Goal: Transaction & Acquisition: Book appointment/travel/reservation

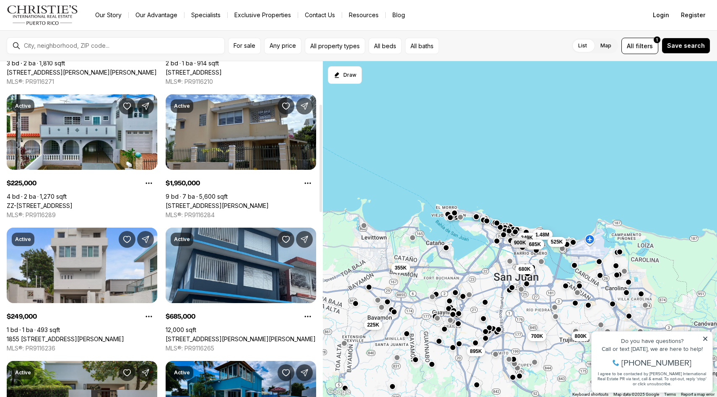
scroll to position [133, 0]
click at [237, 49] on button "For sale" at bounding box center [244, 46] width 33 height 16
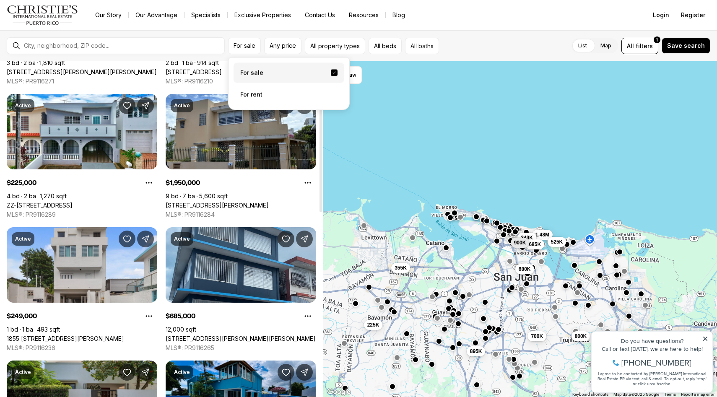
click at [295, 76] on label "For sale" at bounding box center [289, 73] width 111 height 20
click at [331, 76] on button "For sale" at bounding box center [334, 73] width 7 height 7
click at [372, 135] on div "680K 700K 800K 1.48M 525K 249K 685K 900K 895K 225K 355K" at bounding box center [520, 229] width 395 height 337
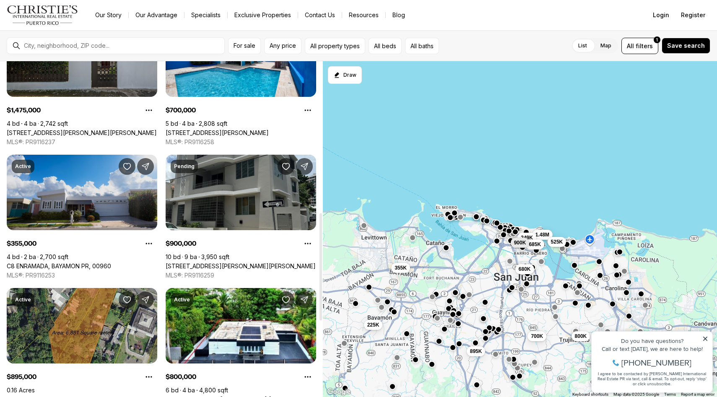
scroll to position [473, 0]
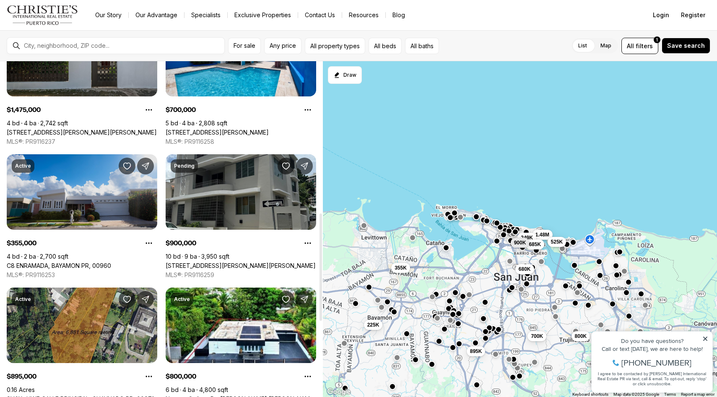
click at [54, 262] on link "C8 ENRAMADA, BAYAMON PR, 00960" at bounding box center [59, 266] width 104 height 8
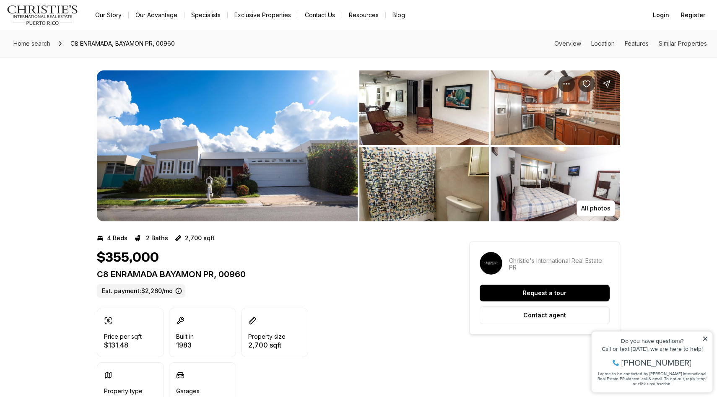
click at [393, 132] on img "View image gallery" at bounding box center [425, 107] width 130 height 75
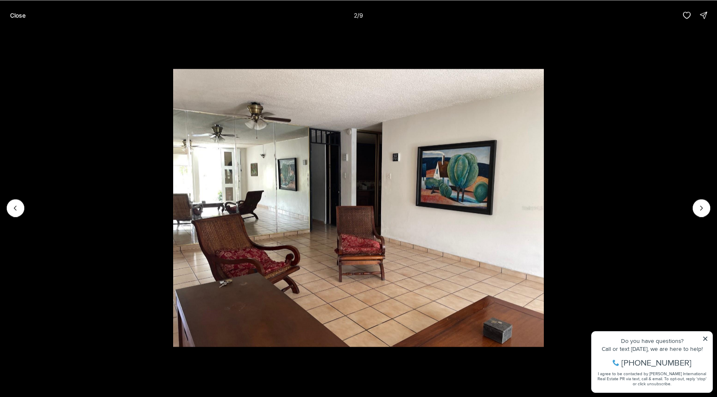
click at [711, 204] on li "2 of 9" at bounding box center [358, 207] width 717 height 355
click at [698, 211] on icon "Next slide" at bounding box center [702, 208] width 8 height 8
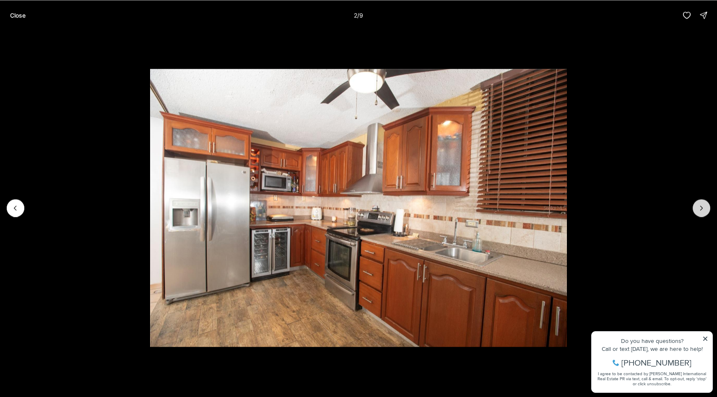
click at [698, 211] on icon "Next slide" at bounding box center [702, 208] width 8 height 8
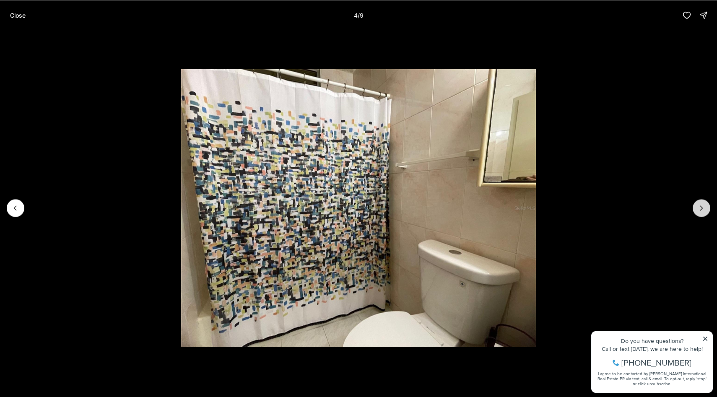
click at [698, 211] on icon "Next slide" at bounding box center [702, 208] width 8 height 8
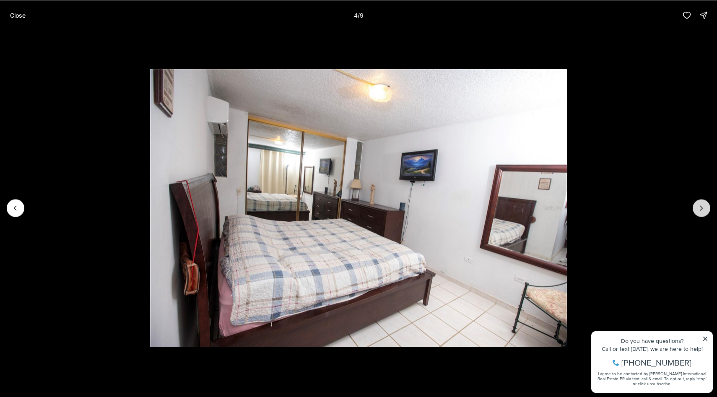
click at [698, 211] on icon "Next slide" at bounding box center [702, 208] width 8 height 8
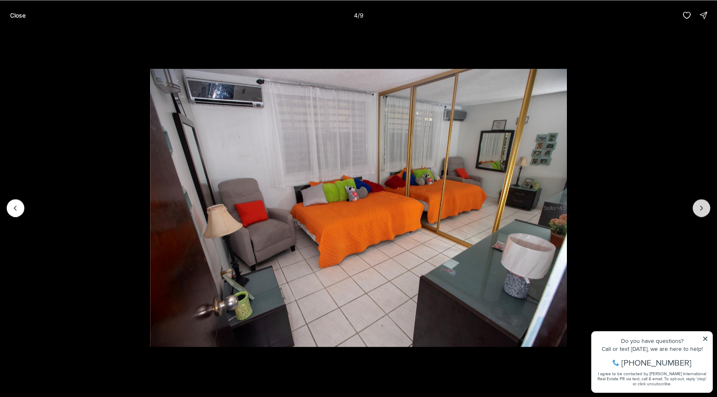
click at [698, 211] on icon "Next slide" at bounding box center [702, 208] width 8 height 8
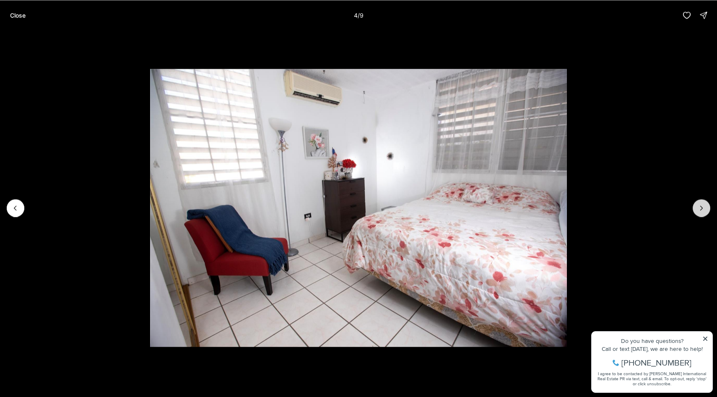
click at [698, 211] on icon "Next slide" at bounding box center [702, 208] width 8 height 8
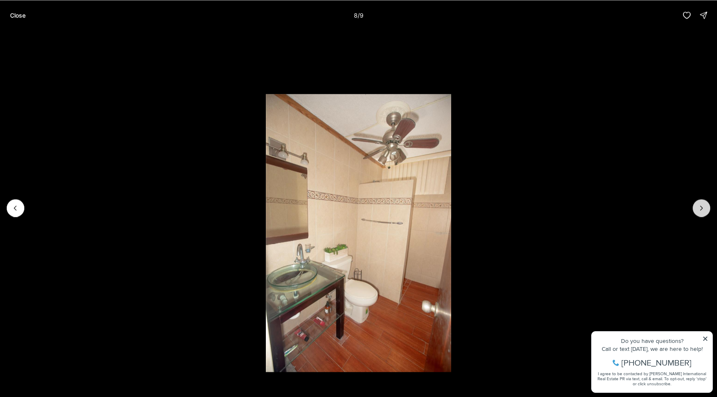
click at [698, 211] on icon "Next slide" at bounding box center [702, 208] width 8 height 8
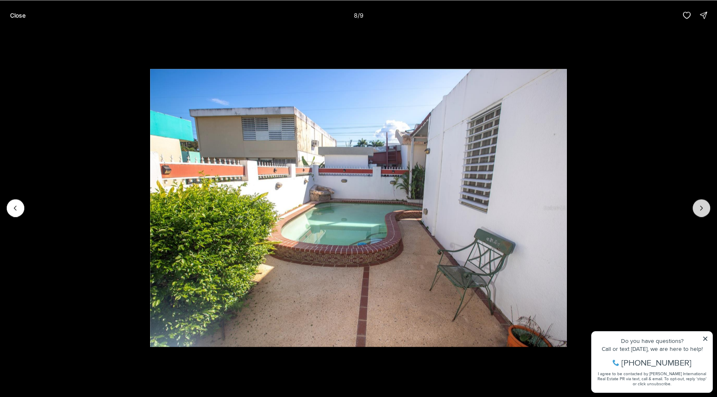
click at [698, 211] on icon "Next slide" at bounding box center [702, 208] width 8 height 8
click at [698, 211] on div at bounding box center [702, 208] width 18 height 18
click at [11, 18] on p "Close" at bounding box center [18, 15] width 16 height 7
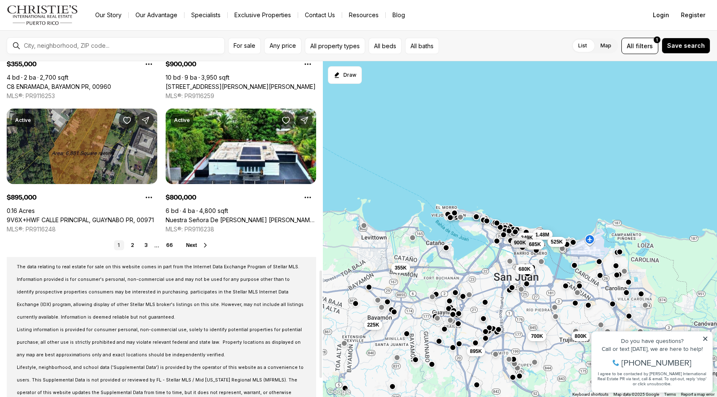
scroll to position [653, 0]
click at [76, 216] on link "9V6X+HWF CALLE PRINCIPAL, GUAYNABO PR, 00971" at bounding box center [80, 220] width 147 height 8
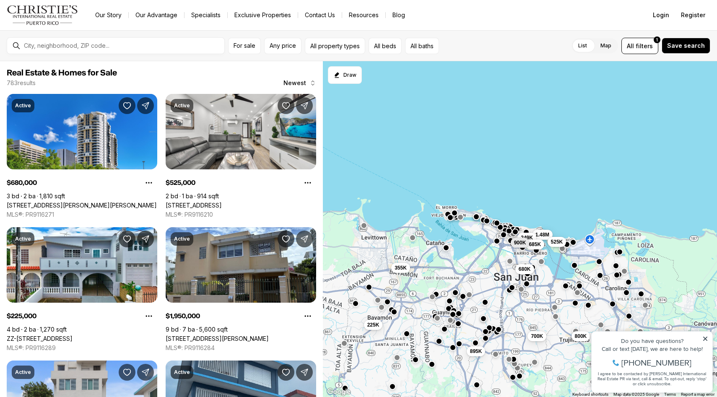
scroll to position [653, 0]
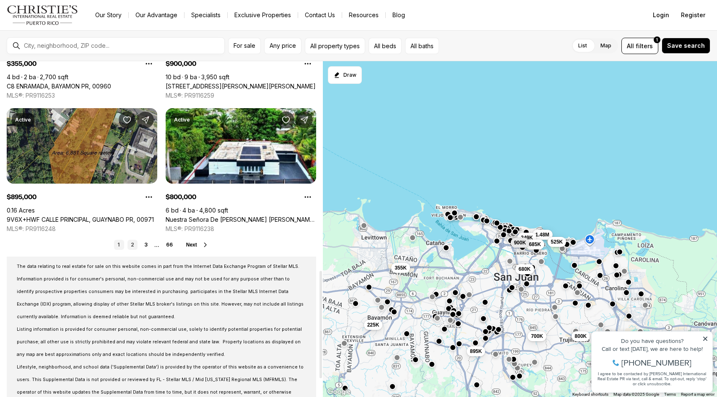
click at [133, 243] on link "2" at bounding box center [133, 245] width 10 height 10
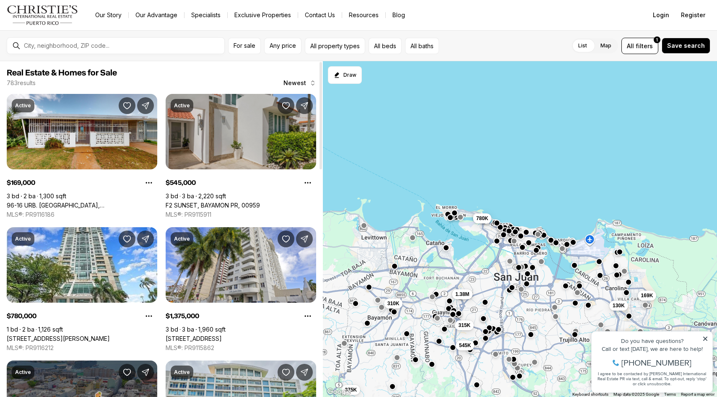
click at [260, 202] on link "F2 SUNSET, BAYAMON PR, 00959" at bounding box center [213, 206] width 94 height 8
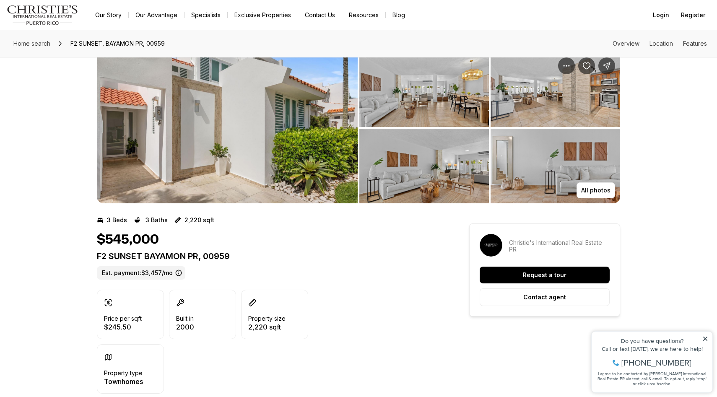
scroll to position [21, 0]
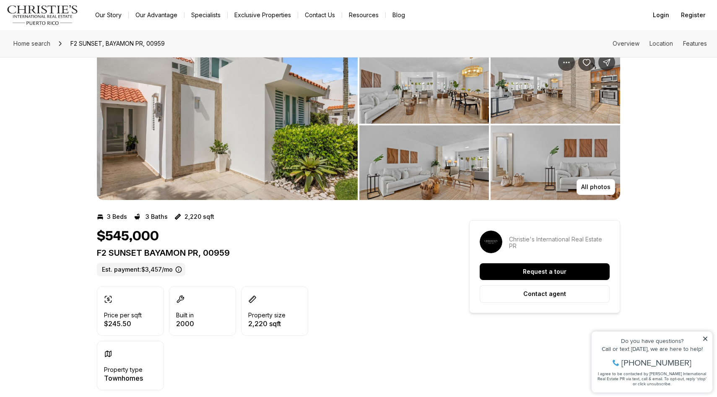
click at [261, 130] on img "View image gallery" at bounding box center [227, 124] width 261 height 151
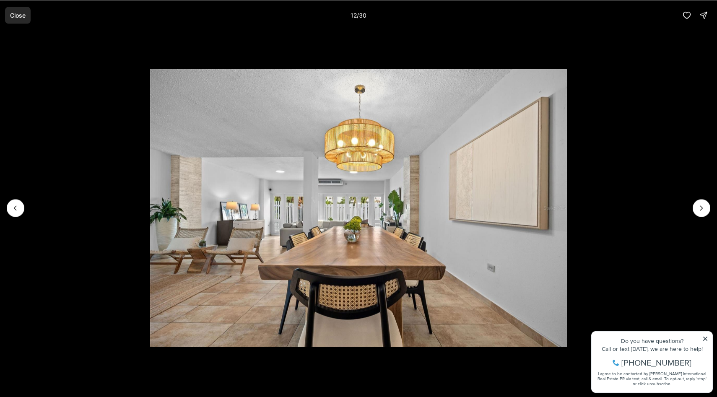
click at [18, 13] on p "Close" at bounding box center [18, 15] width 16 height 7
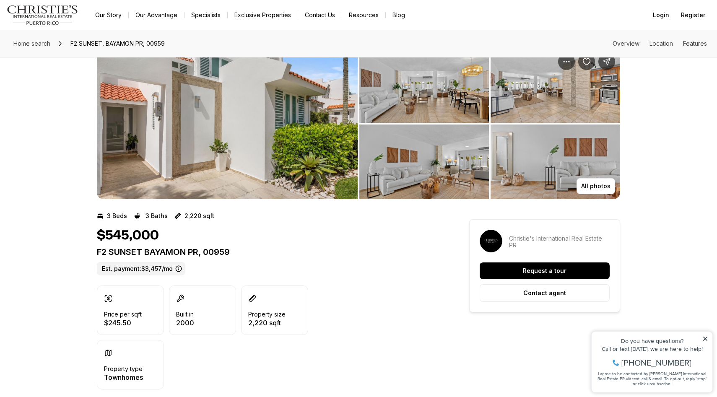
scroll to position [0, 0]
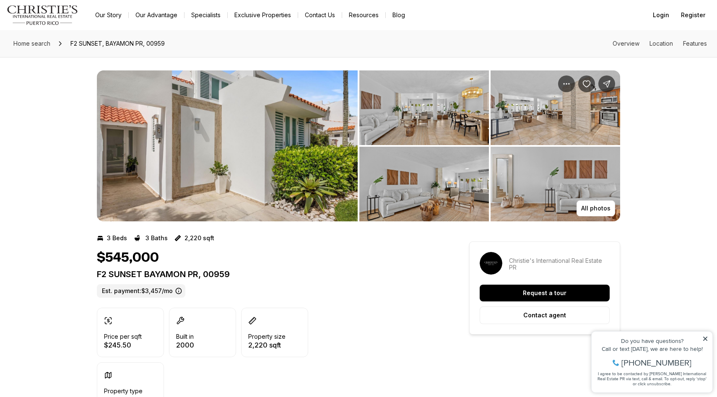
click at [243, 150] on img "View image gallery" at bounding box center [227, 145] width 261 height 151
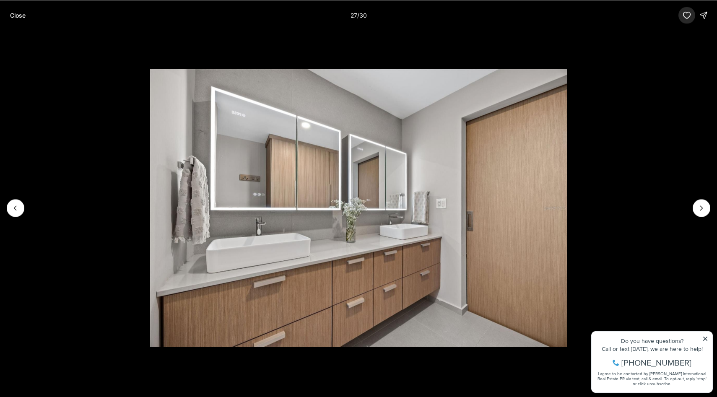
click at [689, 15] on icon "button" at bounding box center [687, 15] width 8 height 8
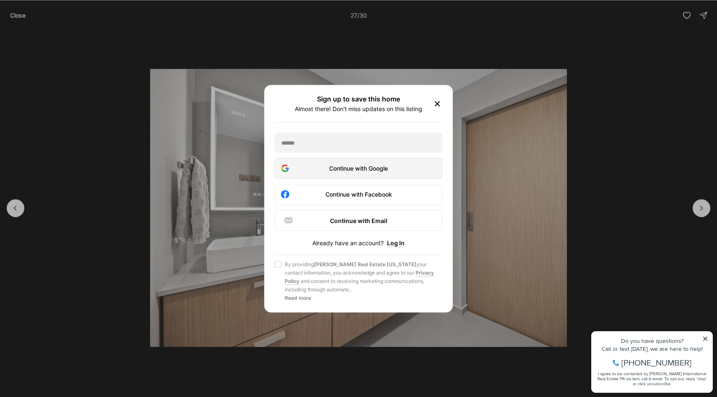
click at [373, 170] on div "Continue with Google" at bounding box center [358, 168] width 157 height 10
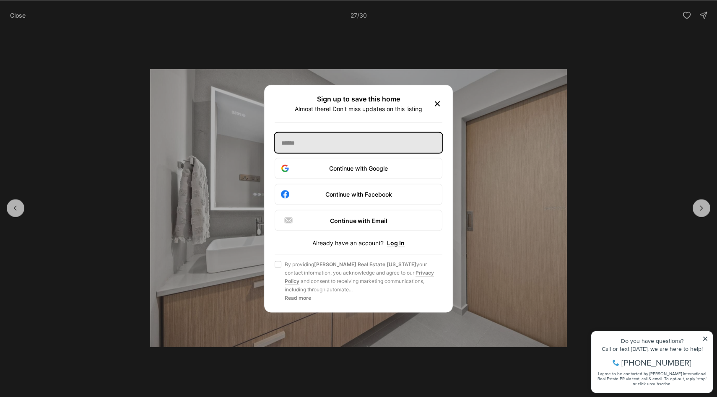
click at [352, 137] on input "text" at bounding box center [359, 143] width 168 height 20
type input "**********"
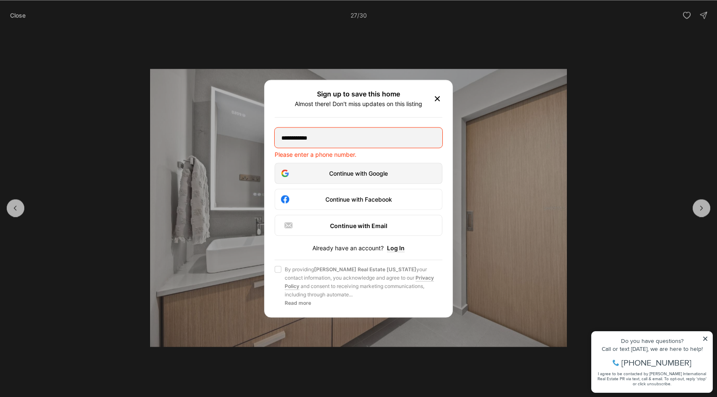
click at [352, 178] on div "Continue with Google" at bounding box center [358, 173] width 157 height 10
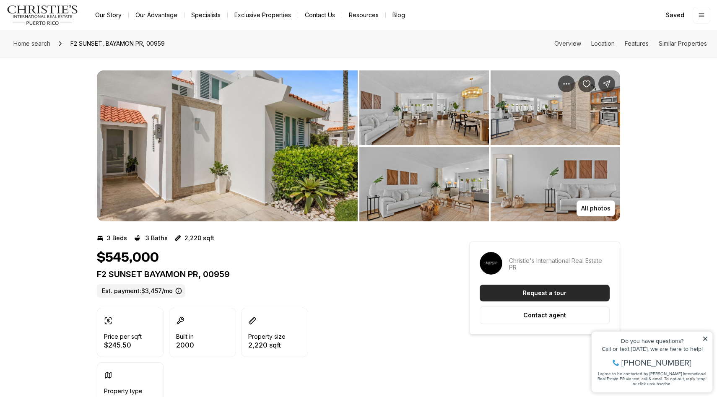
click at [528, 290] on p "Request a tour" at bounding box center [545, 293] width 44 height 7
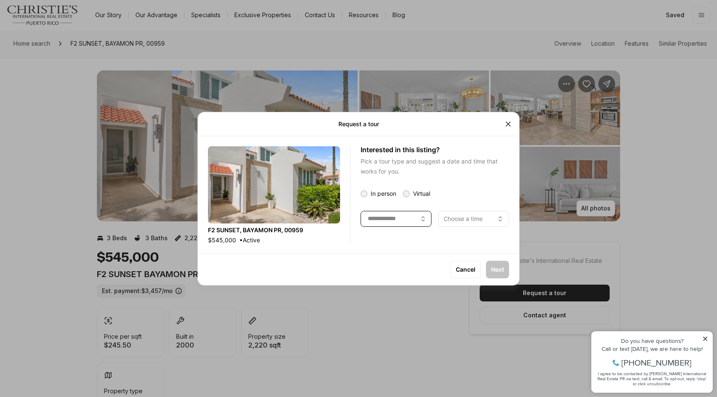
click at [412, 218] on button "button" at bounding box center [396, 219] width 71 height 16
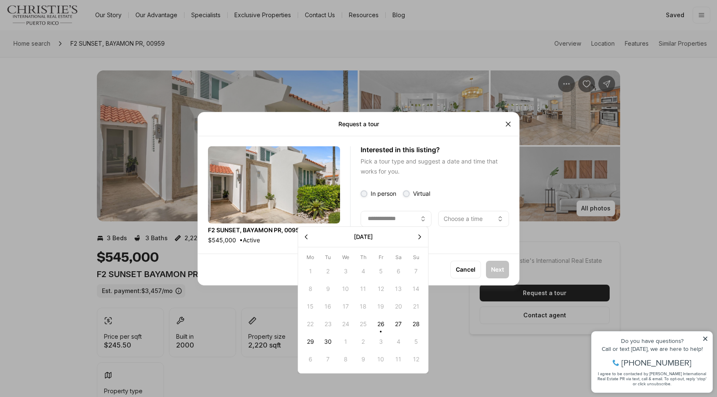
click at [310, 344] on button "29" at bounding box center [311, 342] width 18 height 18
type input "**********"
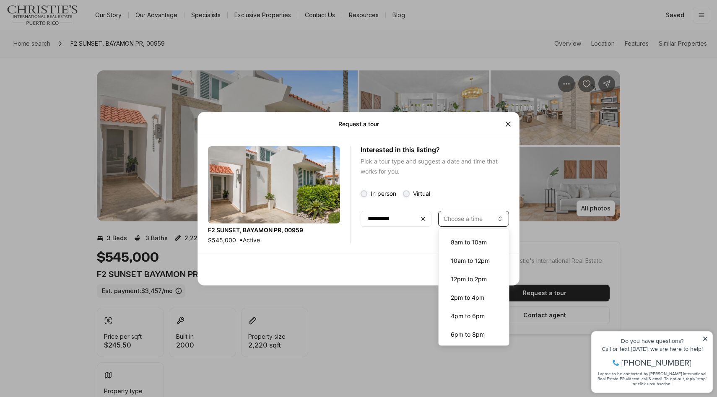
click at [458, 219] on p "Choose a time" at bounding box center [463, 219] width 39 height 7
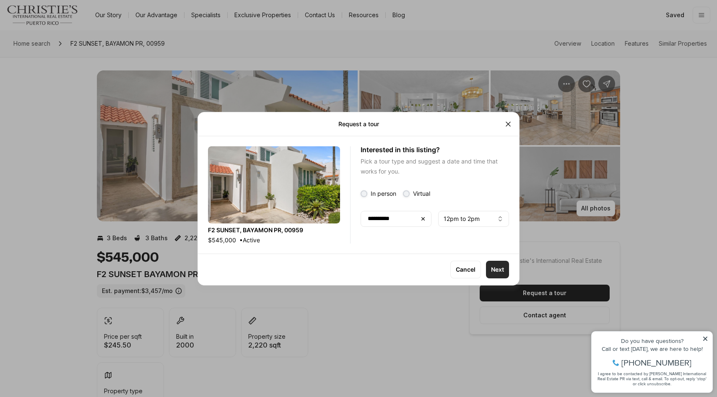
click at [501, 273] on button "Next" at bounding box center [497, 270] width 23 height 18
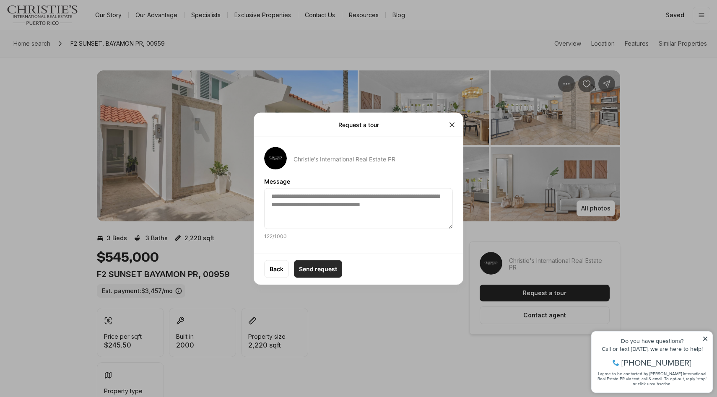
click at [327, 267] on p "Send request" at bounding box center [318, 269] width 38 height 7
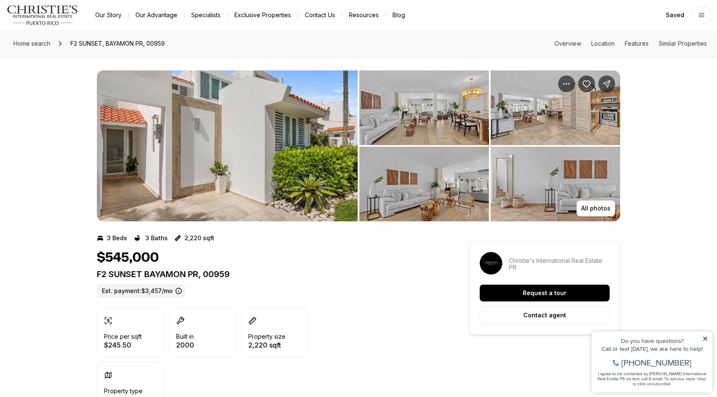
click at [247, 17] on link "Exclusive Properties" at bounding box center [263, 15] width 70 height 12
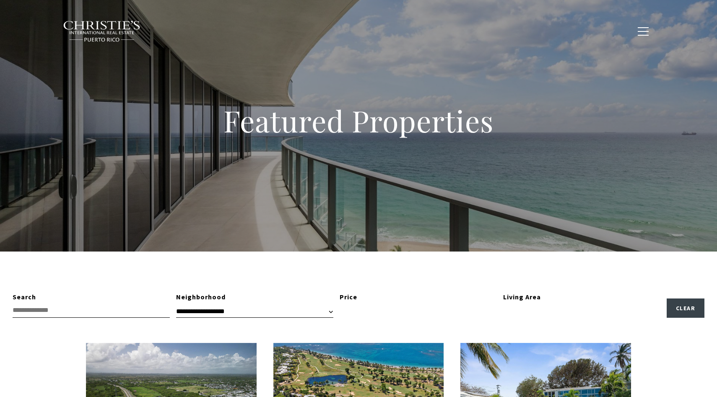
type input "**********"
type input "*********"
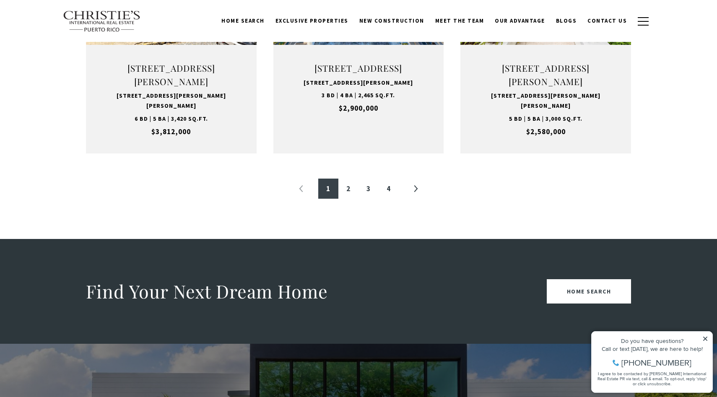
scroll to position [850, 0]
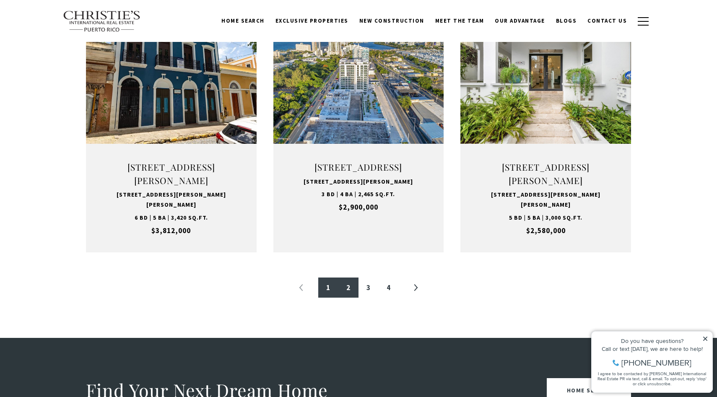
click at [348, 298] on link "2" at bounding box center [349, 288] width 20 height 20
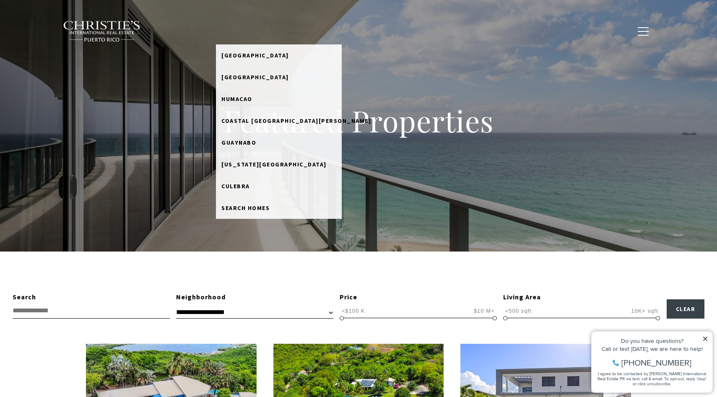
click at [249, 29] on link "Home Search" at bounding box center [243, 31] width 54 height 16
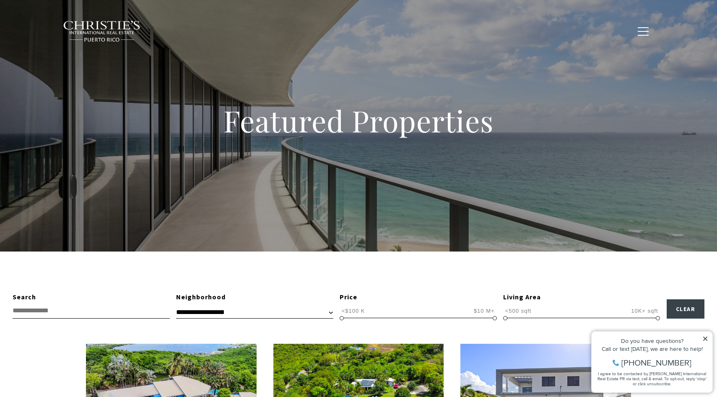
click at [249, 29] on link "Home Search" at bounding box center [243, 31] width 54 height 16
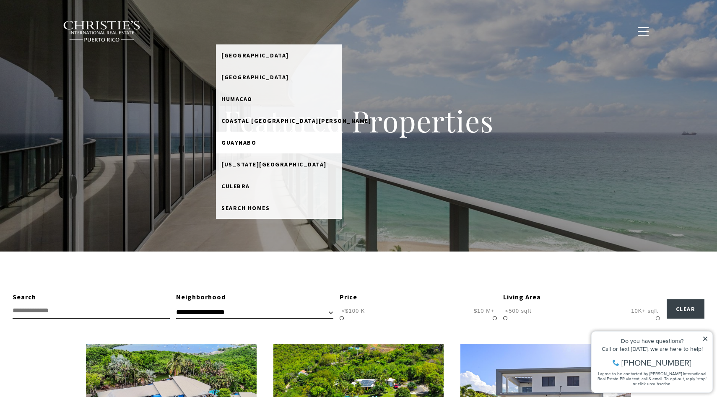
click at [248, 138] on link "Guaynabo" at bounding box center [279, 143] width 126 height 22
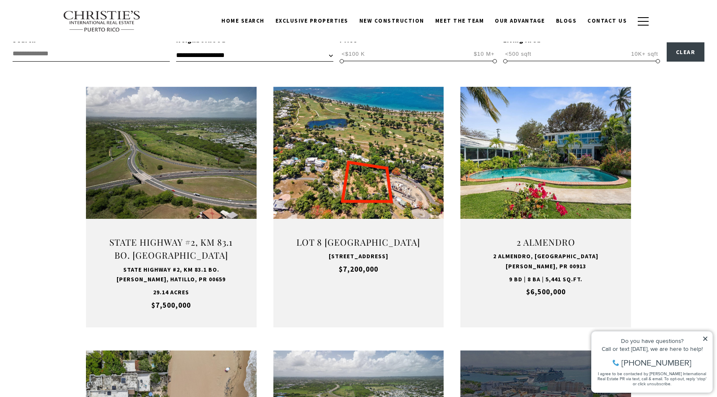
scroll to position [252, 0]
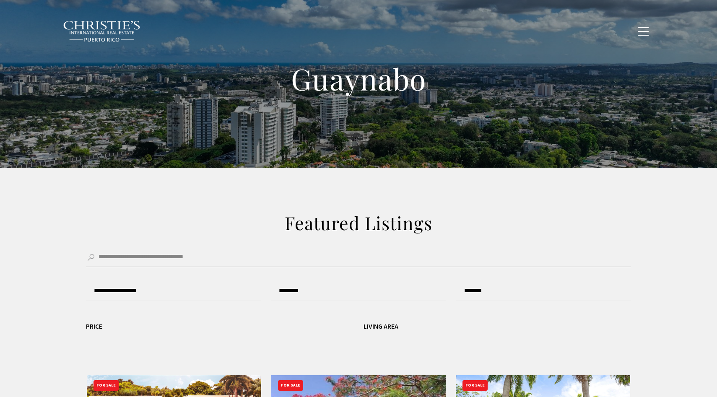
type input "**********"
type input "*********"
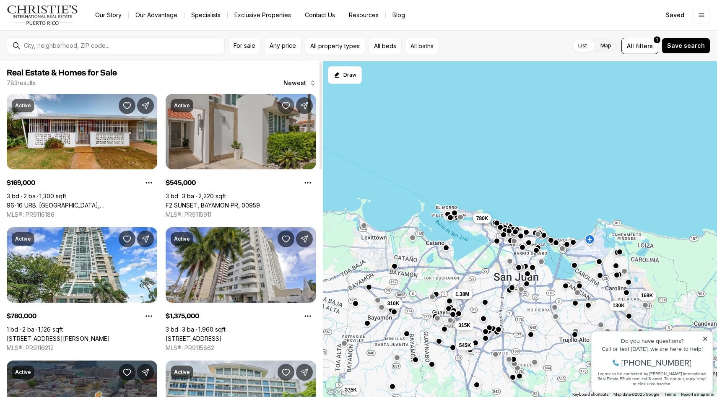
click at [282, 105] on icon "Save Property: F2 SUNSET" at bounding box center [285, 106] width 7 height 6
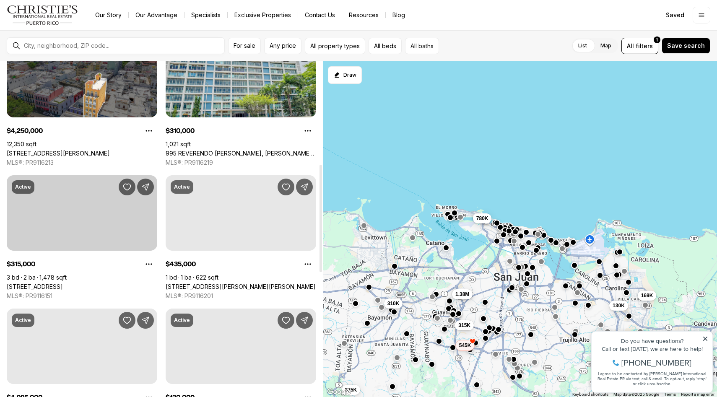
scroll to position [323, 0]
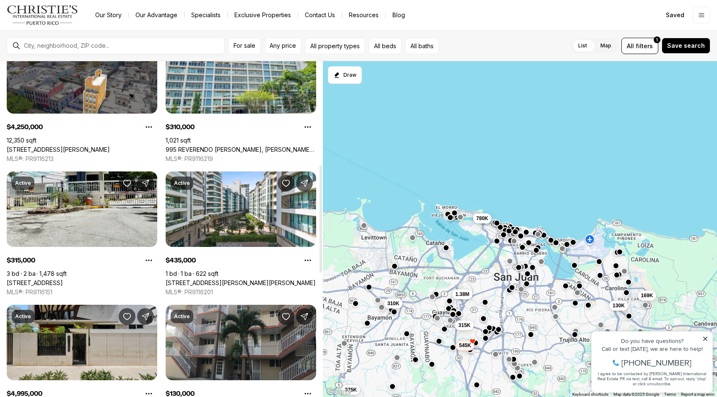
click at [63, 279] on link "8 833 RD #7G, GUAYNABO PR, 00969" at bounding box center [35, 283] width 56 height 8
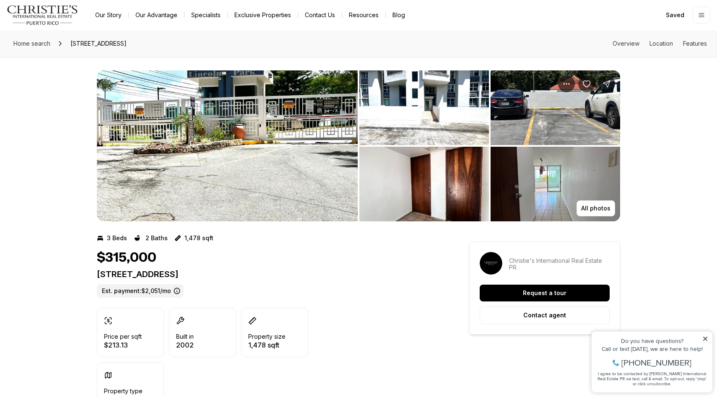
click at [332, 137] on img "View image gallery" at bounding box center [227, 145] width 261 height 151
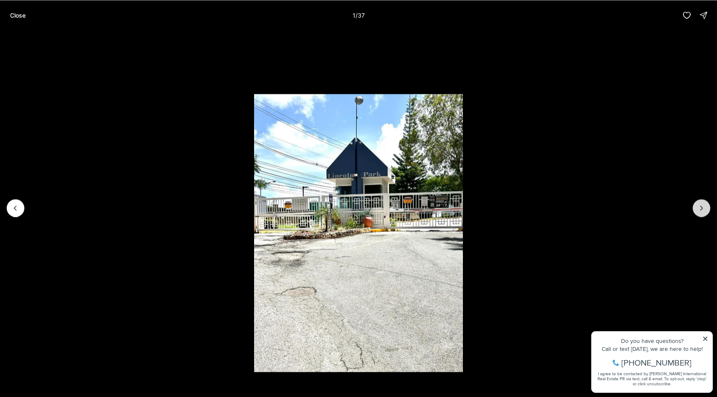
click at [704, 209] on icon "Next slide" at bounding box center [702, 208] width 8 height 8
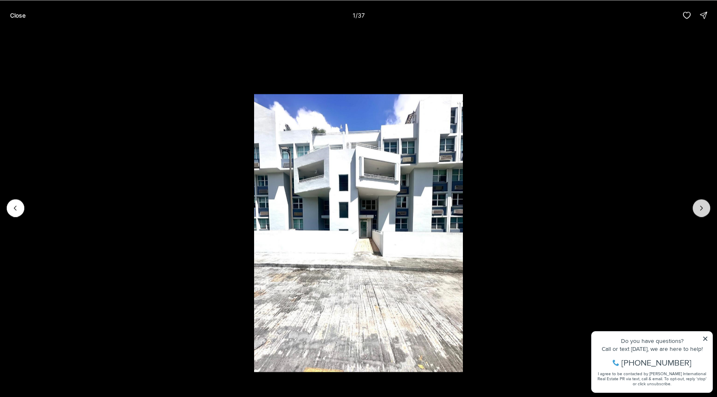
click at [704, 209] on icon "Next slide" at bounding box center [702, 208] width 8 height 8
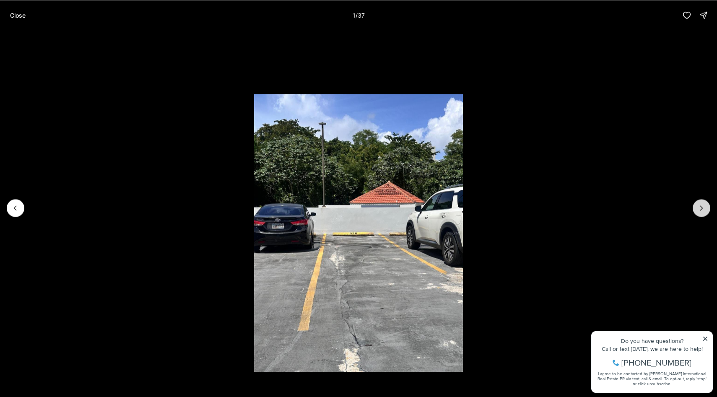
click at [704, 209] on icon "Next slide" at bounding box center [702, 208] width 8 height 8
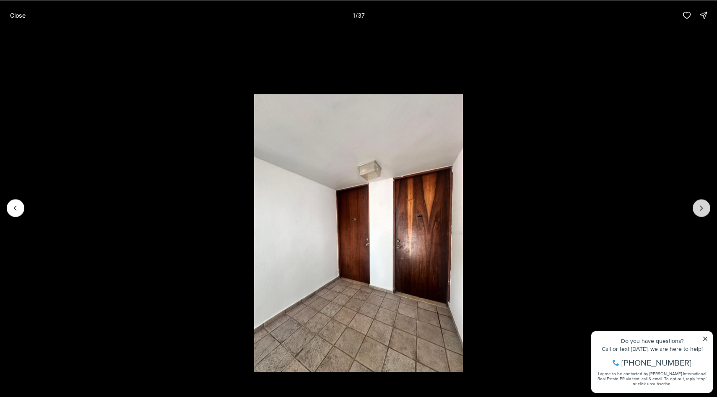
click at [704, 209] on icon "Next slide" at bounding box center [702, 208] width 8 height 8
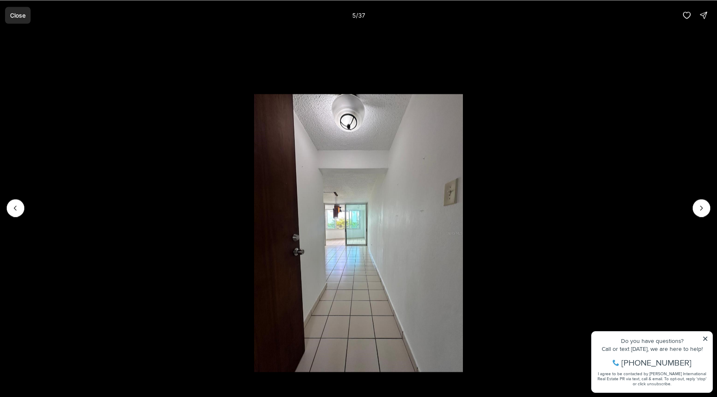
click at [17, 8] on button "Close" at bounding box center [18, 15] width 26 height 17
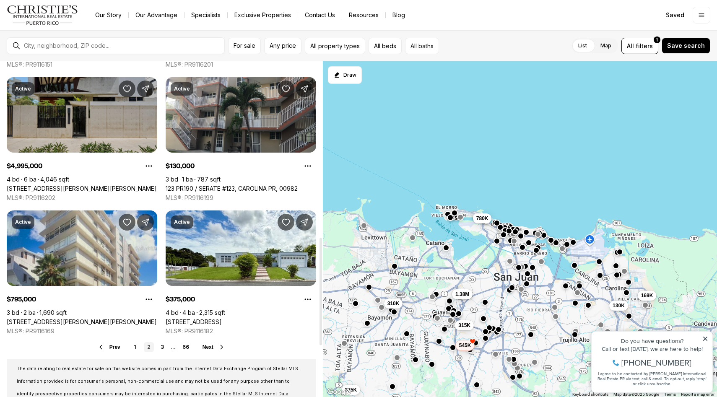
scroll to position [556, 0]
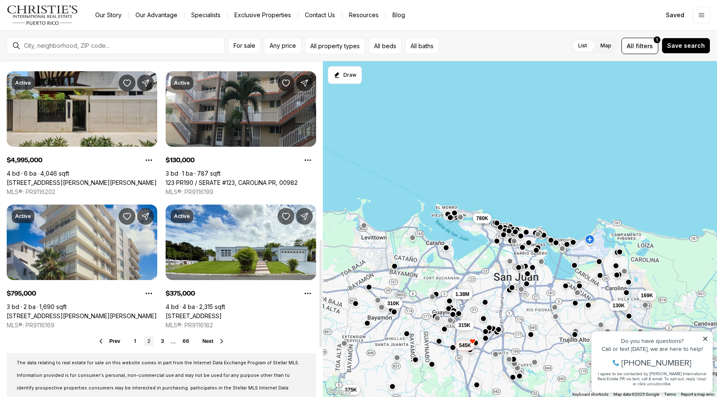
click at [156, 342] on ul "1 2 3 ... 66" at bounding box center [161, 342] width 62 height 10
click at [159, 342] on link "3" at bounding box center [162, 342] width 10 height 10
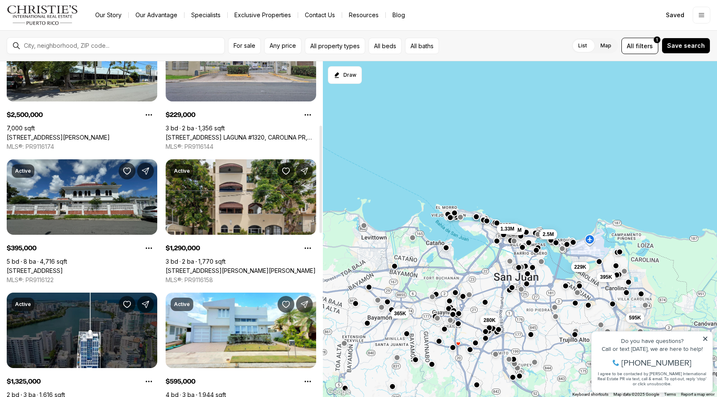
scroll to position [204, 0]
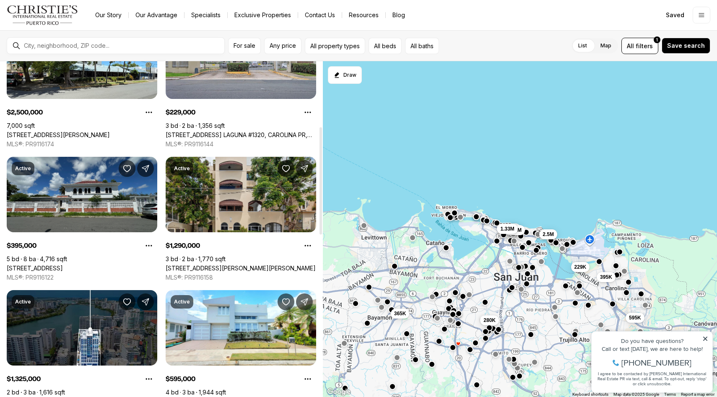
click at [63, 265] on link "5 Calle 519 QB6 URBANIZACIÓN COUNTRY CLUB, CAROLINA PR, 00982" at bounding box center [35, 269] width 56 height 8
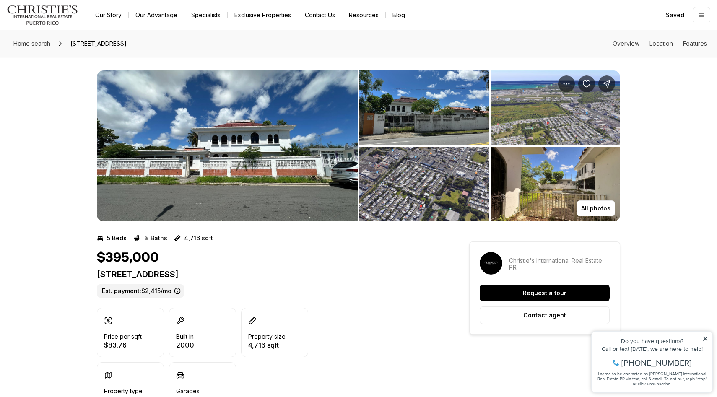
click at [271, 168] on img "View image gallery" at bounding box center [227, 145] width 261 height 151
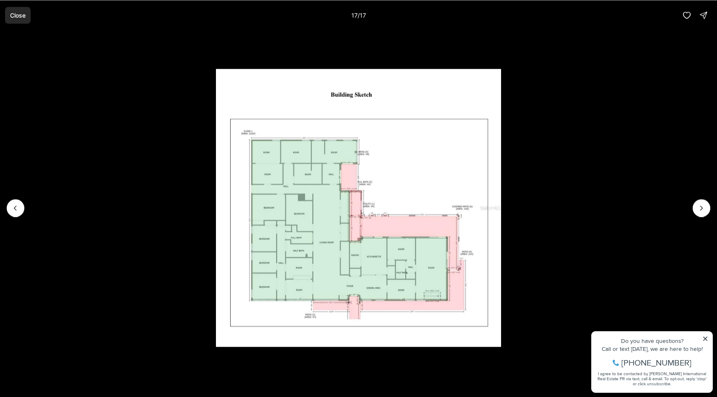
click at [24, 12] on p "Close" at bounding box center [18, 15] width 16 height 7
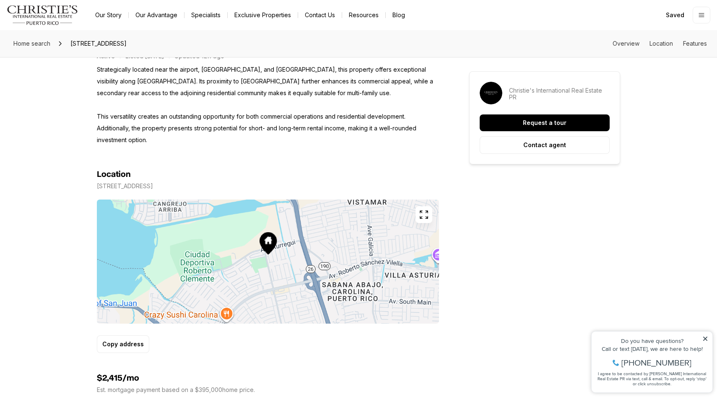
scroll to position [388, 0]
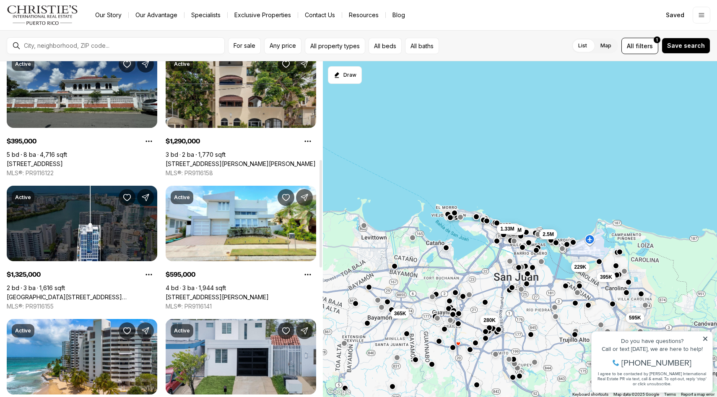
scroll to position [310, 0]
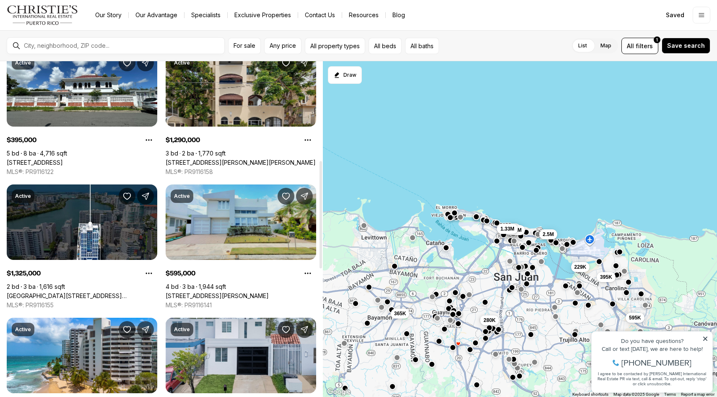
click at [225, 292] on link "[STREET_ADDRESS][PERSON_NAME]" at bounding box center [217, 296] width 103 height 8
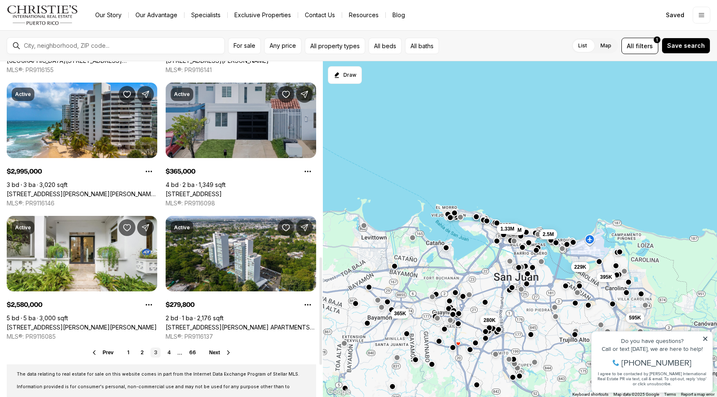
scroll to position [654, 0]
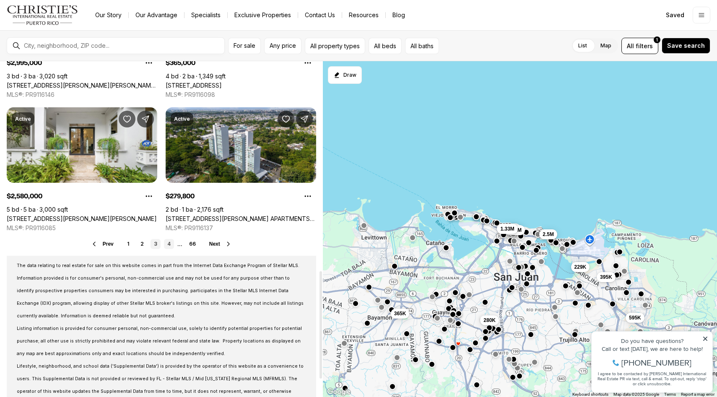
click at [169, 246] on link "4" at bounding box center [169, 244] width 10 height 10
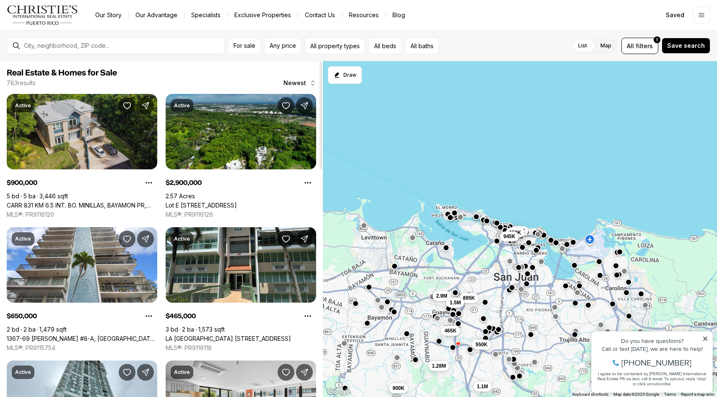
click at [104, 202] on link "CARR 831 KM 6.5 INT. BO. MINILLAS, BAYAMON PR, 00956" at bounding box center [82, 206] width 151 height 8
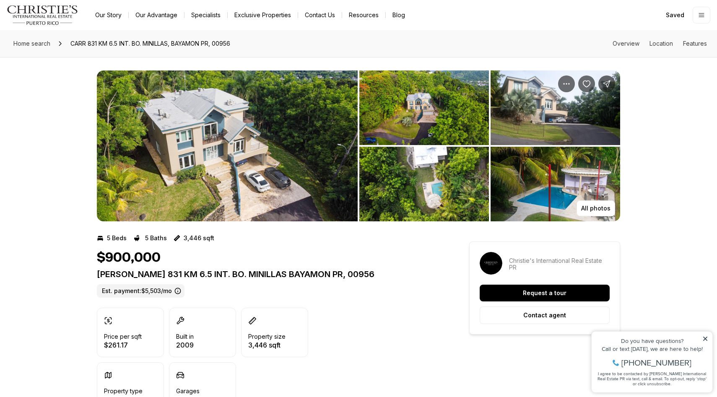
click at [198, 139] on img "View image gallery" at bounding box center [227, 145] width 261 height 151
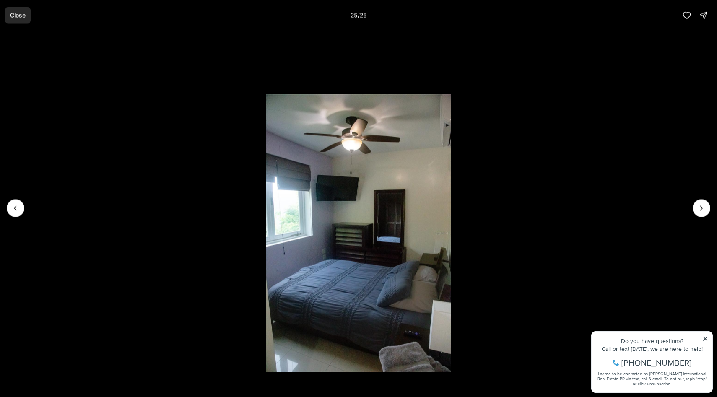
click at [14, 16] on p "Close" at bounding box center [18, 15] width 16 height 7
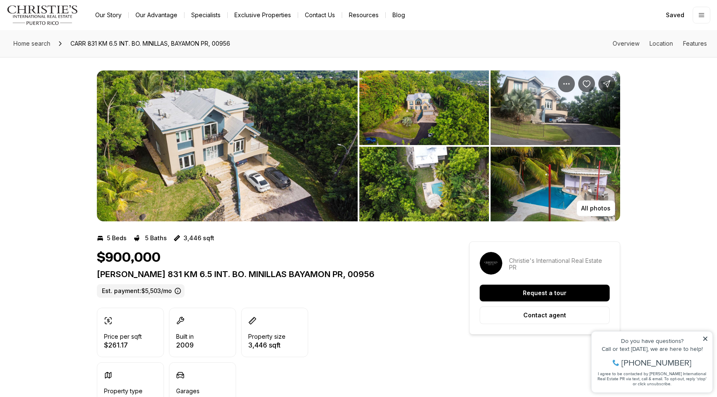
click at [234, 177] on img "View image gallery" at bounding box center [227, 145] width 261 height 151
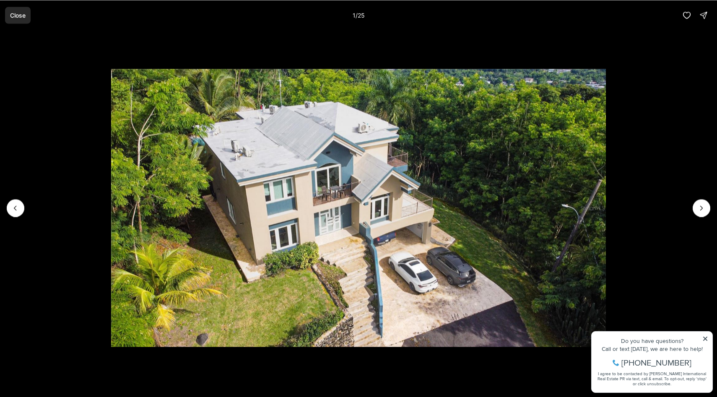
click at [14, 17] on p "Close" at bounding box center [18, 15] width 16 height 7
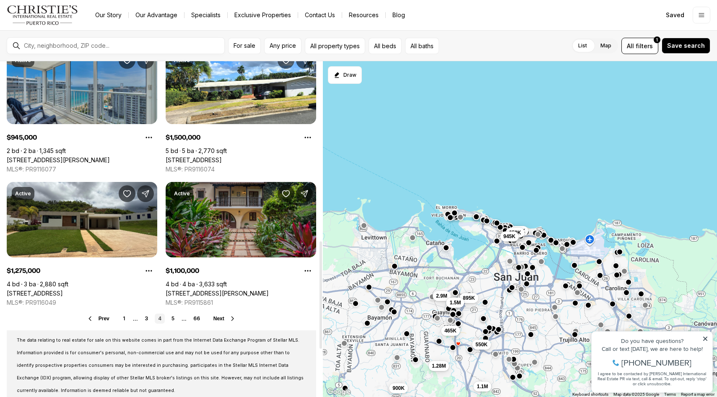
scroll to position [579, 0]
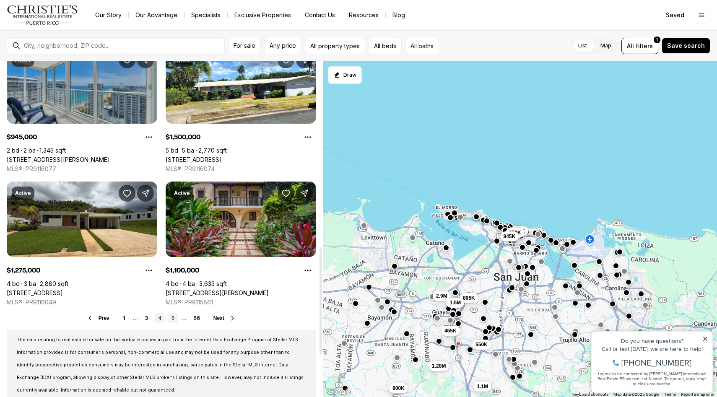
click at [175, 322] on link "5" at bounding box center [173, 318] width 10 height 10
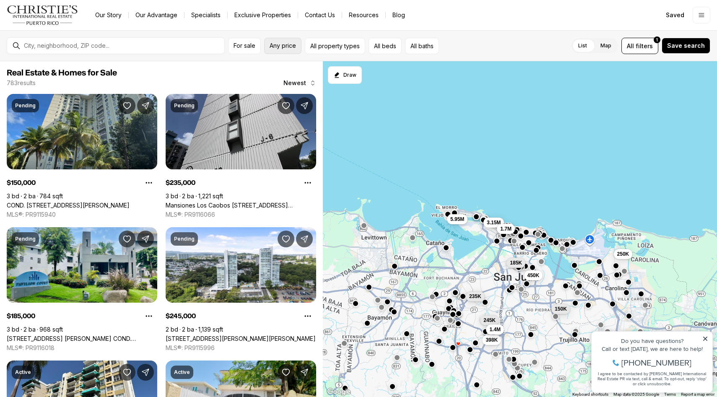
click at [280, 48] on span "Any price" at bounding box center [283, 45] width 26 height 7
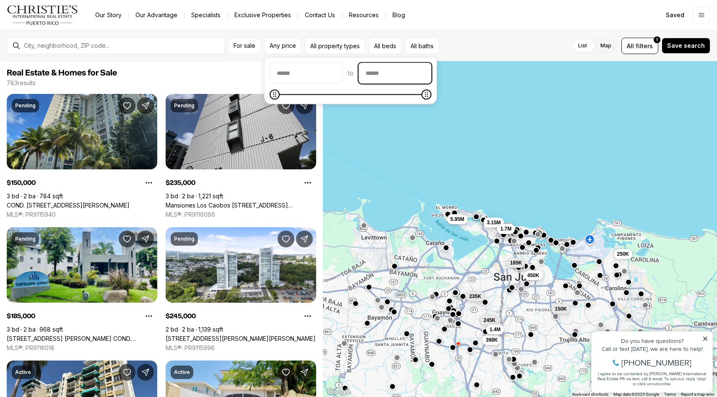
click at [392, 73] on input "priceMax" at bounding box center [395, 73] width 72 height 20
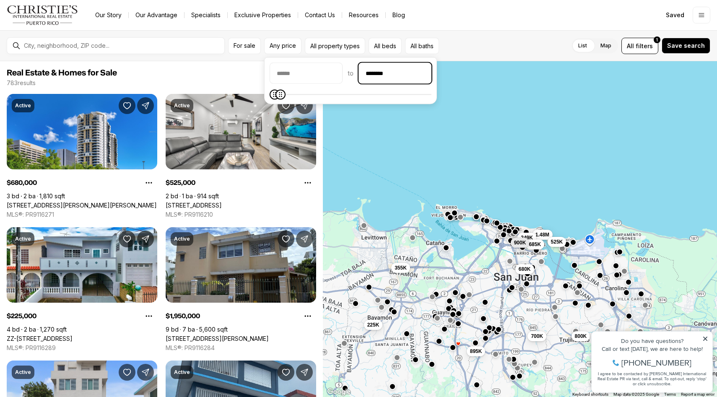
type input "********"
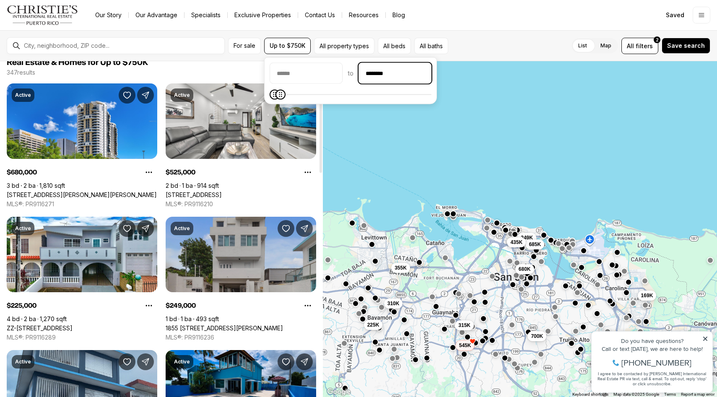
scroll to position [11, 0]
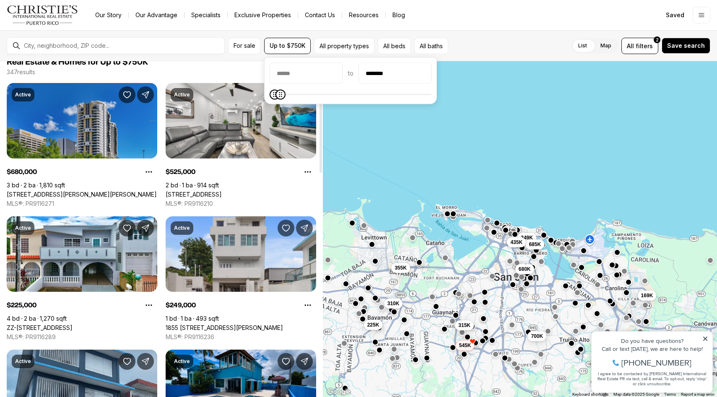
click at [84, 191] on link "[STREET_ADDRESS][PERSON_NAME][PERSON_NAME]" at bounding box center [82, 195] width 150 height 8
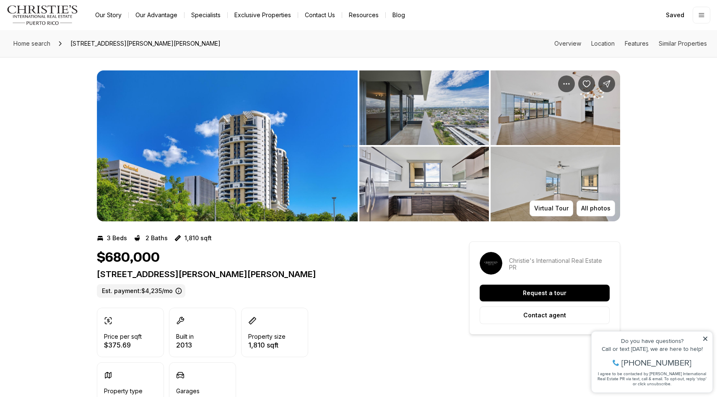
click at [257, 146] on img "View image gallery" at bounding box center [227, 145] width 261 height 151
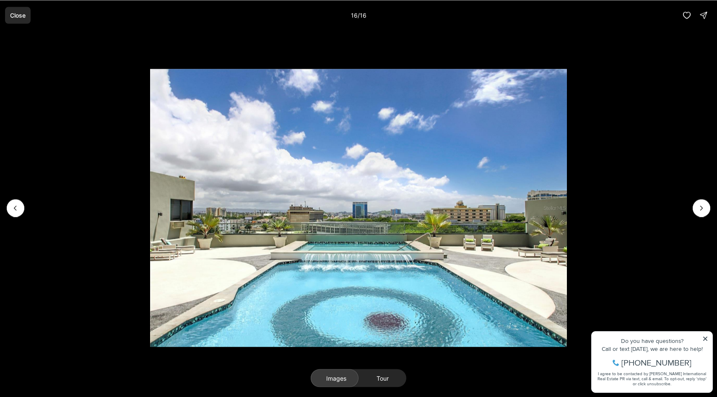
click at [10, 21] on button "Close" at bounding box center [18, 15] width 26 height 17
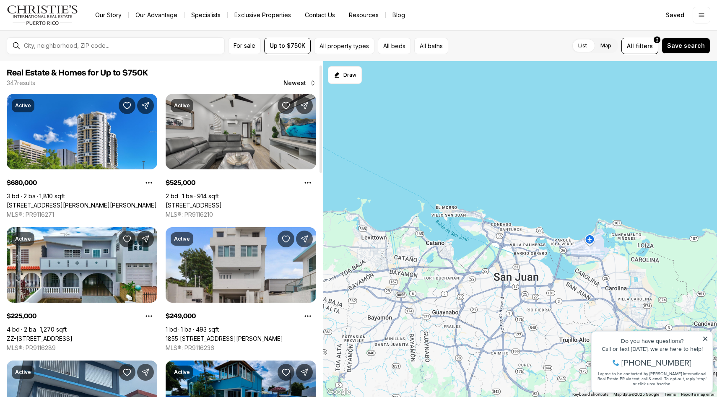
scroll to position [11, 0]
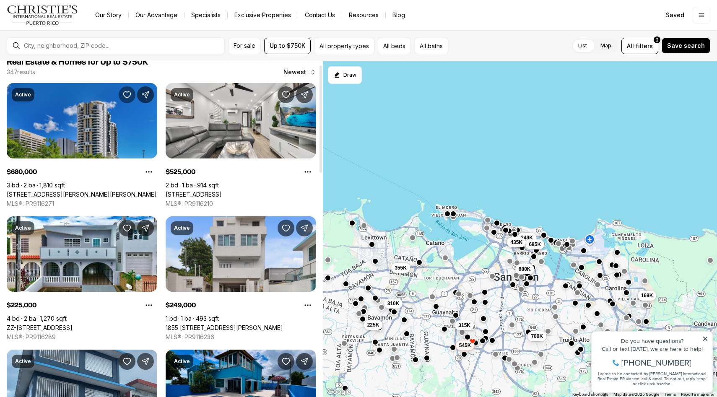
click at [130, 93] on icon "Save Property: 120 CARLOS F. CHARDON ST #1804S" at bounding box center [126, 95] width 7 height 6
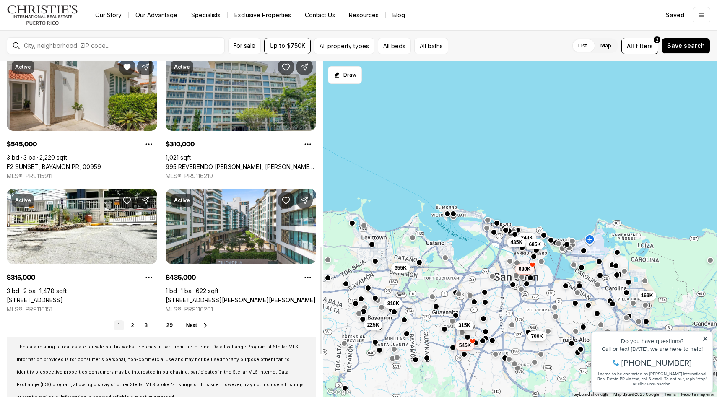
scroll to position [578, 0]
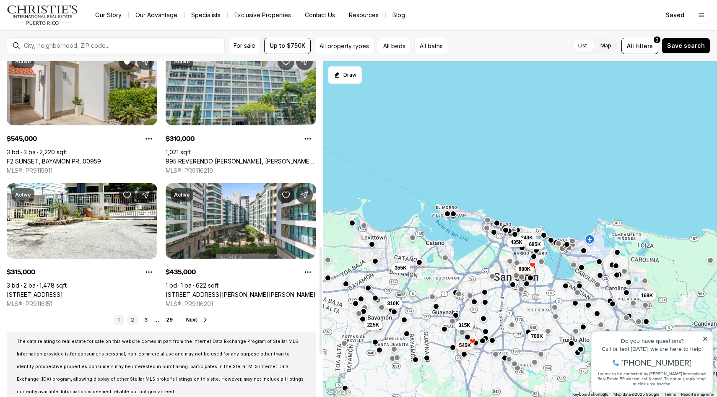
click at [137, 320] on link "2" at bounding box center [133, 320] width 10 height 10
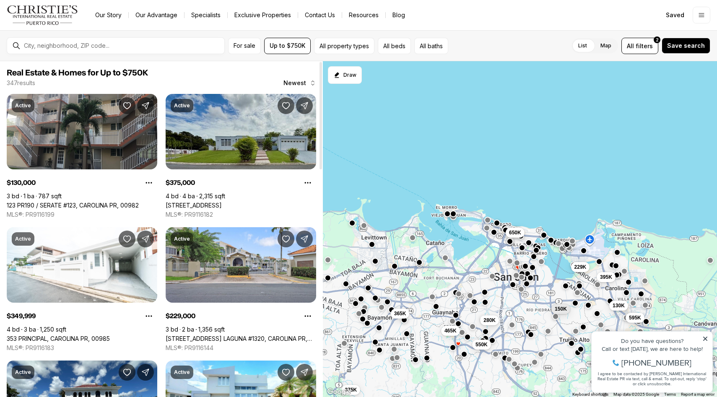
click at [222, 202] on link "[STREET_ADDRESS]" at bounding box center [194, 206] width 56 height 8
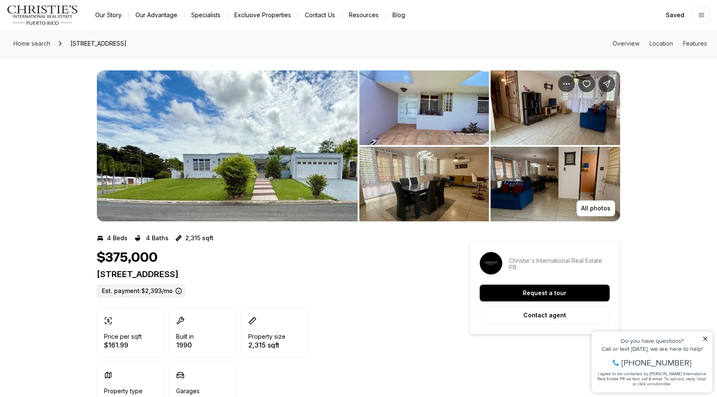
click at [177, 152] on img "View image gallery" at bounding box center [227, 145] width 261 height 151
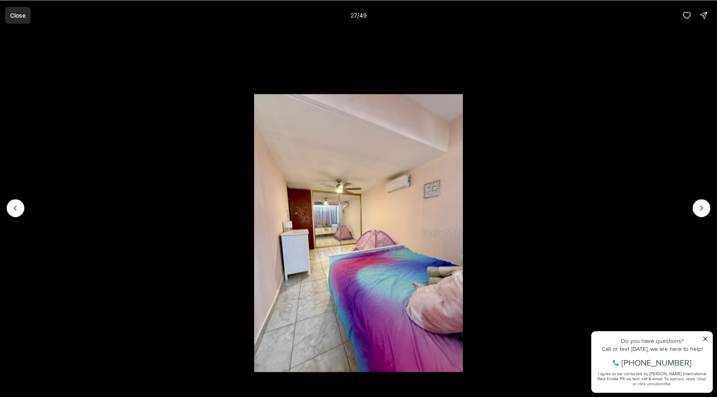
click at [26, 14] on button "Close" at bounding box center [18, 15] width 26 height 17
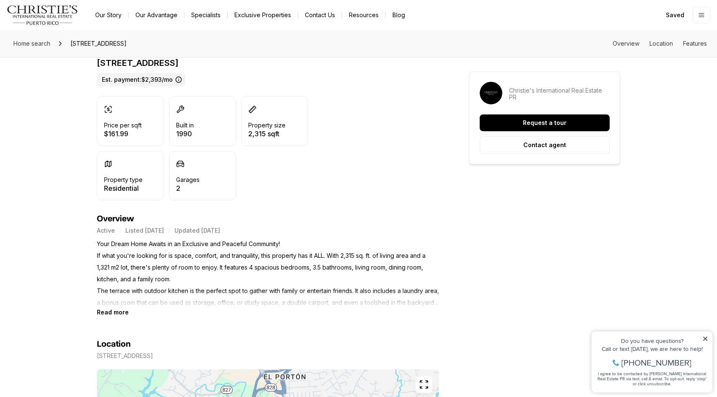
scroll to position [212, 0]
click at [114, 314] on b "Read more" at bounding box center [113, 311] width 32 height 7
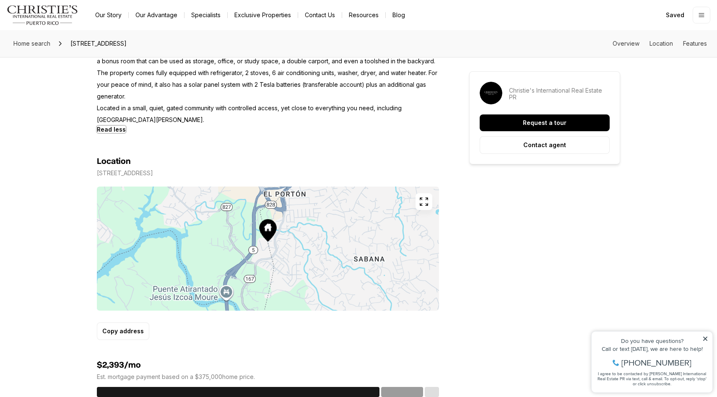
scroll to position [454, 0]
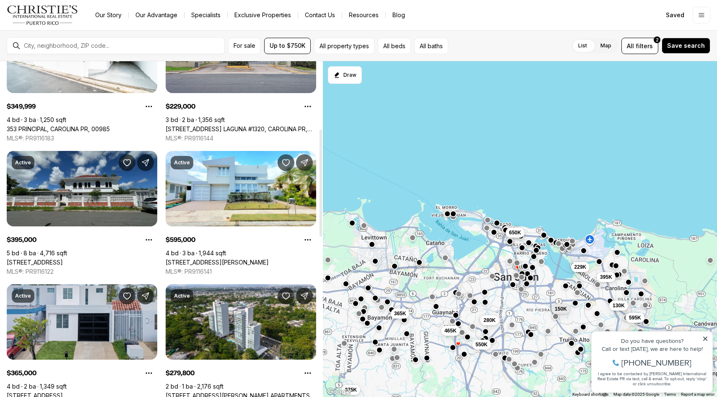
scroll to position [211, 0]
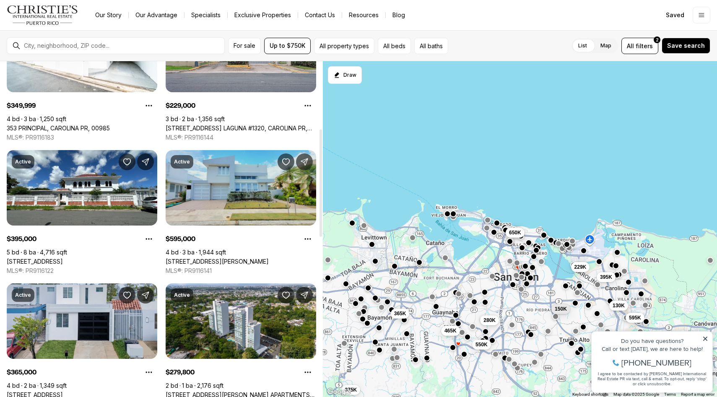
click at [246, 258] on link "[STREET_ADDRESS][PERSON_NAME]" at bounding box center [217, 262] width 103 height 8
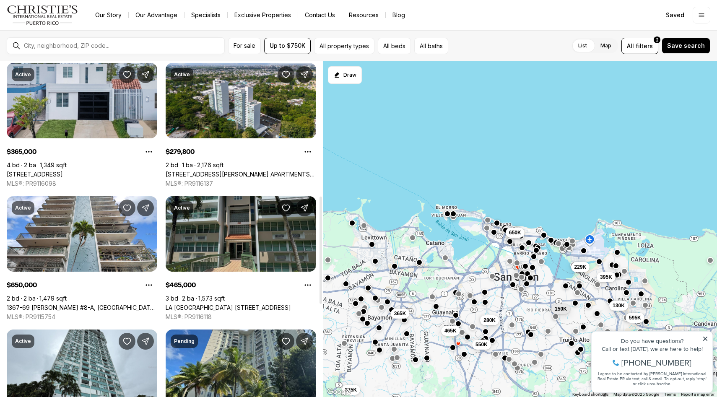
scroll to position [432, 0]
click at [222, 304] on link "LA VILLA GARDEN 833 #AG-1201, GUAYNABO PR, 00969" at bounding box center [228, 308] width 125 height 8
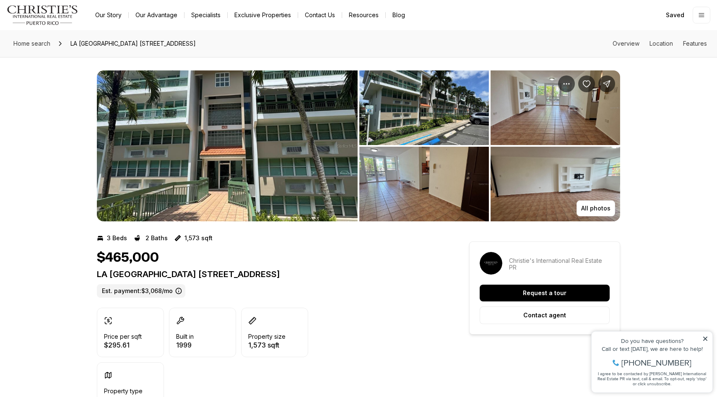
click at [277, 166] on img "View image gallery" at bounding box center [227, 145] width 261 height 151
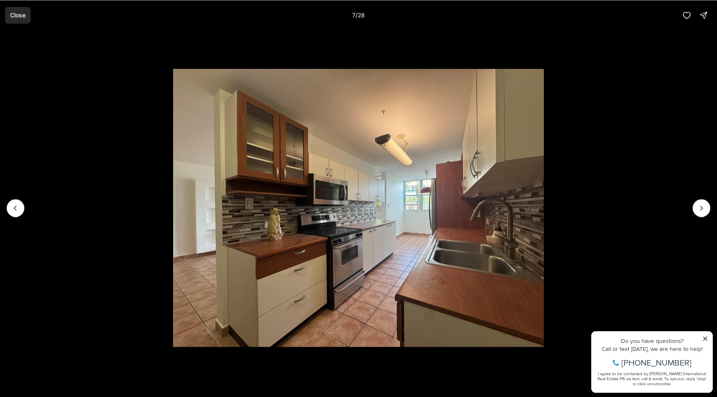
click at [22, 19] on button "Close" at bounding box center [18, 15] width 26 height 17
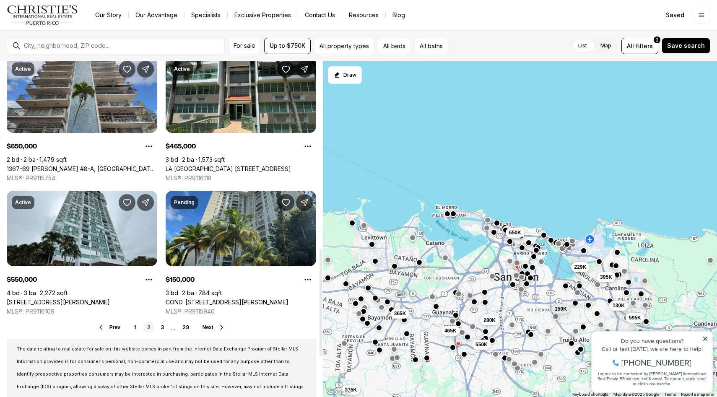
scroll to position [596, 0]
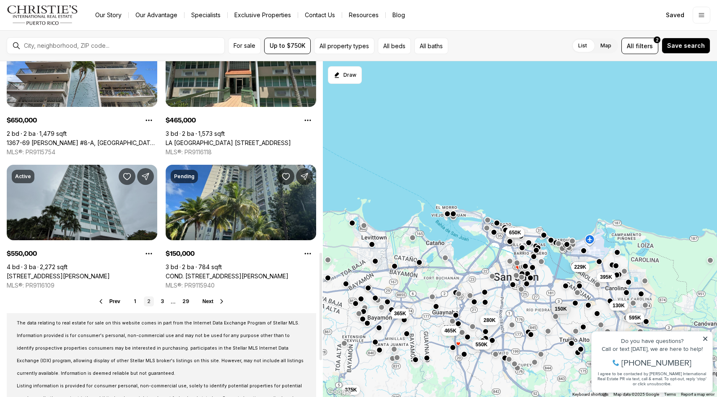
click at [110, 273] on link "[STREET_ADDRESS][PERSON_NAME]" at bounding box center [58, 277] width 103 height 8
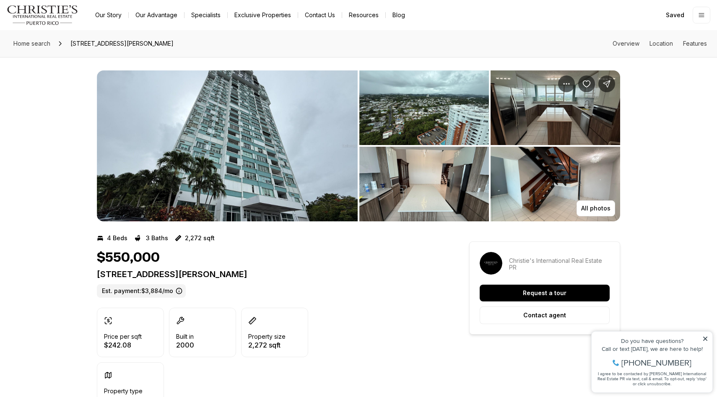
click at [116, 201] on img "View image gallery" at bounding box center [227, 145] width 261 height 151
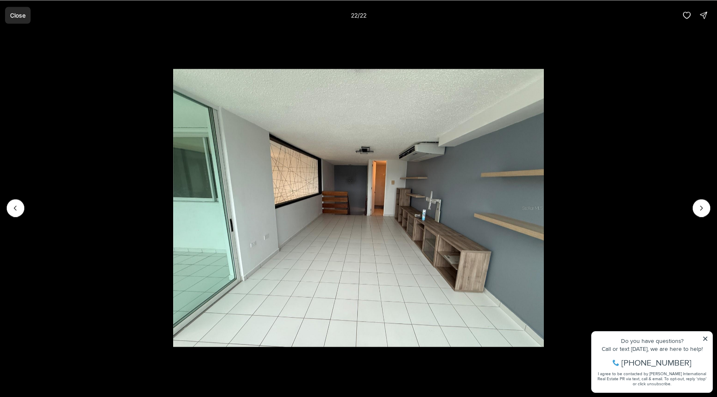
click at [23, 17] on p "Close" at bounding box center [18, 15] width 16 height 7
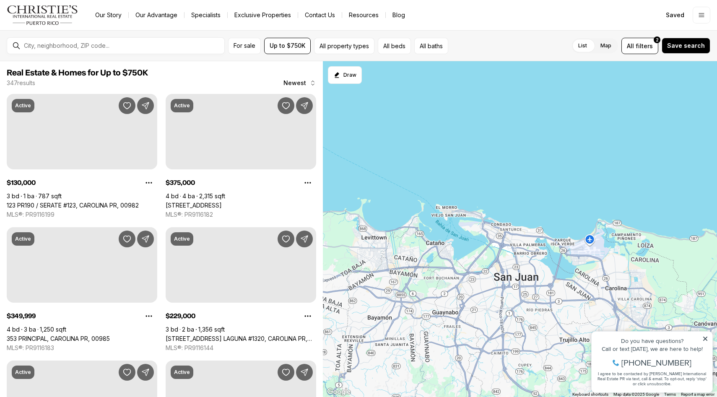
scroll to position [596, 0]
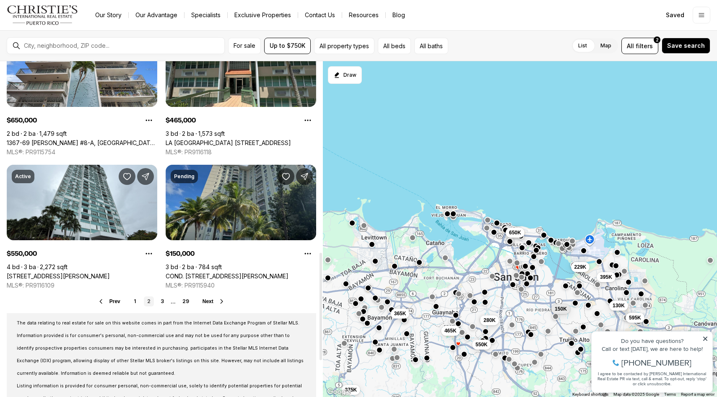
click at [220, 273] on link "COND. [STREET_ADDRESS][PERSON_NAME]" at bounding box center [227, 277] width 123 height 8
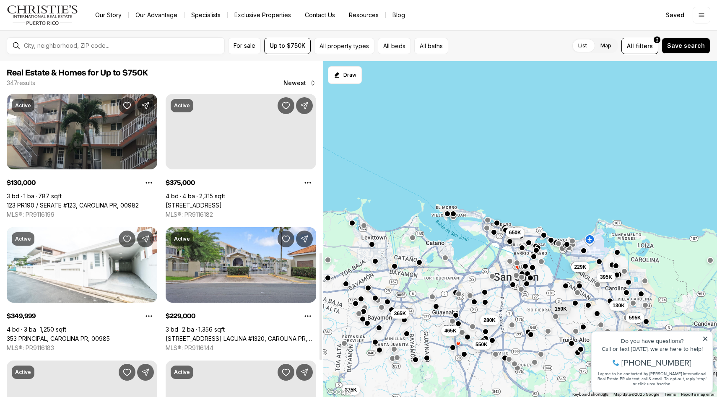
scroll to position [596, 0]
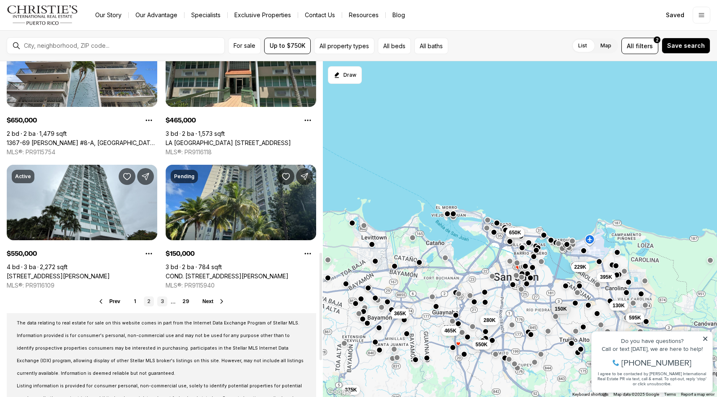
click at [160, 300] on link "3" at bounding box center [162, 302] width 10 height 10
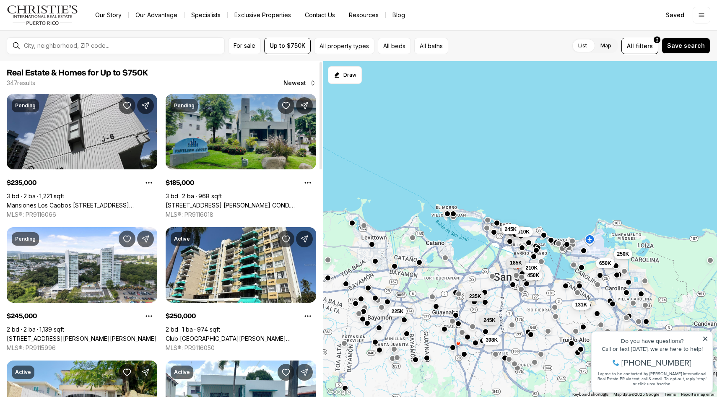
click at [250, 202] on link "161 AVE. CESAR GONZALEZ COND. PAVILLION COURT #10B, SAN JUAN PR, 00918" at bounding box center [241, 206] width 151 height 8
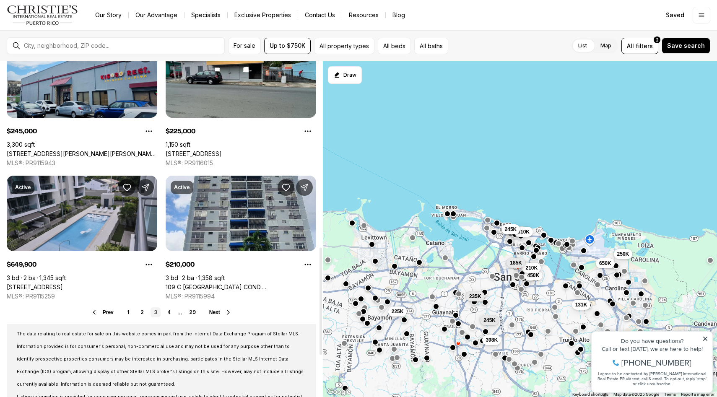
scroll to position [586, 0]
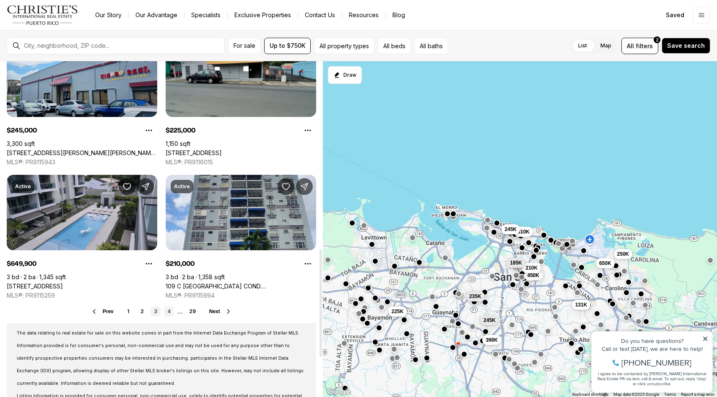
click at [168, 313] on link "4" at bounding box center [169, 312] width 10 height 10
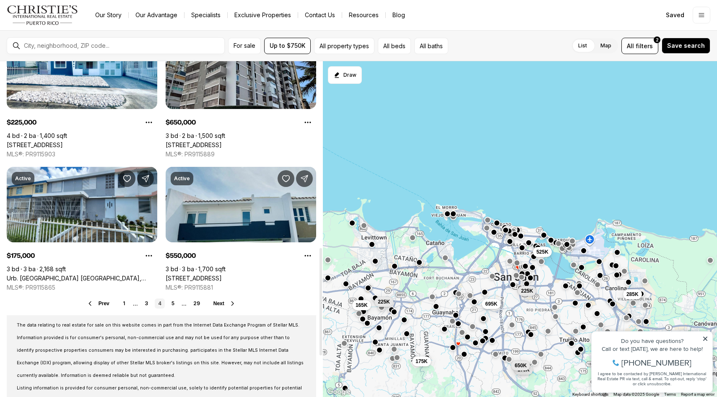
scroll to position [599, 0]
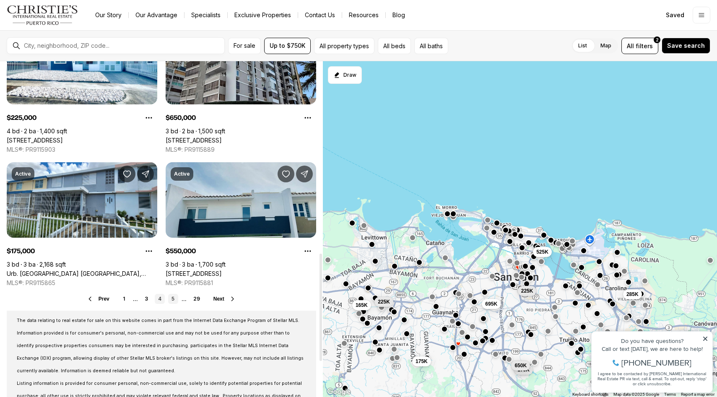
click at [170, 302] on link "5" at bounding box center [173, 299] width 10 height 10
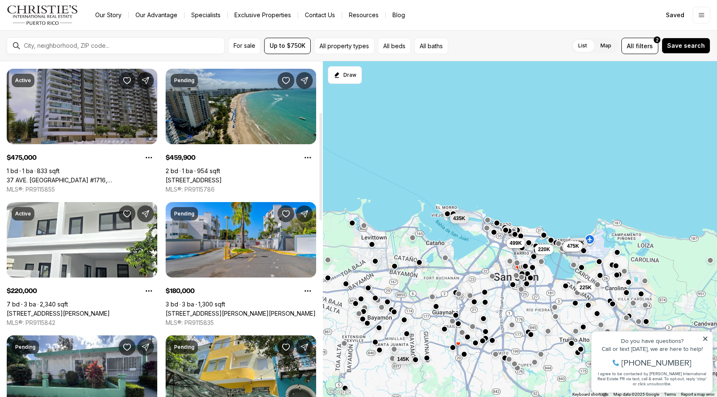
scroll to position [159, 0]
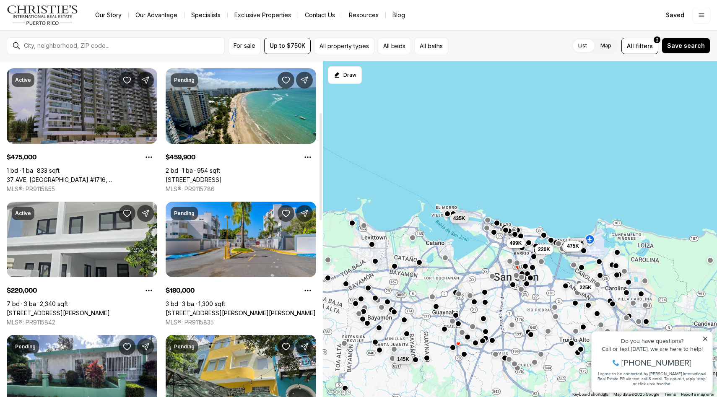
click at [85, 310] on link "319 BELLEVUE, SAN JUAN PR, 00901" at bounding box center [58, 314] width 103 height 8
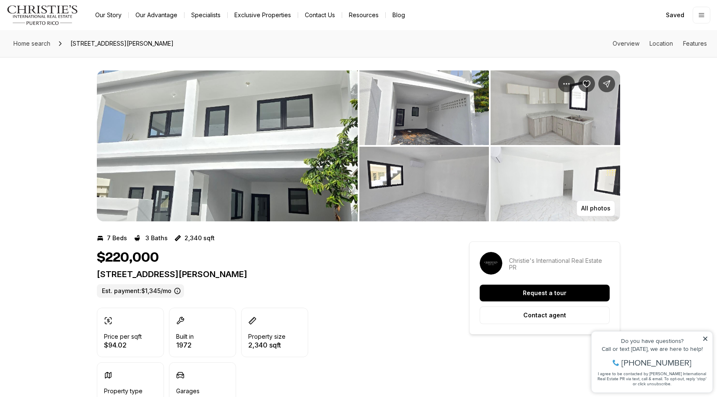
click at [173, 162] on img "View image gallery" at bounding box center [227, 145] width 261 height 151
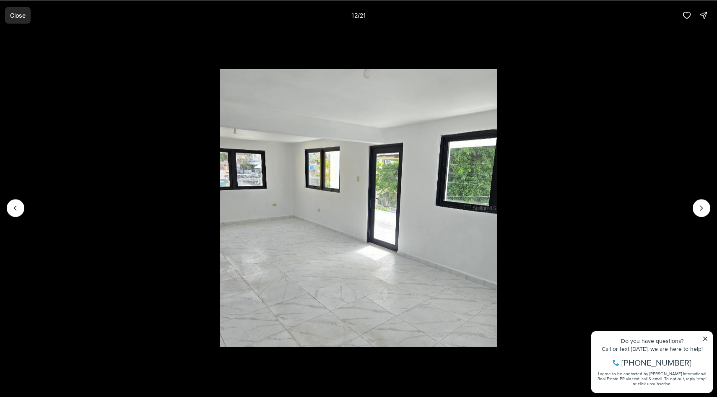
click at [18, 16] on p "Close" at bounding box center [18, 15] width 16 height 7
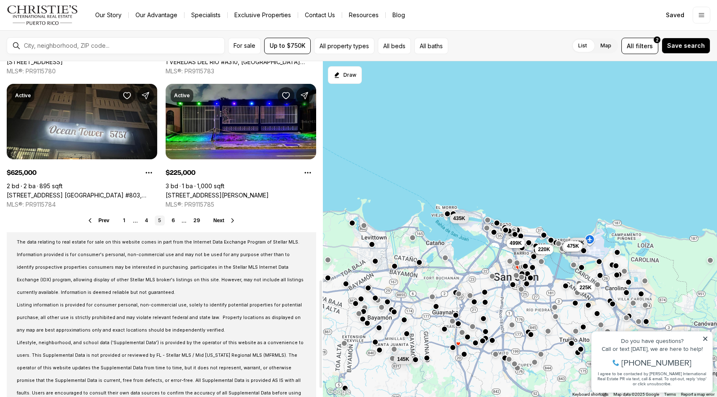
scroll to position [698, 0]
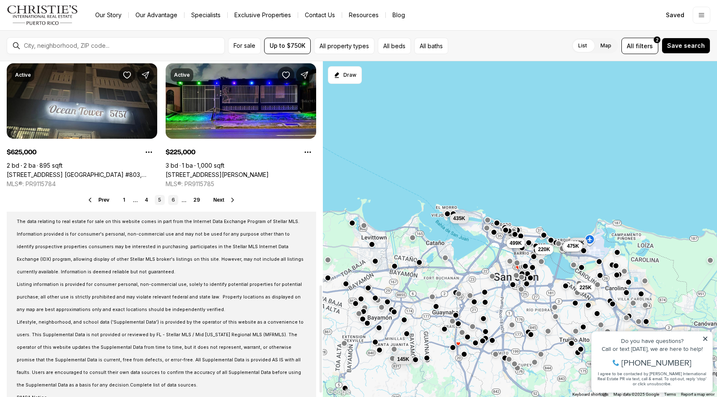
click at [172, 201] on link "6" at bounding box center [173, 200] width 10 height 10
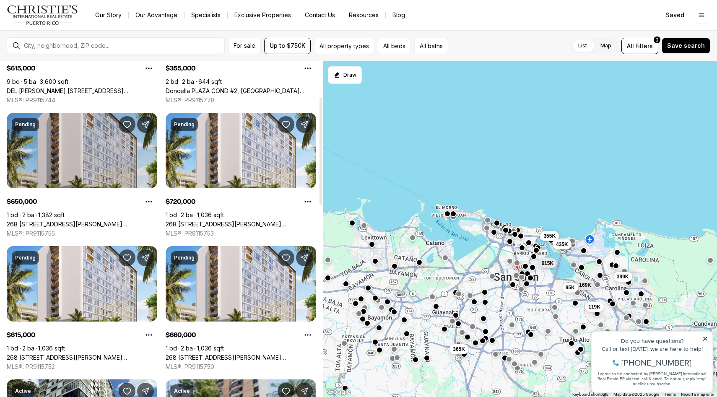
scroll to position [116, 0]
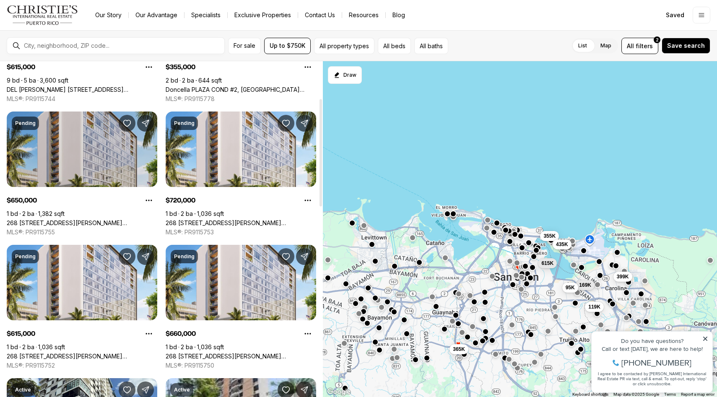
click at [78, 219] on link "268 [STREET_ADDRESS][PERSON_NAME][PERSON_NAME][PERSON_NAME]" at bounding box center [82, 223] width 151 height 8
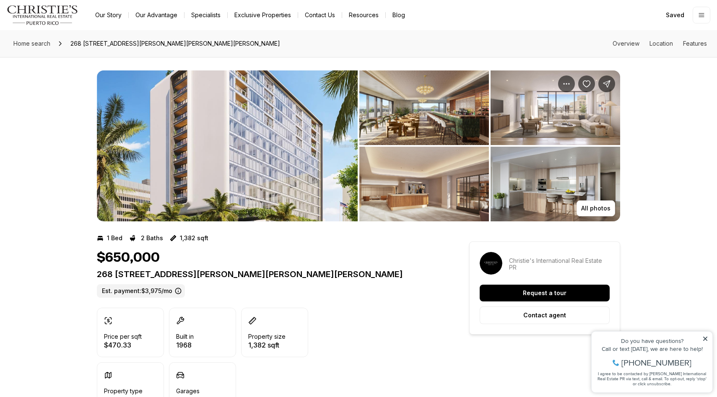
click at [218, 165] on img "View image gallery" at bounding box center [227, 145] width 261 height 151
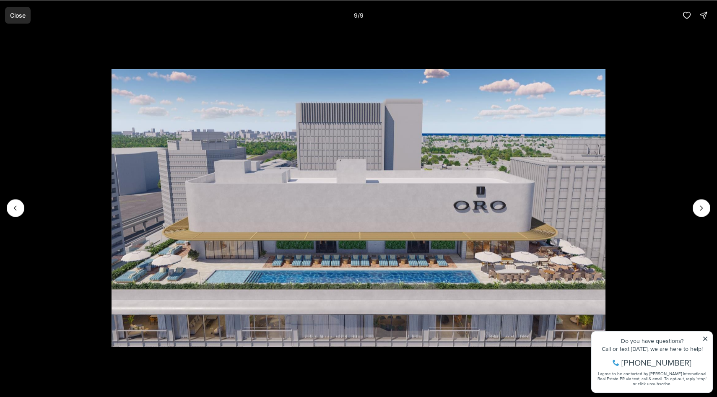
click at [13, 17] on p "Close" at bounding box center [18, 15] width 16 height 7
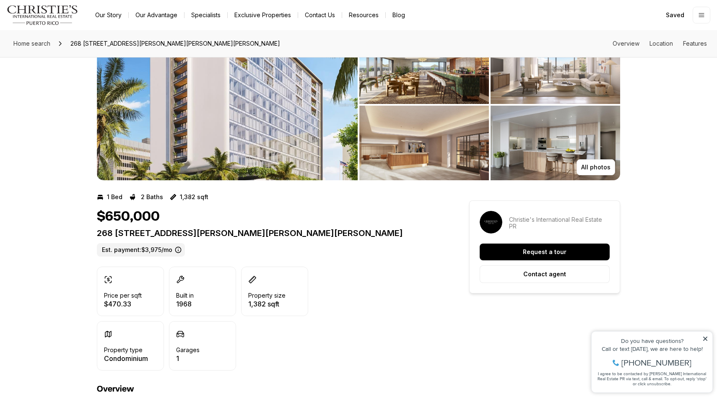
scroll to position [42, 0]
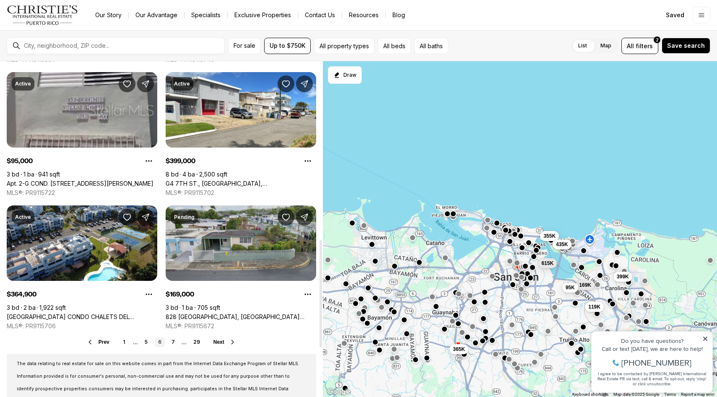
scroll to position [556, 0]
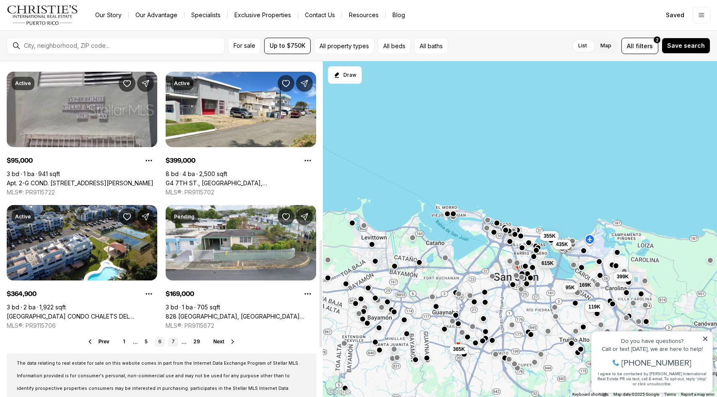
click at [172, 342] on link "7" at bounding box center [173, 342] width 10 height 10
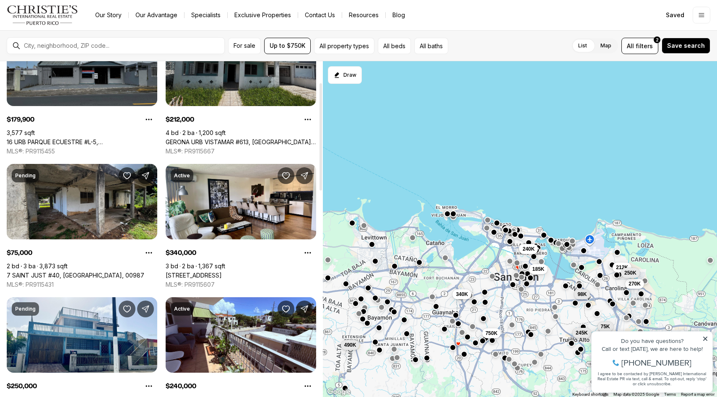
scroll to position [68, 0]
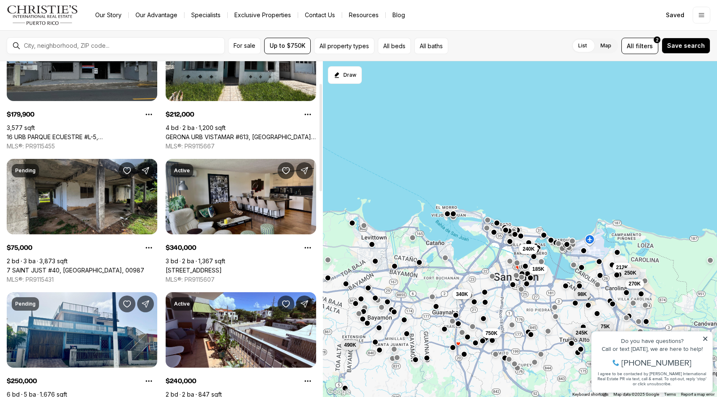
click at [222, 267] on link "[STREET_ADDRESS]" at bounding box center [194, 271] width 56 height 8
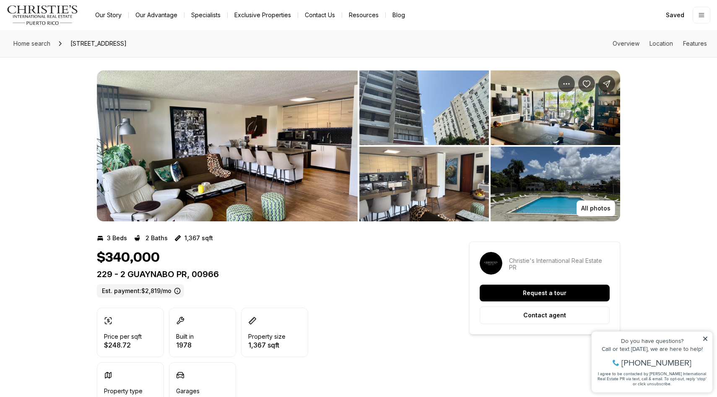
click at [228, 115] on img "View image gallery" at bounding box center [227, 145] width 261 height 151
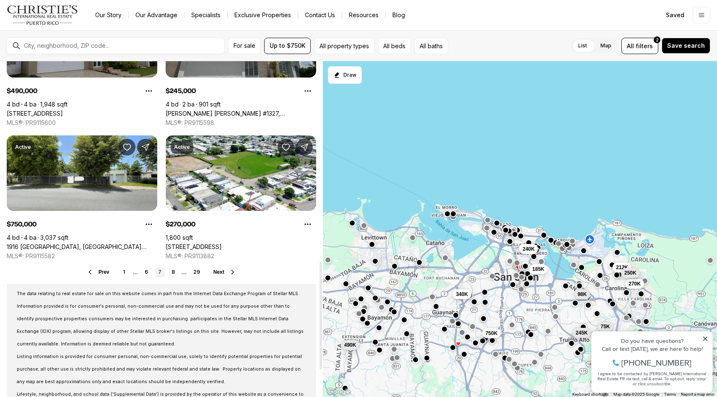
scroll to position [626, 0]
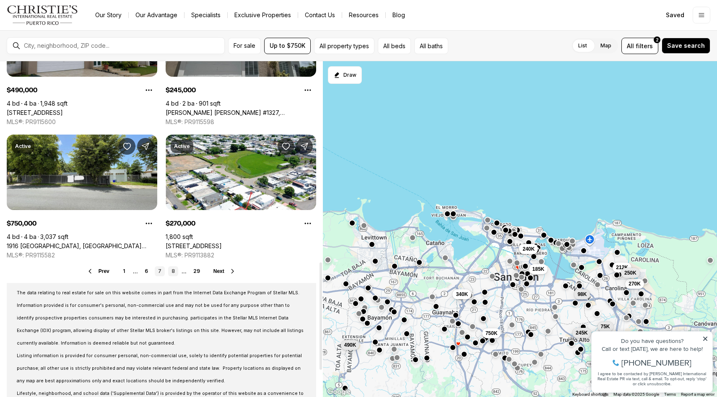
click at [171, 272] on link "8" at bounding box center [173, 271] width 10 height 10
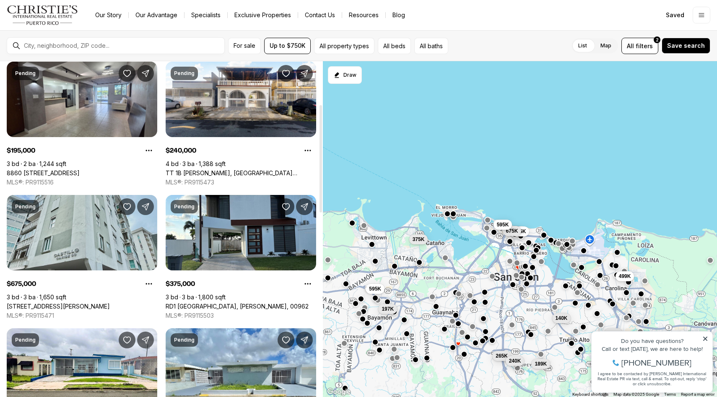
scroll to position [168, 0]
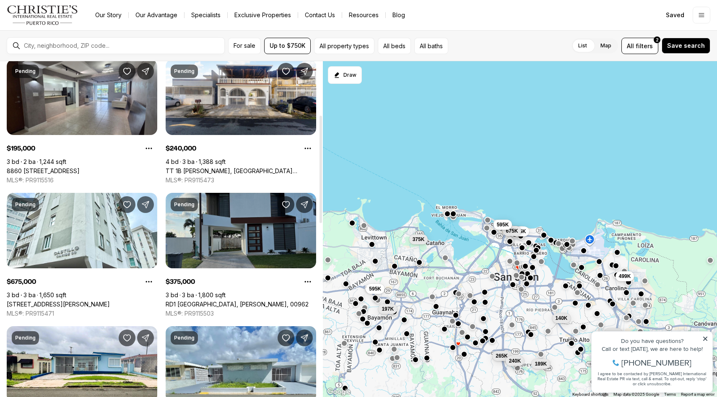
click at [227, 301] on link "RD1 [GEOGRAPHIC_DATA], [PERSON_NAME], 00962" at bounding box center [237, 305] width 143 height 8
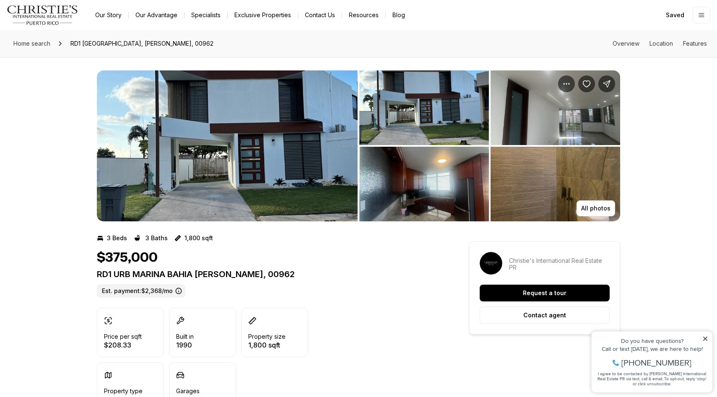
click at [214, 128] on img "View image gallery" at bounding box center [227, 145] width 261 height 151
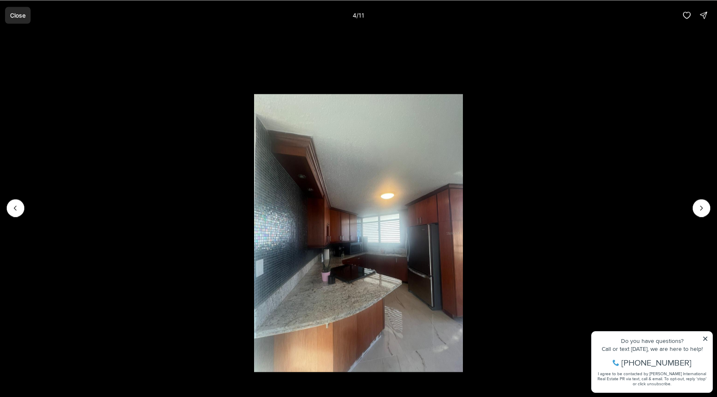
click at [23, 20] on button "Close" at bounding box center [18, 15] width 26 height 17
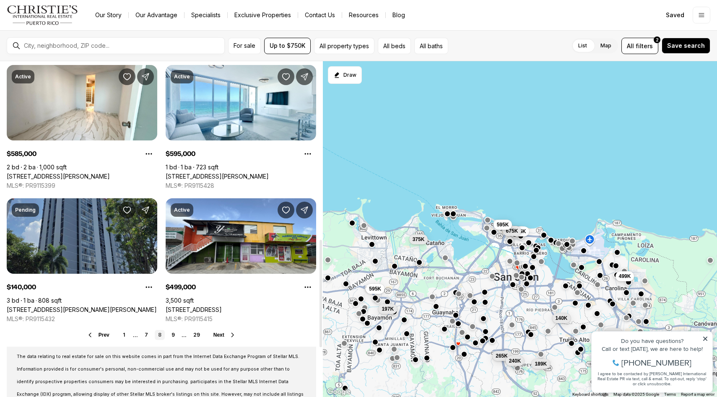
scroll to position [563, 0]
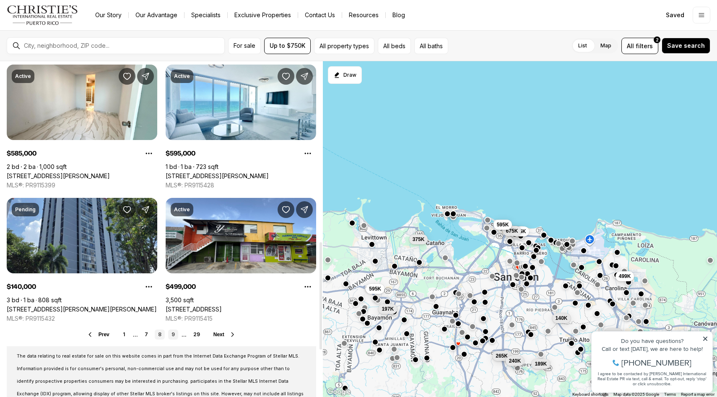
click at [170, 331] on link "9" at bounding box center [173, 335] width 10 height 10
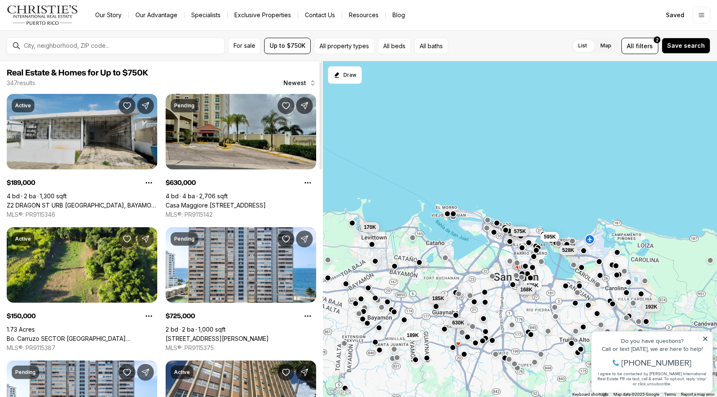
click at [74, 202] on link "Z2 DRAGON ST URB [GEOGRAPHIC_DATA], BAYAMON PR, 00956" at bounding box center [82, 206] width 151 height 8
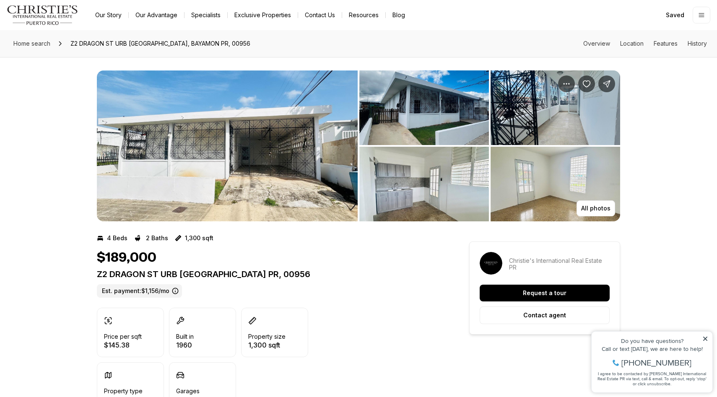
click at [180, 124] on img "View image gallery" at bounding box center [227, 145] width 261 height 151
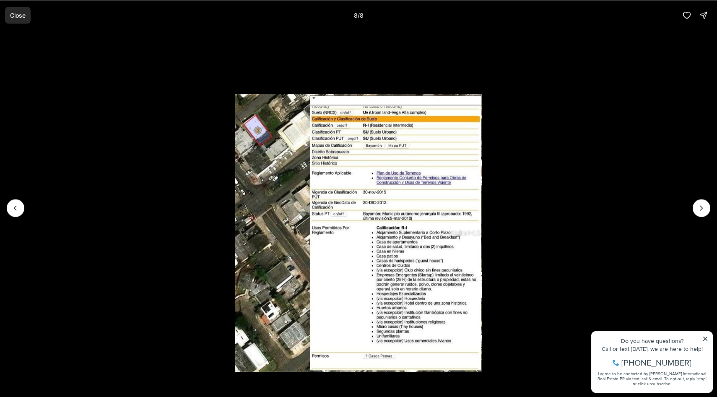
click at [22, 16] on p "Close" at bounding box center [18, 15] width 16 height 7
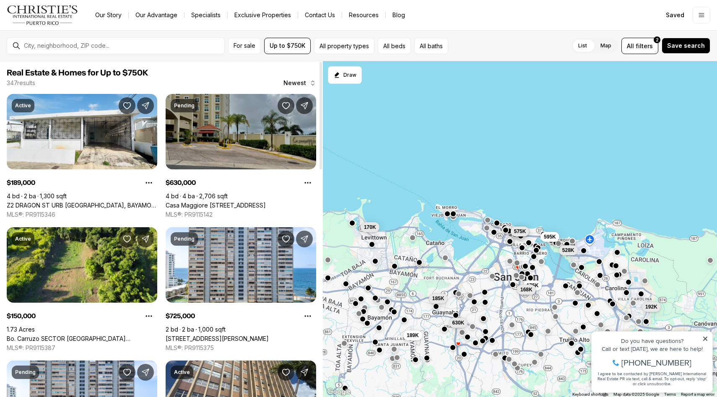
click at [247, 202] on link "Casa Maggiore [STREET_ADDRESS]" at bounding box center [216, 206] width 100 height 8
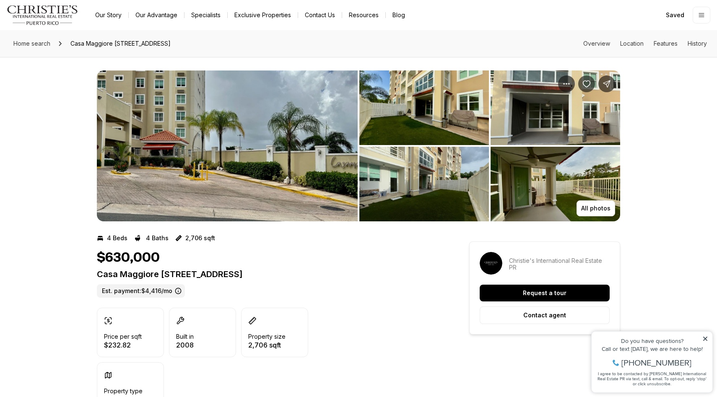
click at [235, 147] on img "View image gallery" at bounding box center [227, 145] width 261 height 151
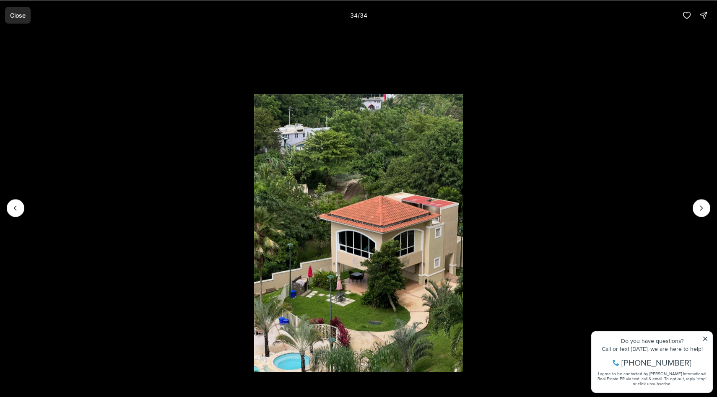
click at [23, 16] on p "Close" at bounding box center [18, 15] width 16 height 7
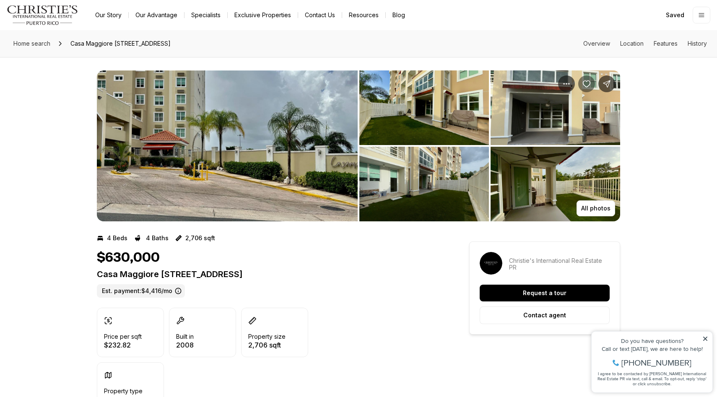
click at [585, 84] on icon "Save Property: Casa Maggiore 400 CALLE UNIÓN #202" at bounding box center [587, 84] width 8 height 8
click at [217, 144] on img "View image gallery" at bounding box center [227, 145] width 261 height 151
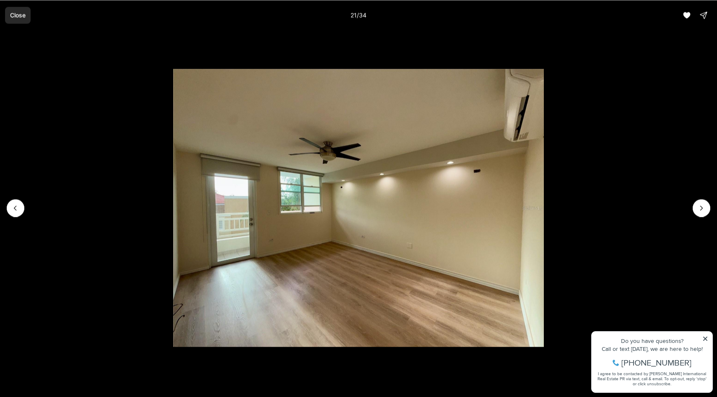
click at [14, 13] on p "Close" at bounding box center [18, 15] width 16 height 7
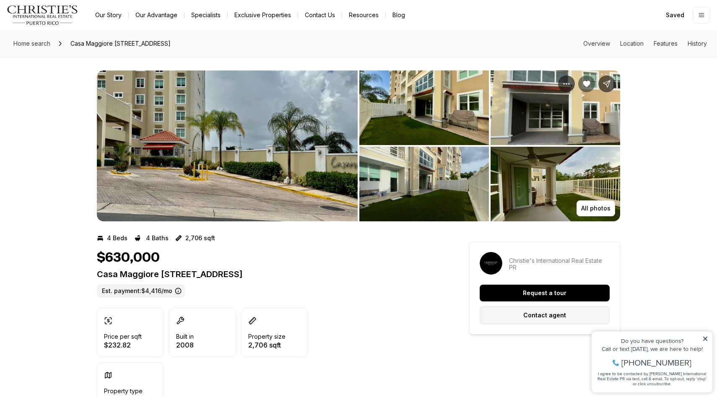
click at [533, 316] on p "Contact agent" at bounding box center [545, 315] width 43 height 7
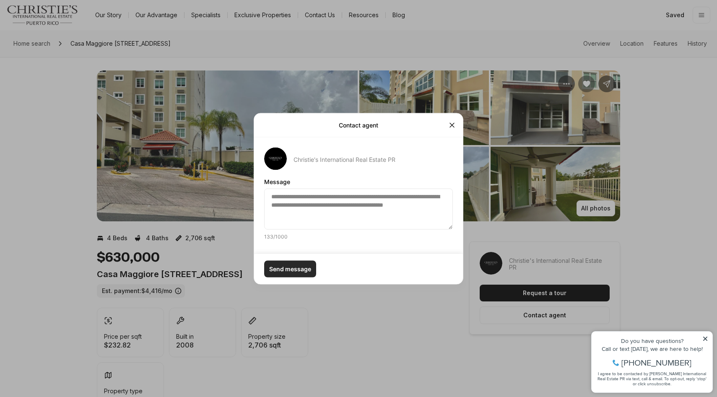
click at [295, 270] on p "Send message" at bounding box center [290, 269] width 42 height 7
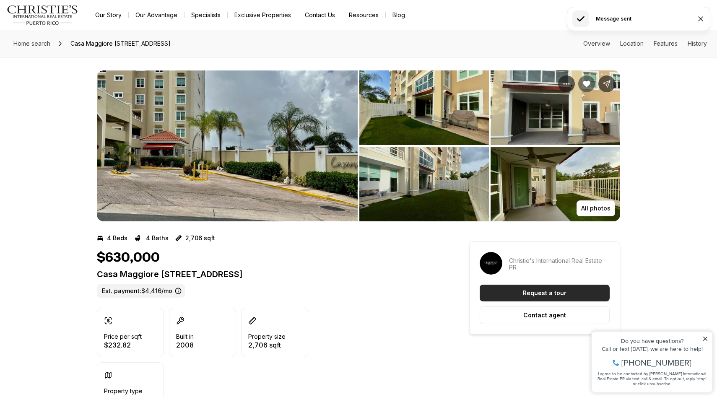
click at [567, 301] on button "Request a tour" at bounding box center [545, 293] width 130 height 17
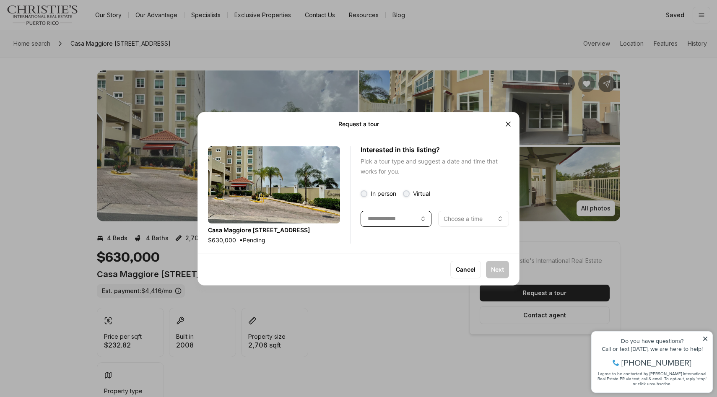
click at [419, 221] on button "button" at bounding box center [396, 219] width 71 height 16
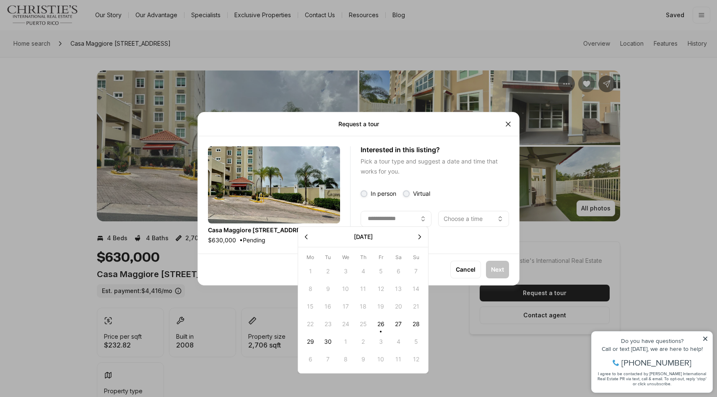
click at [313, 339] on button "29" at bounding box center [311, 342] width 18 height 18
type input "**********"
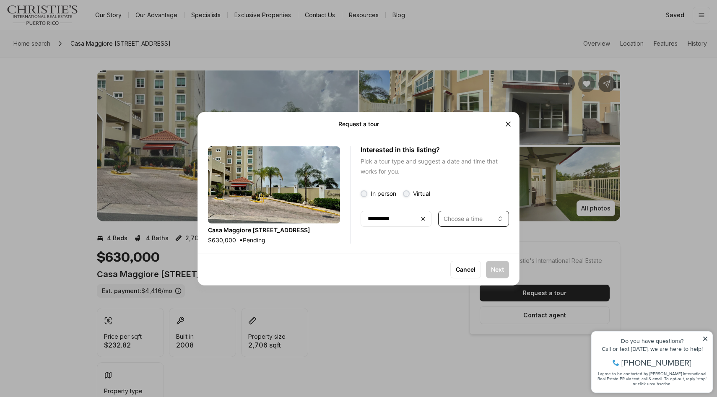
click at [457, 218] on p "Choose a time" at bounding box center [463, 219] width 39 height 7
click at [500, 272] on p "Next" at bounding box center [497, 269] width 13 height 7
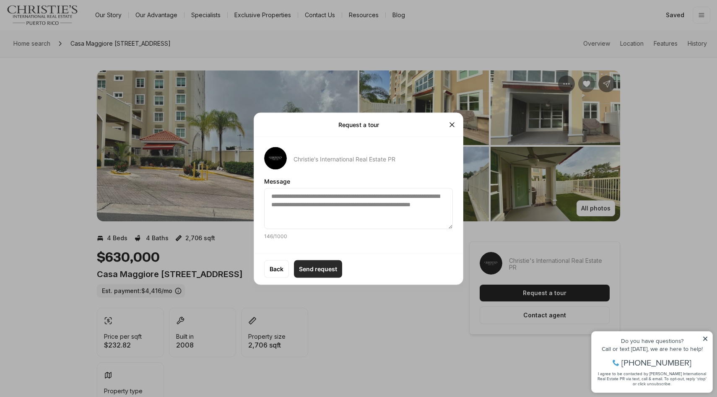
click at [313, 274] on button "Send request" at bounding box center [318, 269] width 48 height 18
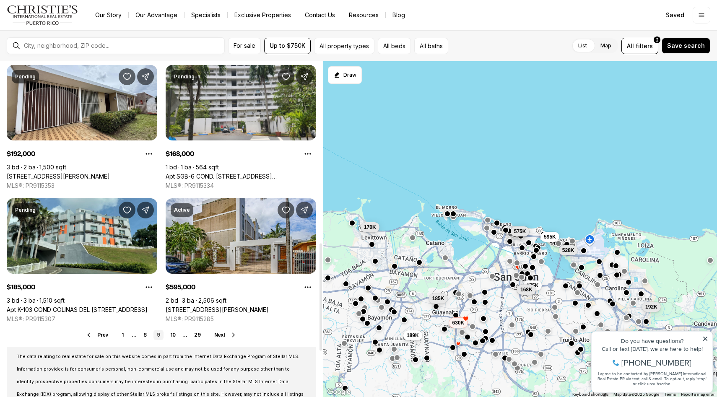
scroll to position [571, 0]
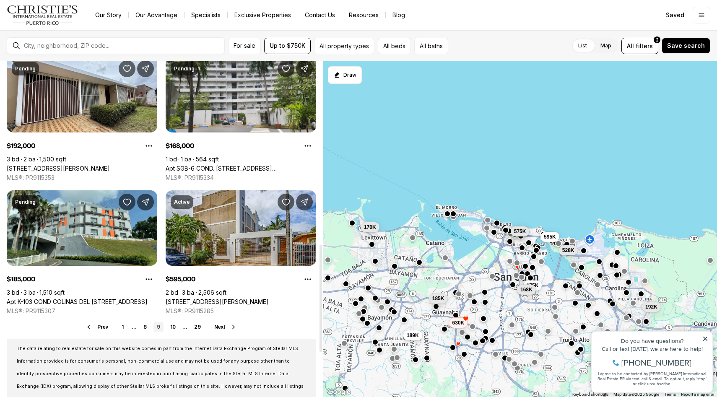
click at [180, 328] on ul "1 ... 8 9 10 ... 29" at bounding box center [161, 327] width 86 height 10
click at [177, 327] on link "10" at bounding box center [173, 327] width 12 height 10
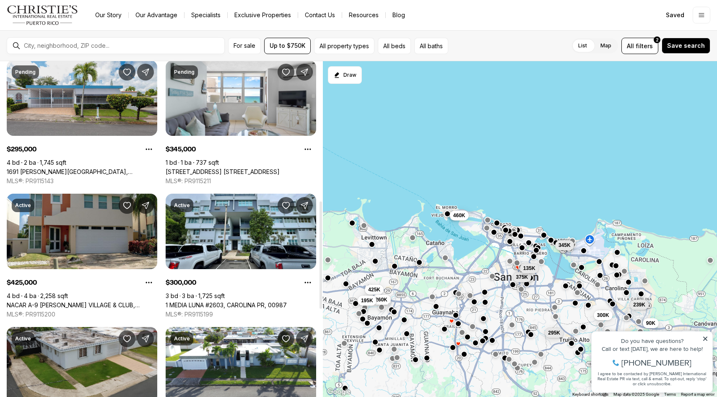
scroll to position [436, 0]
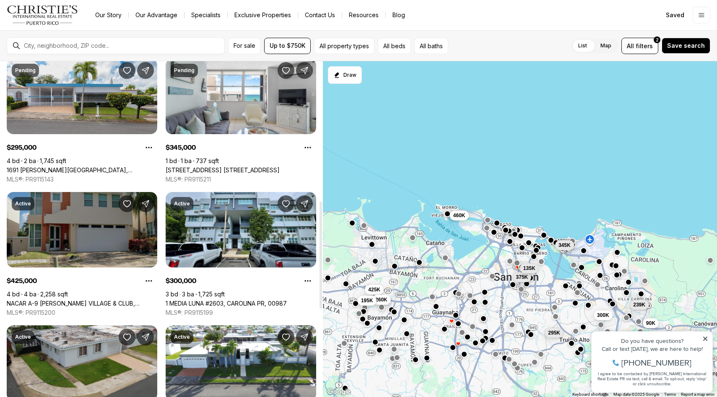
click at [87, 300] on link "NACAR A-9 MIRABELLA VILLAGE & CLUB, BAYAMON PR, 00961" at bounding box center [82, 304] width 151 height 8
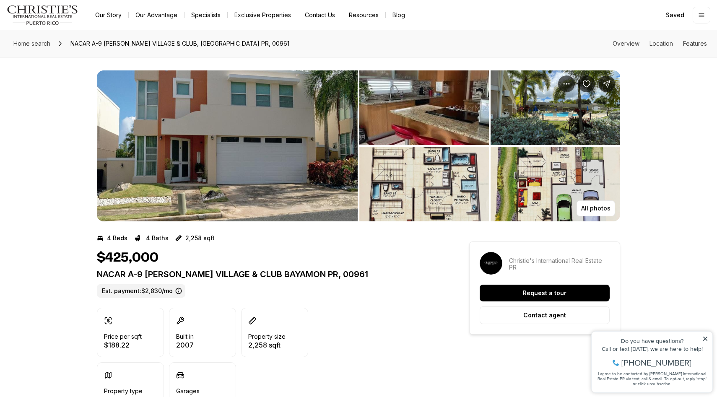
click at [87, 215] on div "All photos" at bounding box center [358, 139] width 717 height 164
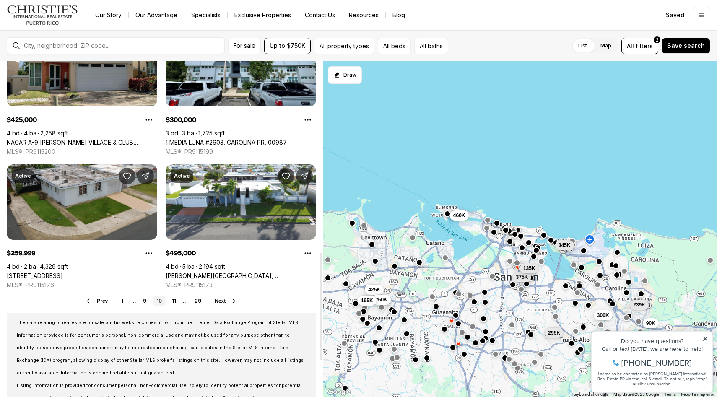
scroll to position [600, 0]
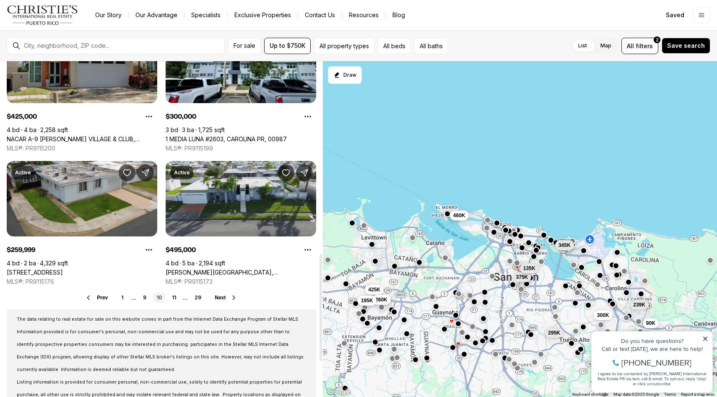
click at [232, 269] on link "[PERSON_NAME][GEOGRAPHIC_DATA], [GEOGRAPHIC_DATA], 00987" at bounding box center [241, 273] width 151 height 8
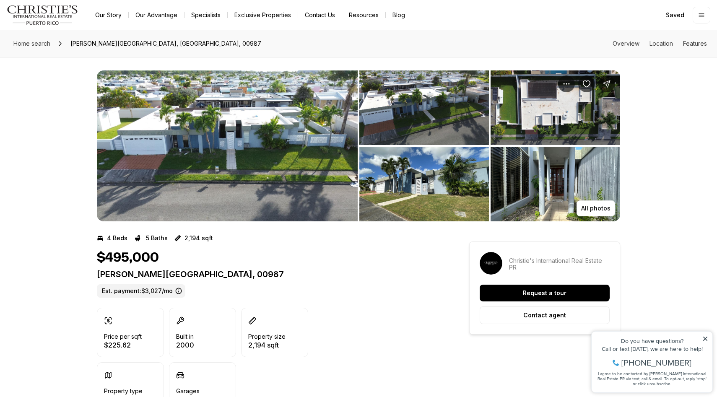
click at [256, 181] on img "View image gallery" at bounding box center [227, 145] width 261 height 151
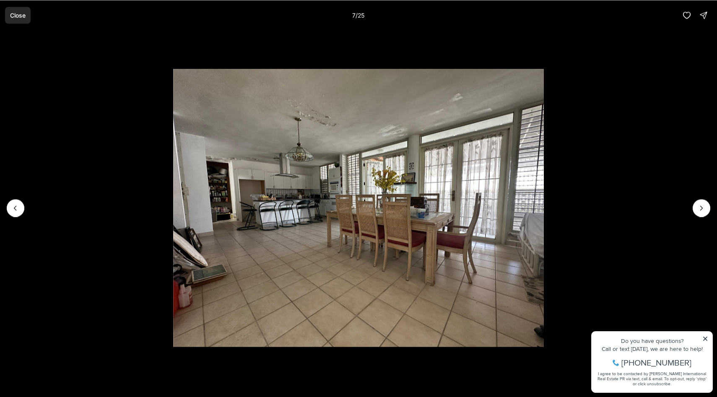
click at [18, 12] on p "Close" at bounding box center [18, 15] width 16 height 7
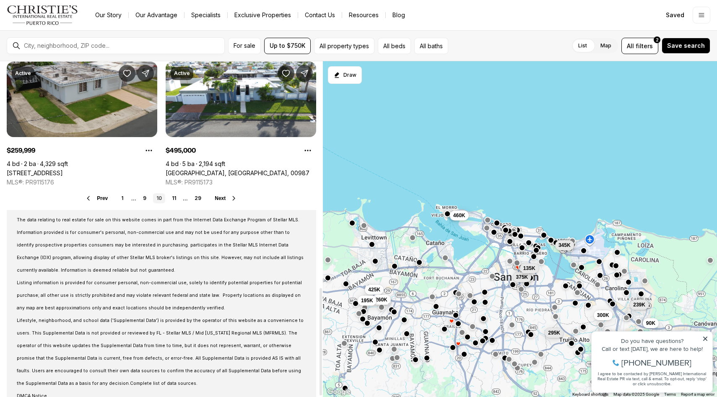
scroll to position [707, 0]
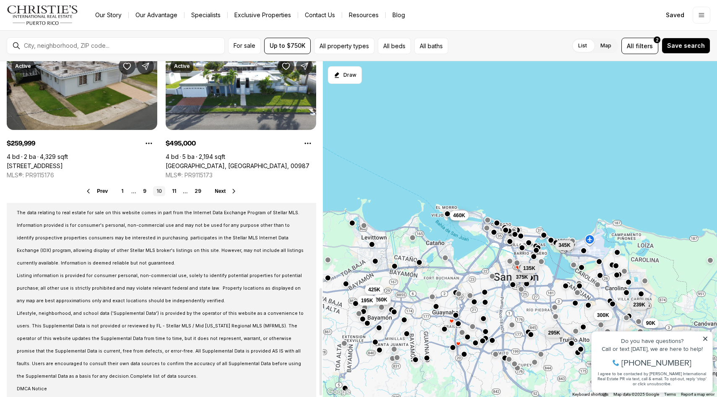
click at [168, 192] on ul "1 ... 9 10 11 ... 29" at bounding box center [161, 191] width 87 height 10
click at [169, 192] on link "11" at bounding box center [174, 191] width 11 height 10
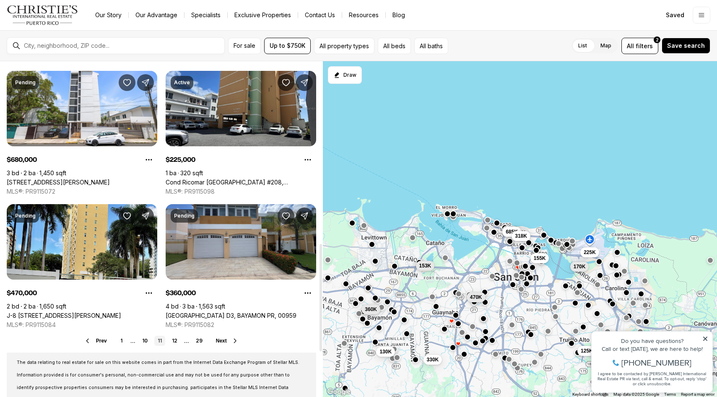
scroll to position [577, 0]
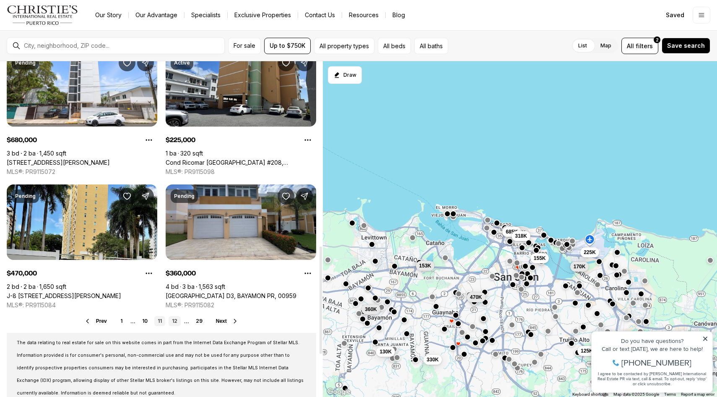
click at [177, 321] on link "12" at bounding box center [175, 321] width 12 height 10
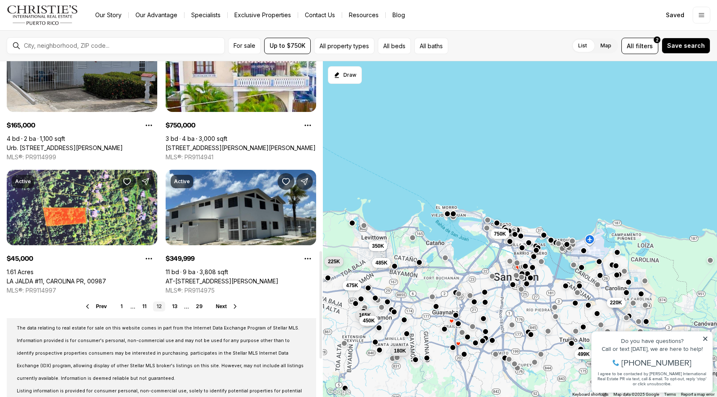
scroll to position [599, 0]
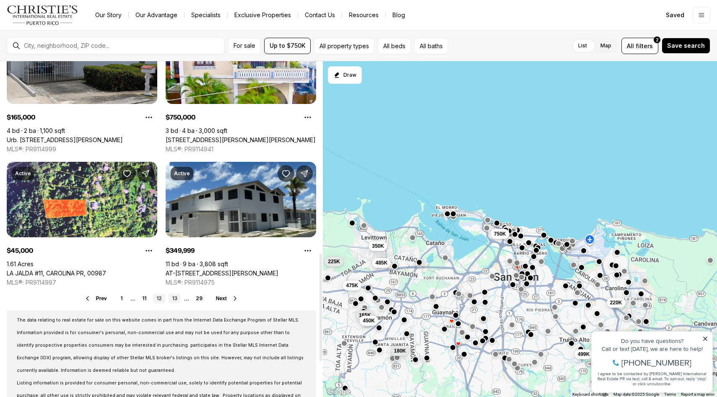
click at [172, 299] on link "13" at bounding box center [175, 299] width 12 height 10
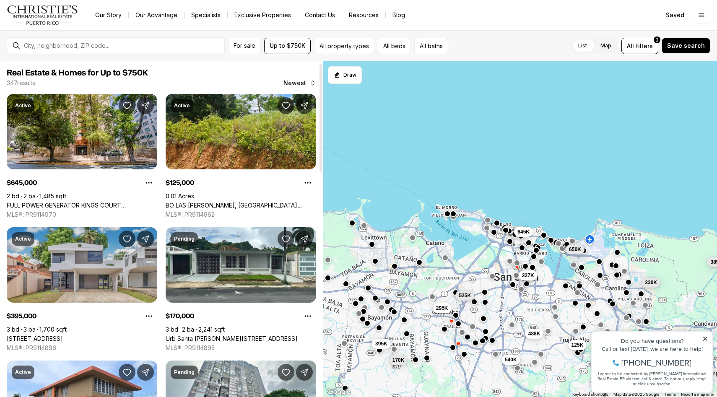
scroll to position [21, 0]
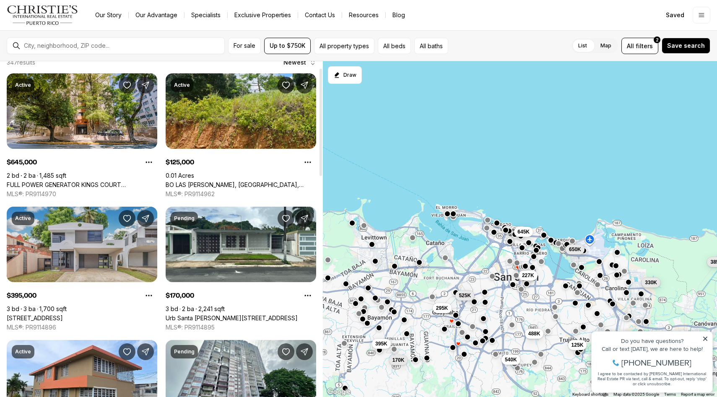
click at [63, 315] on link "2 URB SANS SOUCI COURT #C-9, BAYAMON PR, 00956" at bounding box center [35, 319] width 56 height 8
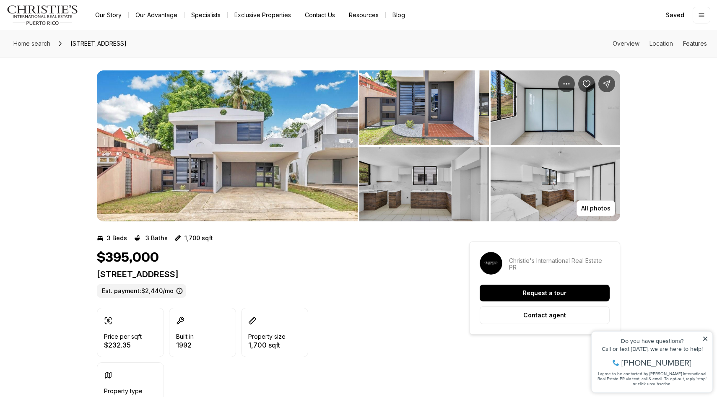
click at [276, 134] on img "View image gallery" at bounding box center [227, 145] width 261 height 151
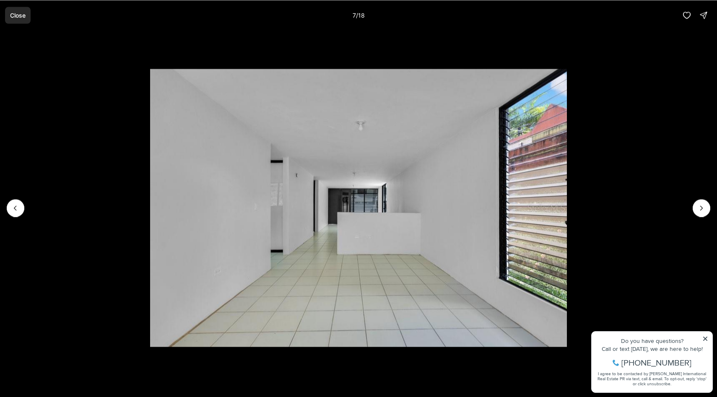
click at [13, 16] on p "Close" at bounding box center [18, 15] width 16 height 7
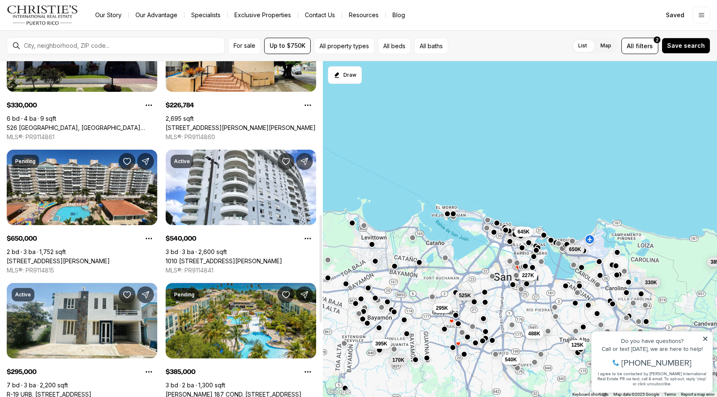
scroll to position [479, 0]
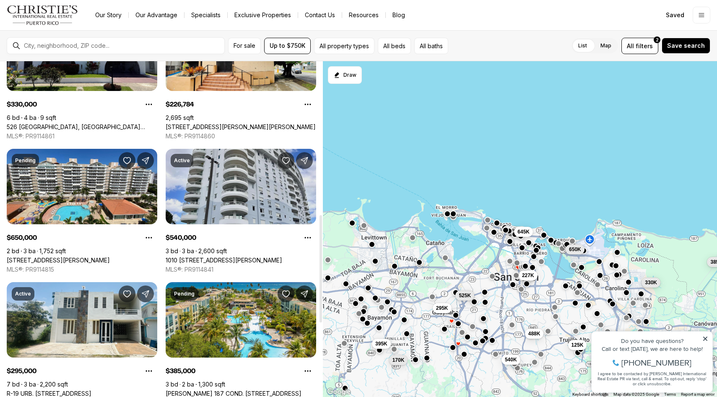
click at [220, 257] on link "1010 [STREET_ADDRESS][PERSON_NAME]" at bounding box center [224, 261] width 117 height 8
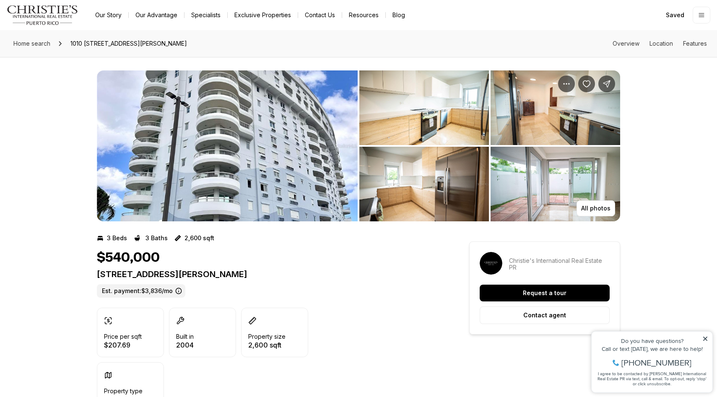
click at [236, 175] on img "View image gallery" at bounding box center [227, 145] width 261 height 151
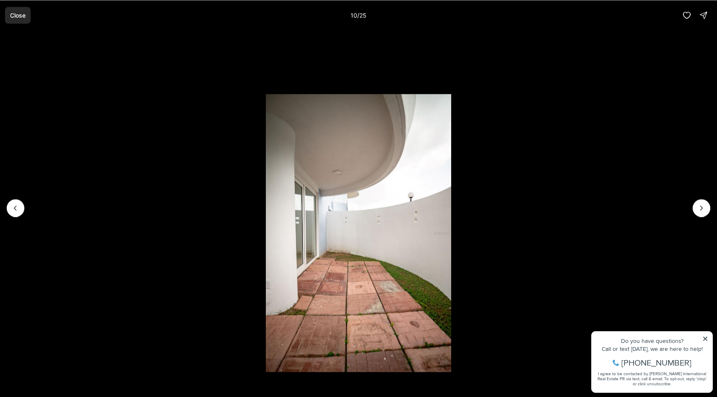
click at [9, 12] on button "Close" at bounding box center [18, 15] width 26 height 17
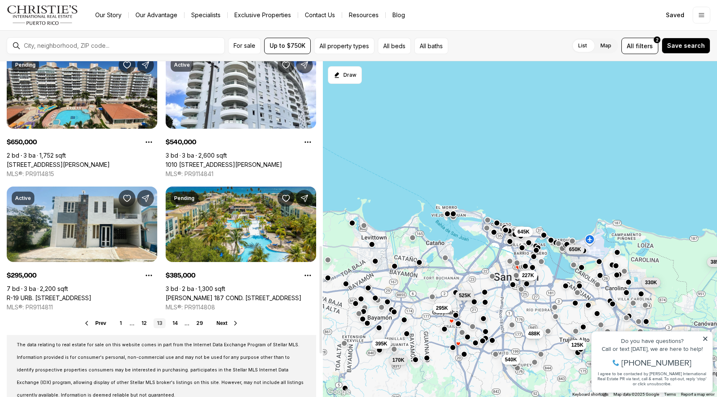
scroll to position [577, 0]
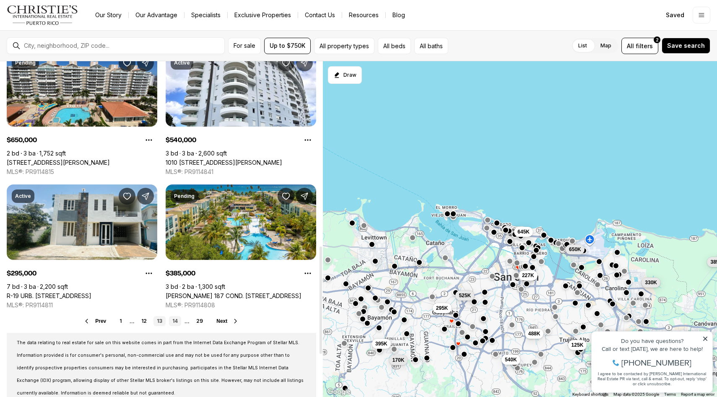
click at [175, 324] on link "14" at bounding box center [175, 321] width 12 height 10
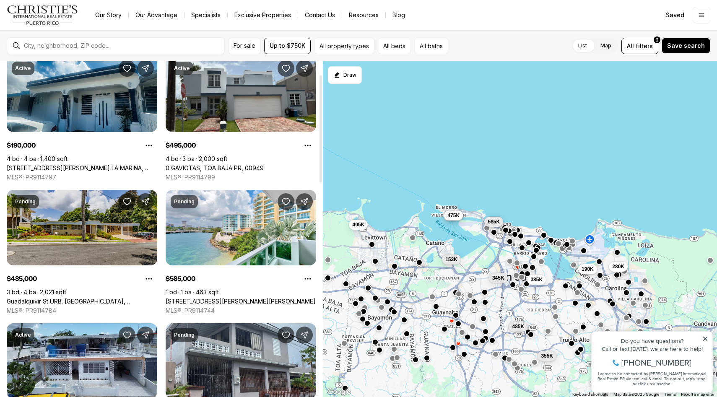
scroll to position [41, 0]
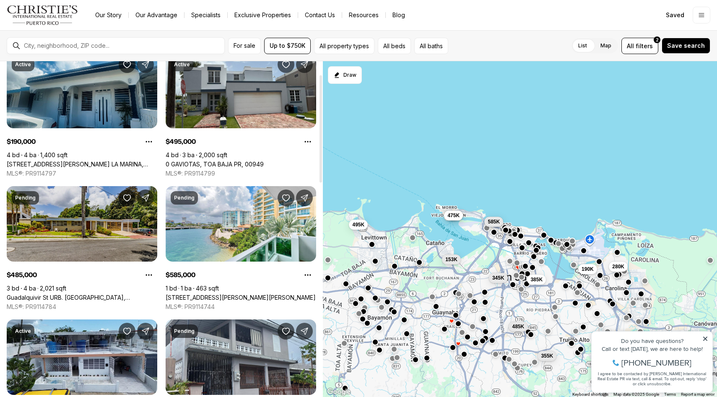
click at [76, 294] on link "Guadalquivir St URB. [GEOGRAPHIC_DATA], [GEOGRAPHIC_DATA][PERSON_NAME], 00926" at bounding box center [82, 298] width 151 height 8
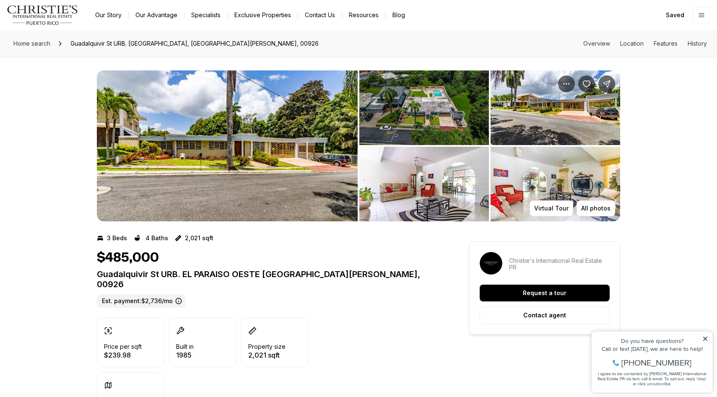
click at [106, 180] on img "View image gallery" at bounding box center [227, 145] width 261 height 151
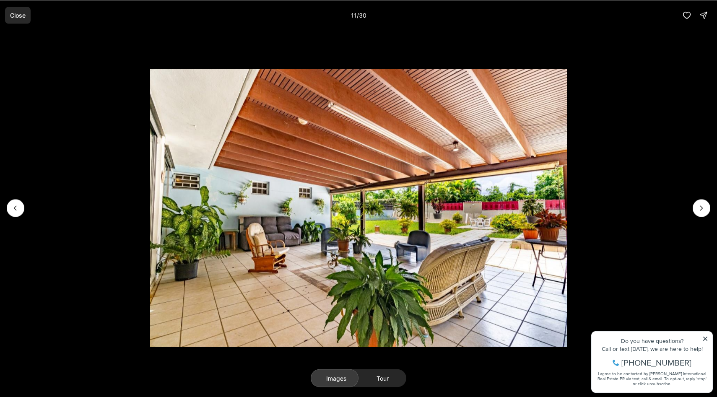
click at [16, 12] on p "Close" at bounding box center [18, 15] width 16 height 7
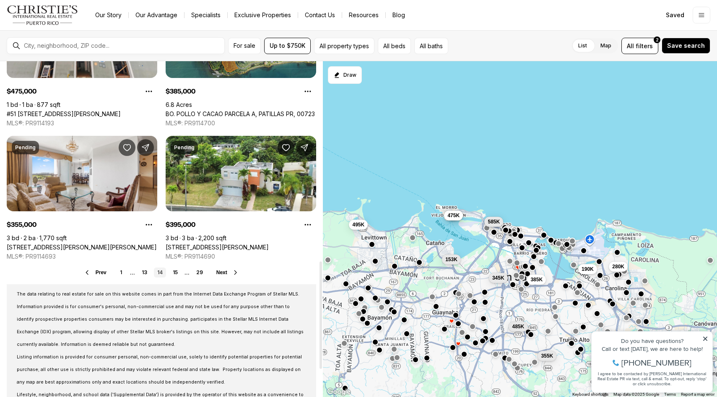
scroll to position [631, 0]
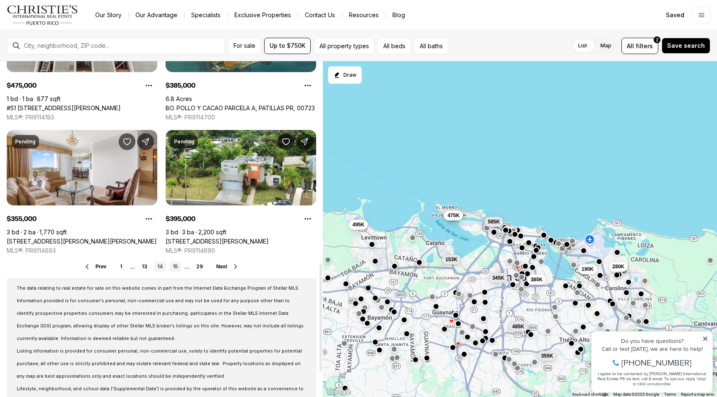
click at [177, 266] on link "15" at bounding box center [176, 267] width 12 height 10
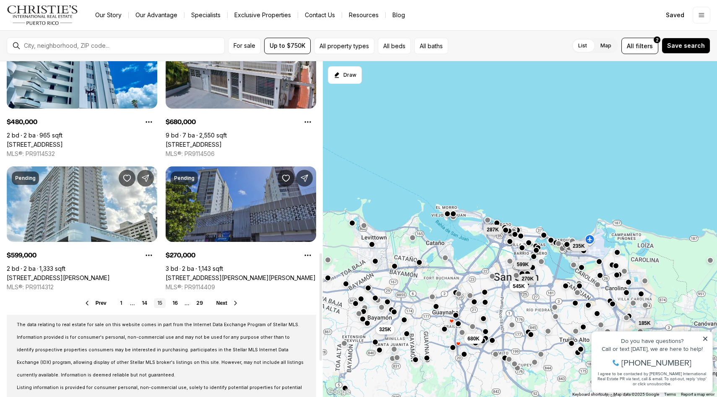
scroll to position [598, 0]
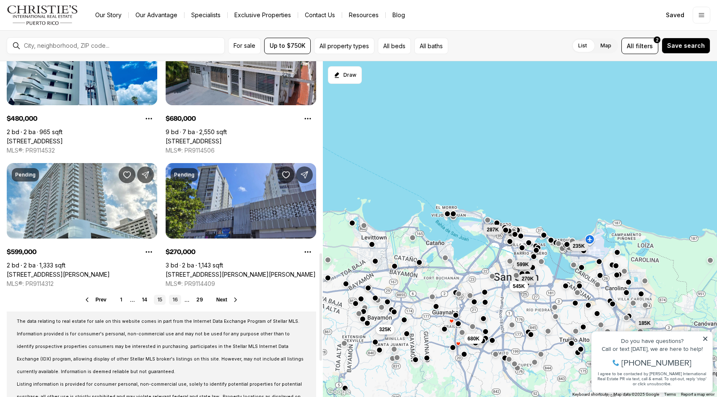
click at [175, 298] on link "16" at bounding box center [175, 300] width 12 height 10
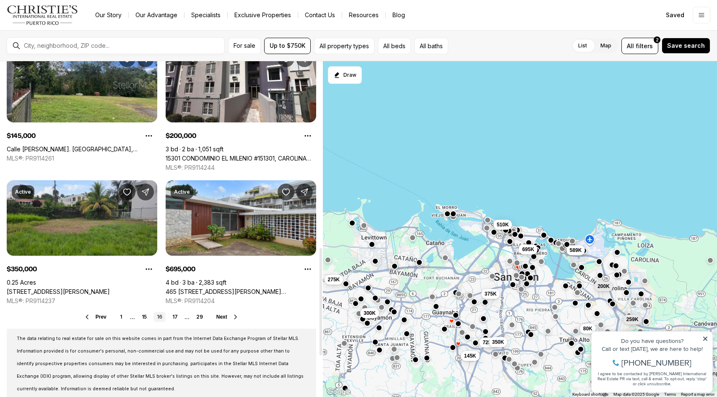
scroll to position [584, 0]
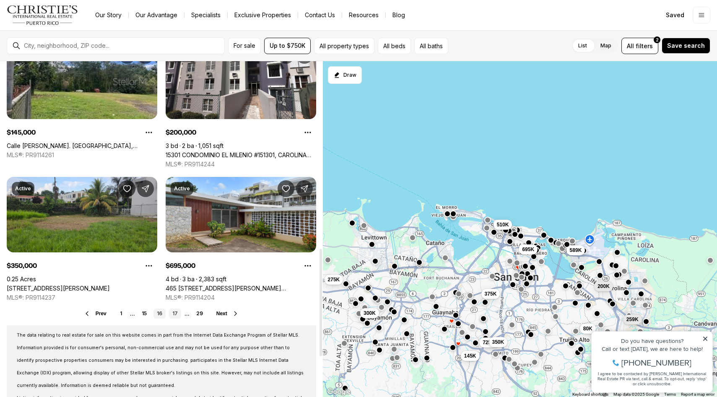
click at [179, 312] on link "17" at bounding box center [175, 314] width 12 height 10
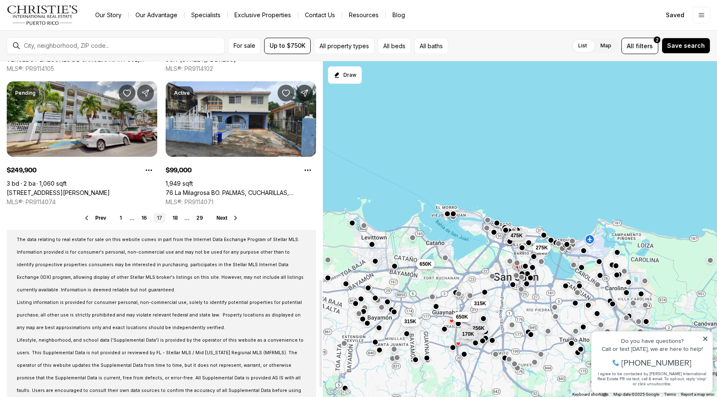
scroll to position [681, 0]
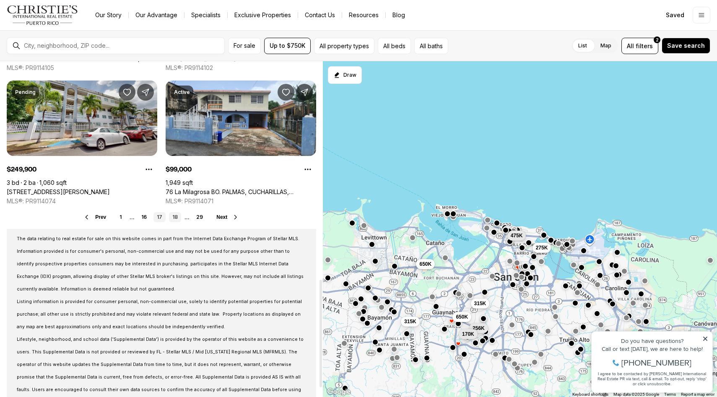
click at [177, 216] on link "18" at bounding box center [175, 217] width 12 height 10
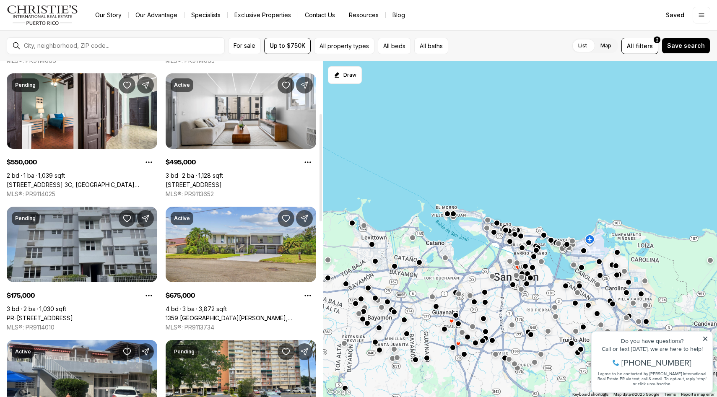
scroll to position [165, 0]
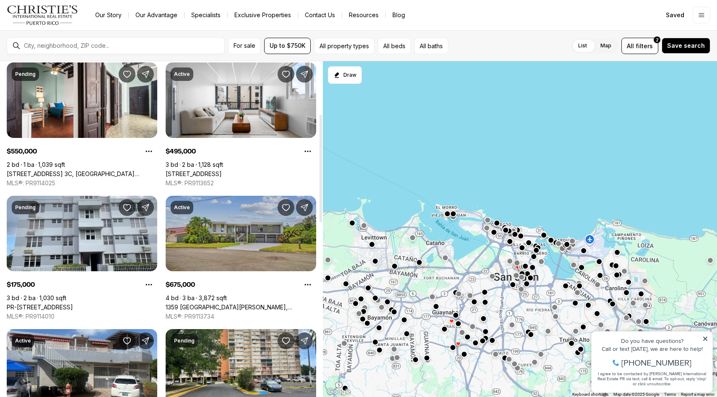
click at [236, 304] on link "1359 [GEOGRAPHIC_DATA][PERSON_NAME], [GEOGRAPHIC_DATA][PERSON_NAME], 00924" at bounding box center [241, 308] width 151 height 8
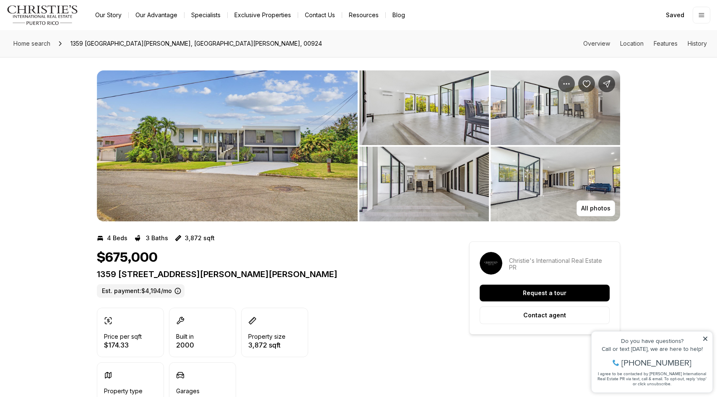
click at [215, 133] on img "View image gallery" at bounding box center [227, 145] width 261 height 151
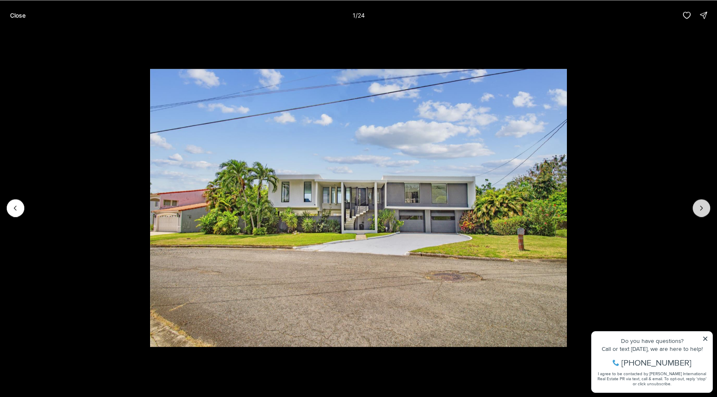
click at [699, 207] on icon "Next slide" at bounding box center [702, 208] width 8 height 8
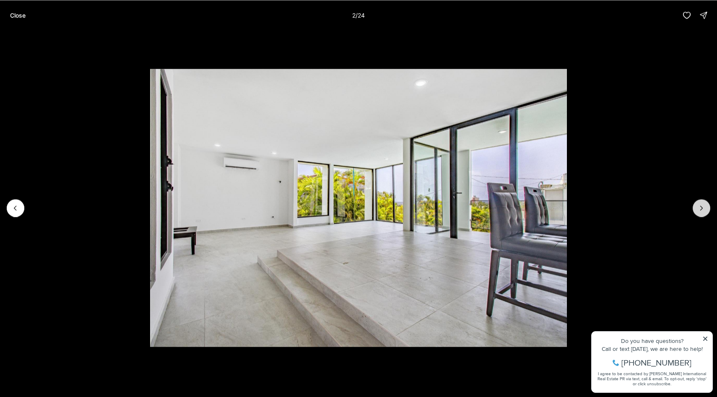
click at [699, 207] on icon "Next slide" at bounding box center [702, 208] width 8 height 8
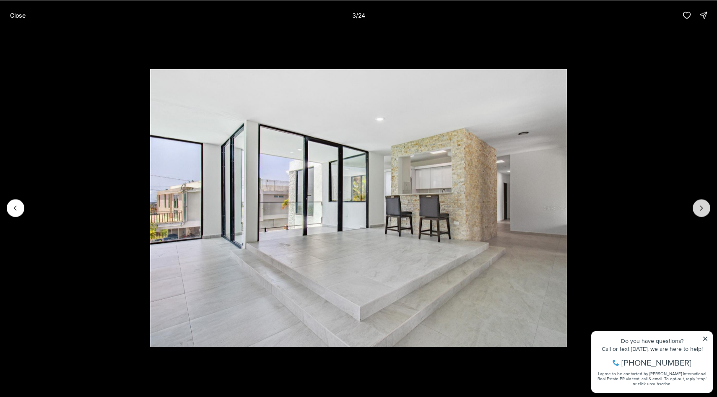
click at [699, 207] on icon "Next slide" at bounding box center [702, 208] width 8 height 8
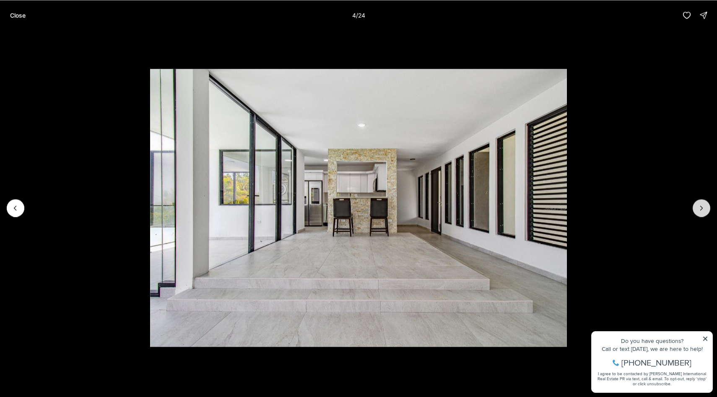
click at [699, 208] on icon "Next slide" at bounding box center [702, 208] width 8 height 8
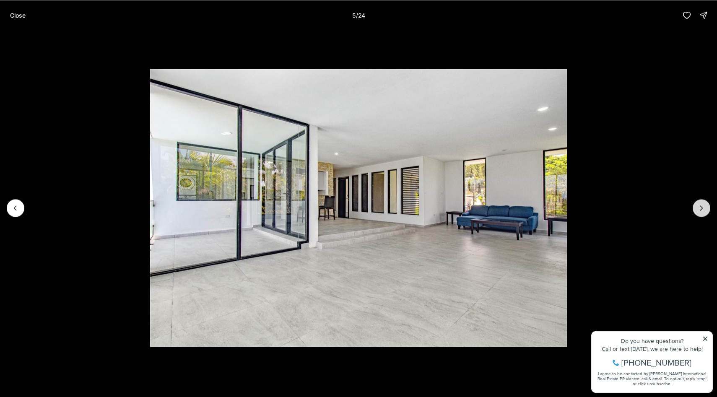
click at [699, 208] on icon "Next slide" at bounding box center [702, 208] width 8 height 8
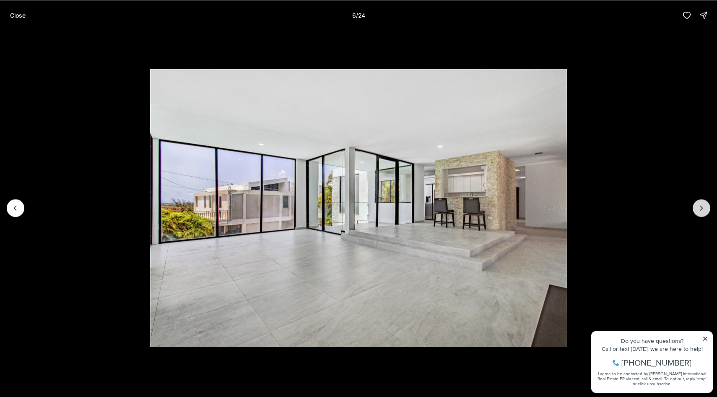
click at [699, 208] on icon "Next slide" at bounding box center [702, 208] width 8 height 8
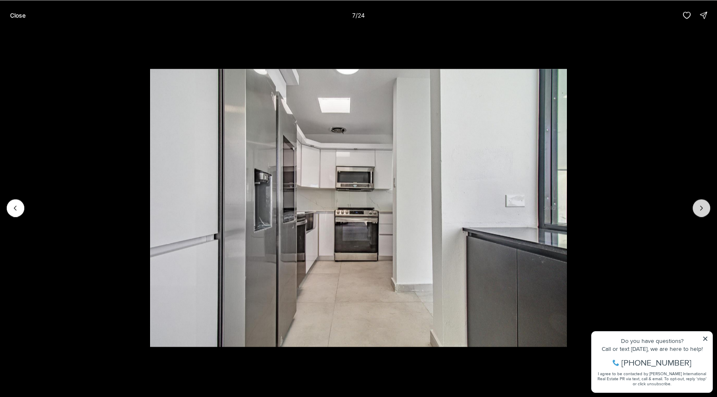
click at [699, 208] on icon "Next slide" at bounding box center [702, 208] width 8 height 8
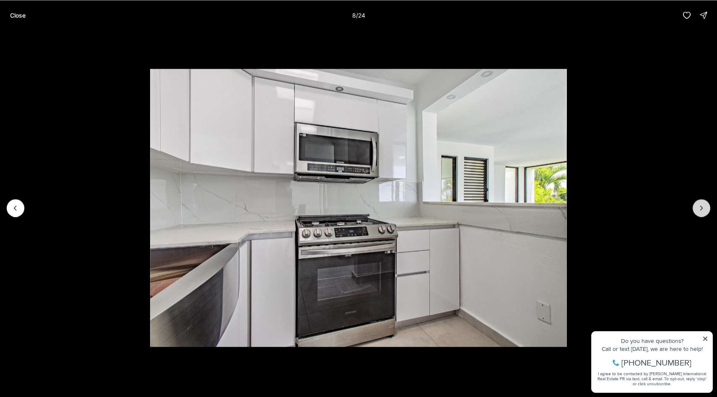
click at [699, 208] on icon "Next slide" at bounding box center [702, 208] width 8 height 8
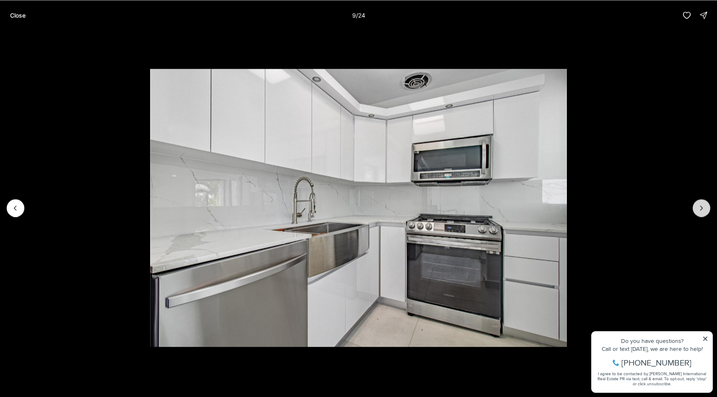
click at [699, 208] on icon "Next slide" at bounding box center [702, 208] width 8 height 8
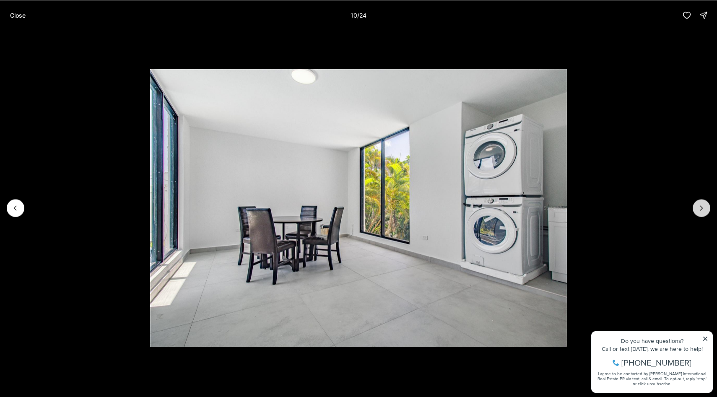
click at [699, 208] on icon "Next slide" at bounding box center [702, 208] width 8 height 8
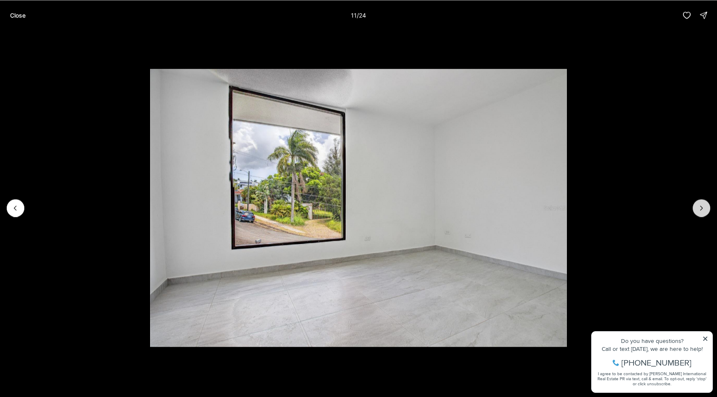
click at [699, 208] on icon "Next slide" at bounding box center [702, 208] width 8 height 8
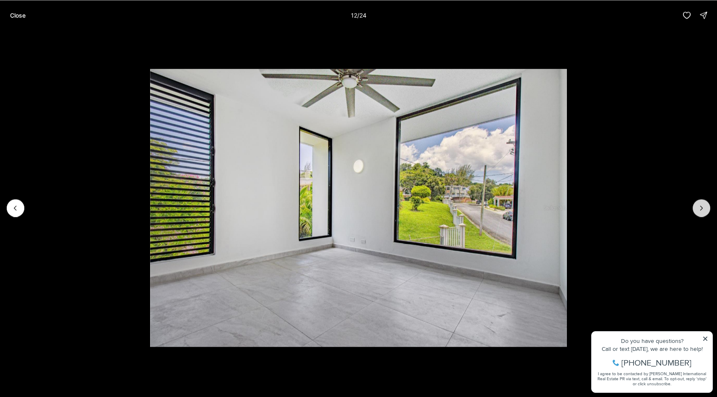
click at [699, 208] on icon "Next slide" at bounding box center [702, 208] width 8 height 8
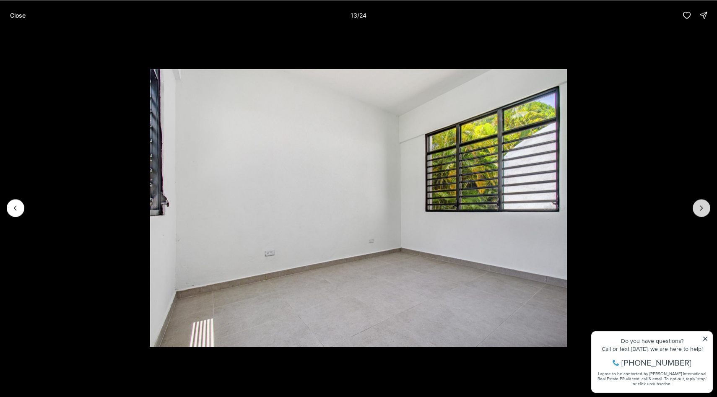
click at [699, 208] on icon "Next slide" at bounding box center [702, 208] width 8 height 8
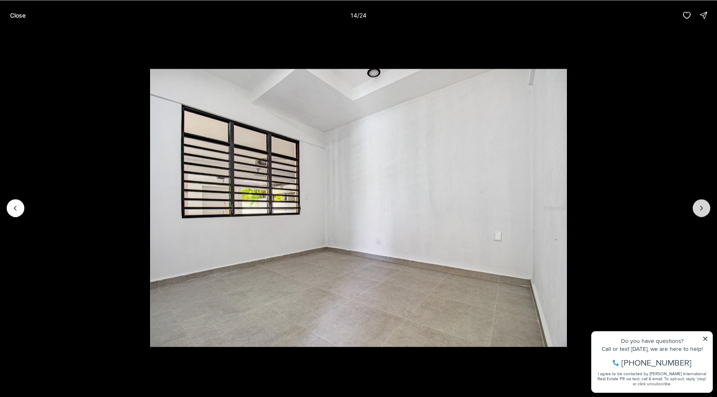
click at [699, 208] on icon "Next slide" at bounding box center [702, 208] width 8 height 8
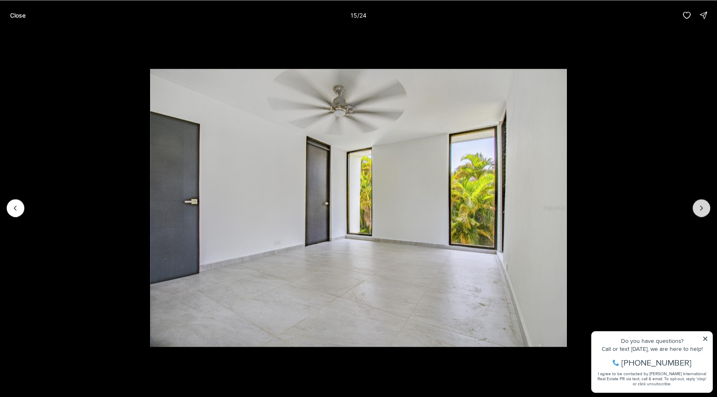
click at [699, 208] on icon "Next slide" at bounding box center [702, 208] width 8 height 8
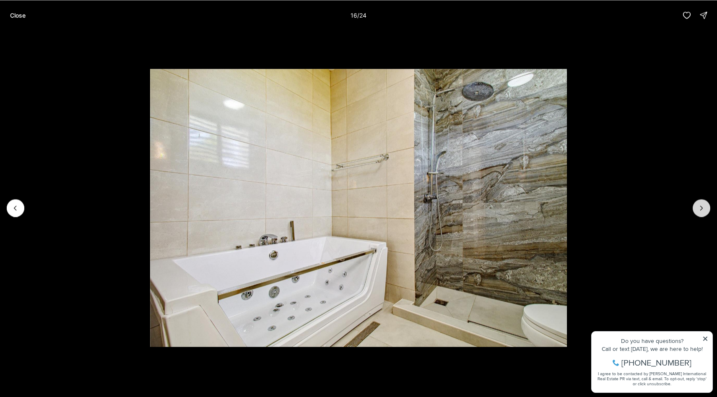
click at [699, 208] on icon "Next slide" at bounding box center [702, 208] width 8 height 8
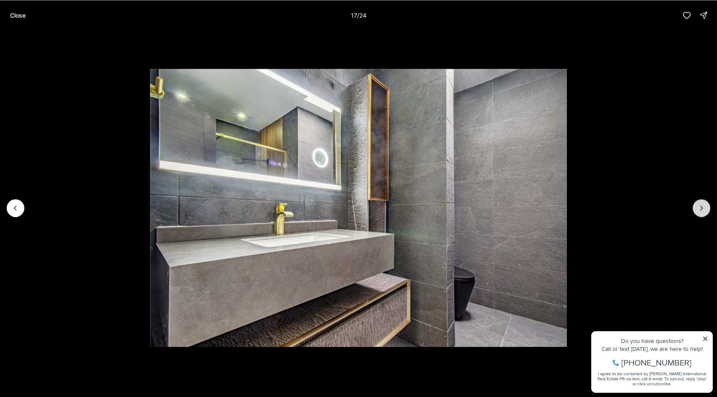
click at [699, 208] on icon "Next slide" at bounding box center [702, 208] width 8 height 8
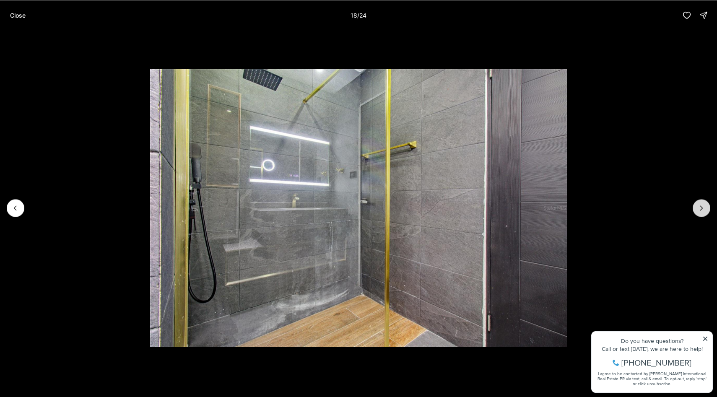
click at [699, 208] on icon "Next slide" at bounding box center [702, 208] width 8 height 8
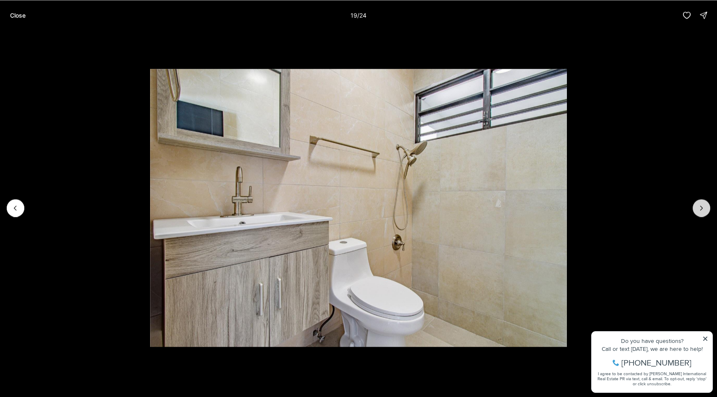
click at [699, 208] on icon "Next slide" at bounding box center [702, 208] width 8 height 8
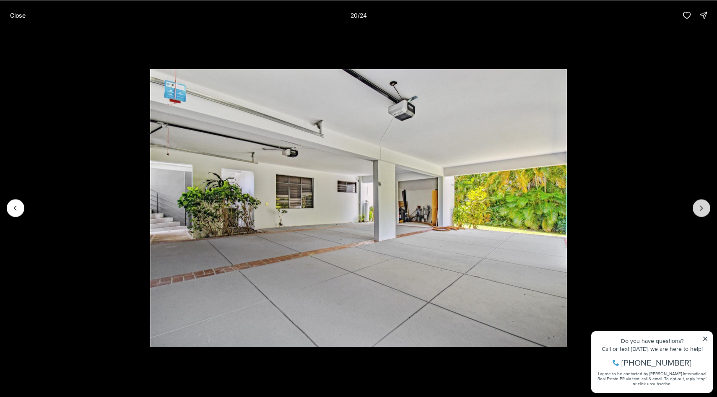
click at [699, 208] on icon "Next slide" at bounding box center [702, 208] width 8 height 8
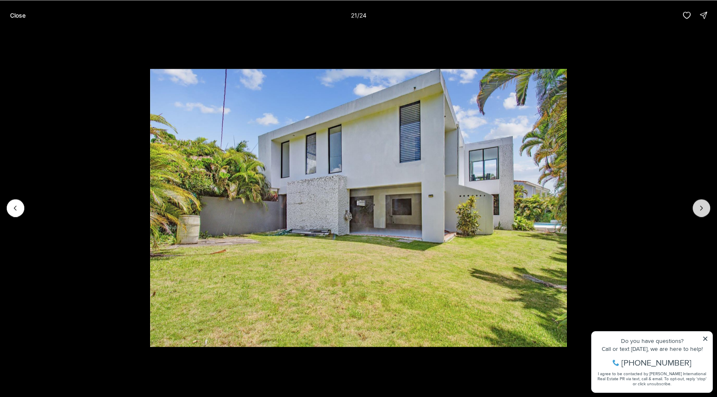
click at [699, 208] on icon "Next slide" at bounding box center [702, 208] width 8 height 8
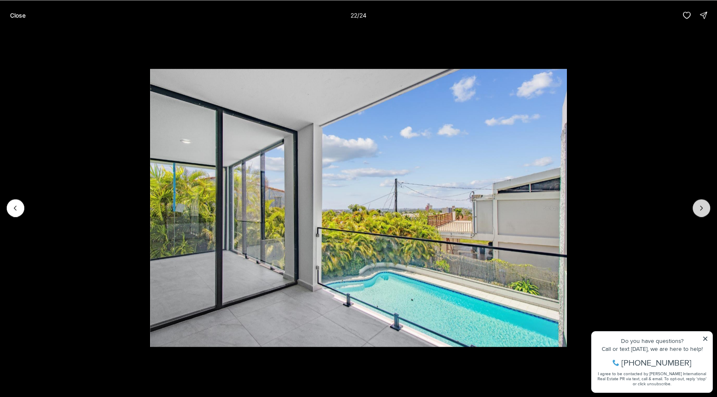
click at [699, 208] on icon "Next slide" at bounding box center [702, 208] width 8 height 8
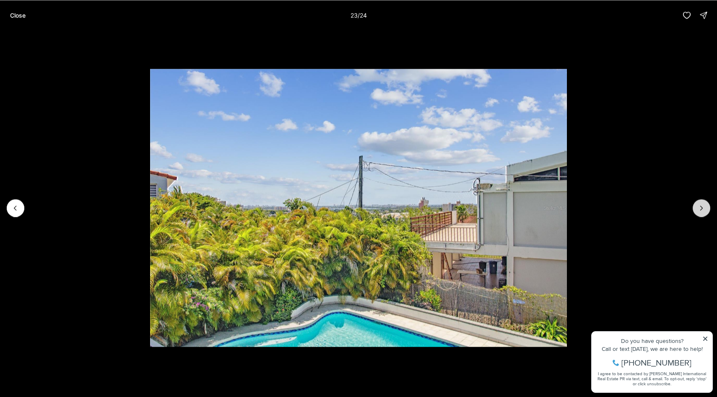
click at [699, 208] on icon "Next slide" at bounding box center [702, 208] width 8 height 8
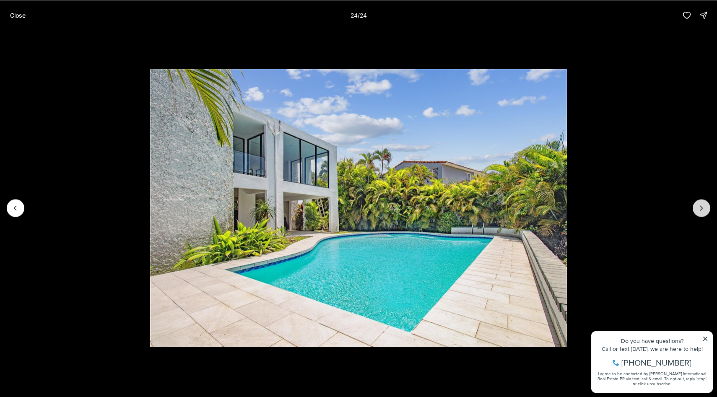
click at [699, 208] on div at bounding box center [702, 208] width 18 height 18
click at [15, 24] on div "Close 24 / 24" at bounding box center [358, 15] width 717 height 30
click at [15, 10] on button "Close" at bounding box center [18, 15] width 26 height 17
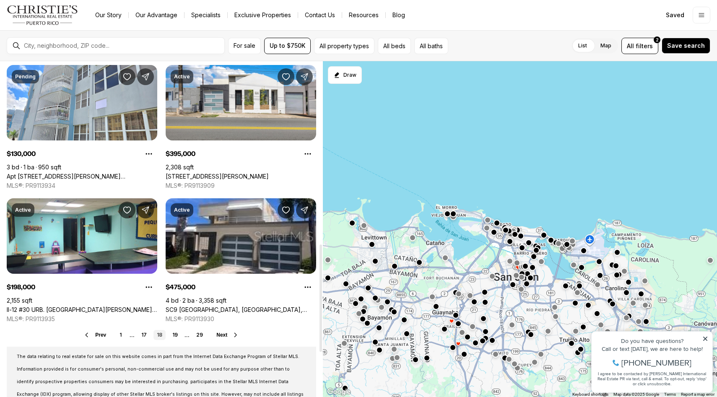
scroll to position [581, 0]
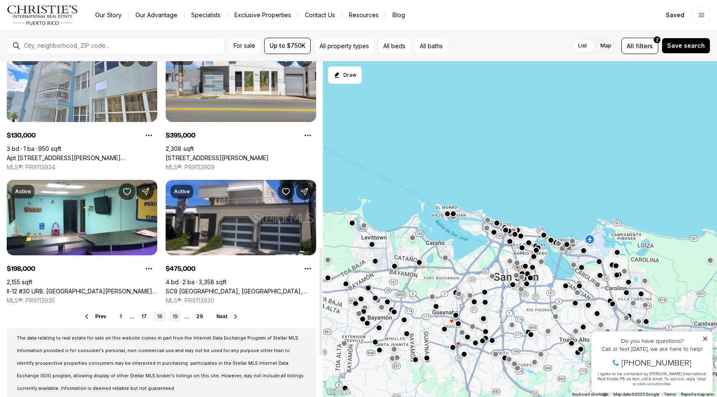
click at [175, 316] on link "19" at bounding box center [175, 317] width 12 height 10
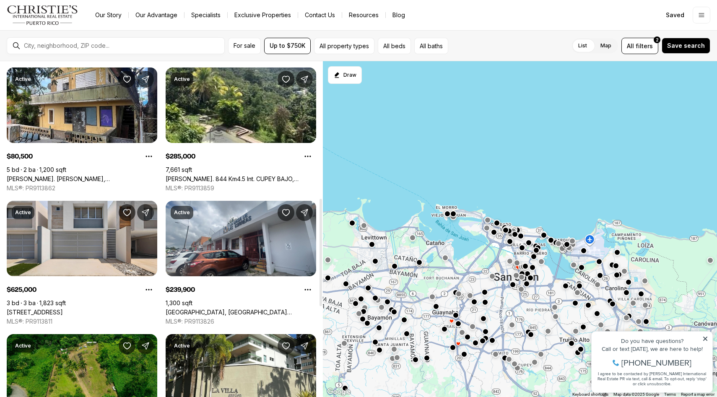
scroll to position [428, 0]
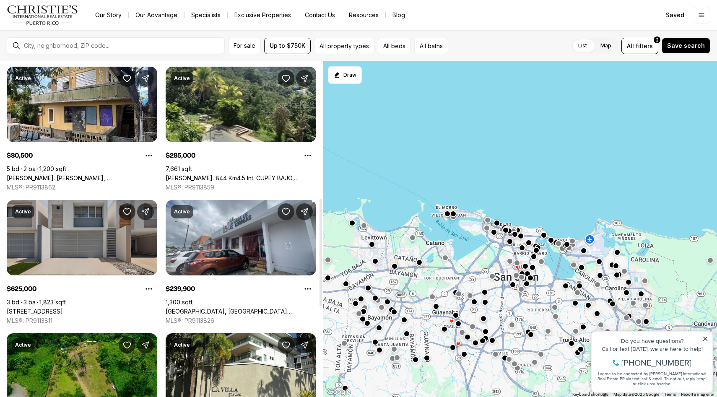
click at [53, 308] on link "[STREET_ADDRESS]" at bounding box center [35, 312] width 56 height 8
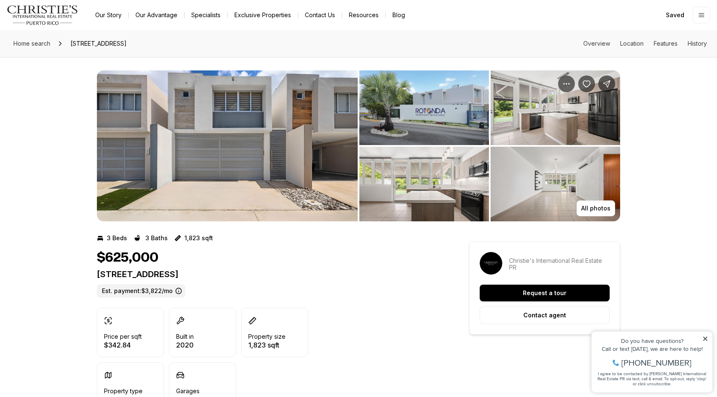
click at [256, 158] on img "View image gallery" at bounding box center [227, 145] width 261 height 151
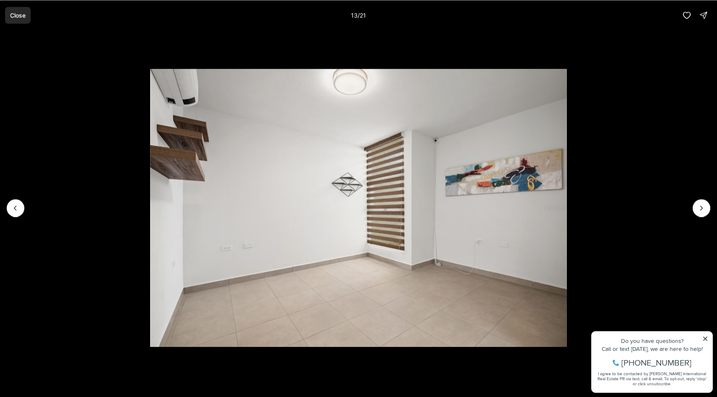
click at [16, 8] on button "Close" at bounding box center [18, 15] width 26 height 17
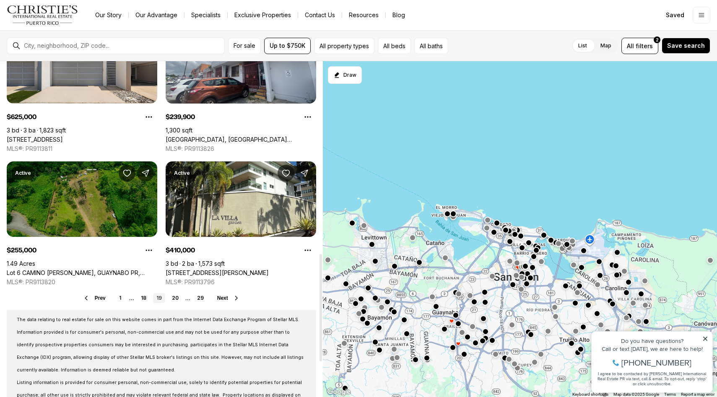
scroll to position [601, 0]
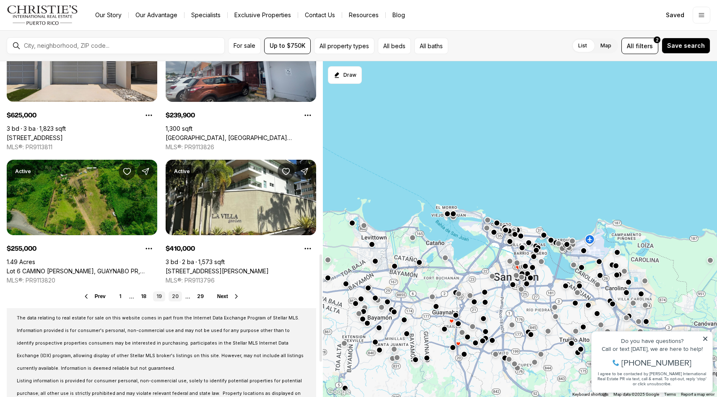
click at [176, 297] on link "20" at bounding box center [175, 297] width 13 height 10
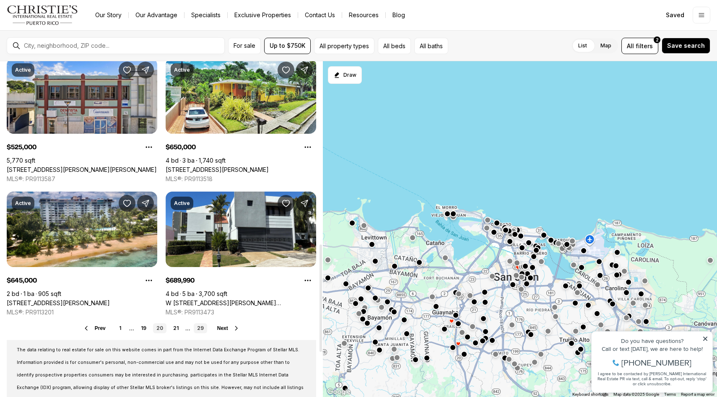
scroll to position [570, 0]
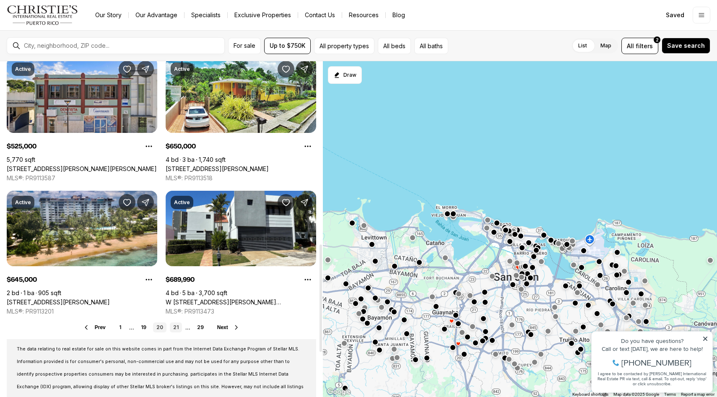
click at [174, 328] on link "21" at bounding box center [176, 328] width 12 height 10
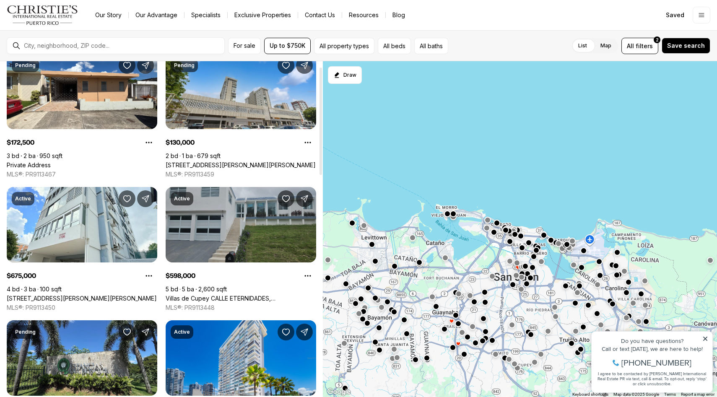
scroll to position [46, 0]
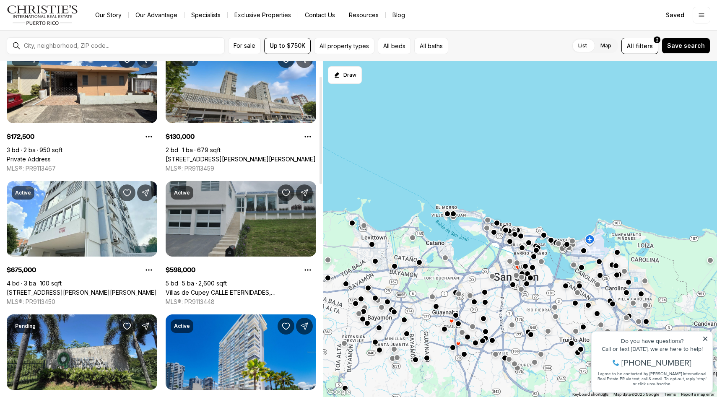
click at [250, 289] on link "Villas de Cupey CALLE ETERNIDADES, [GEOGRAPHIC_DATA][PERSON_NAME], 00926" at bounding box center [241, 293] width 151 height 8
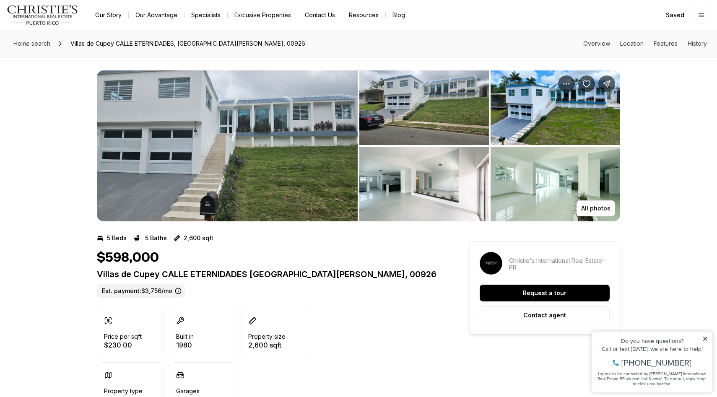
click at [248, 201] on img "View image gallery" at bounding box center [227, 145] width 261 height 151
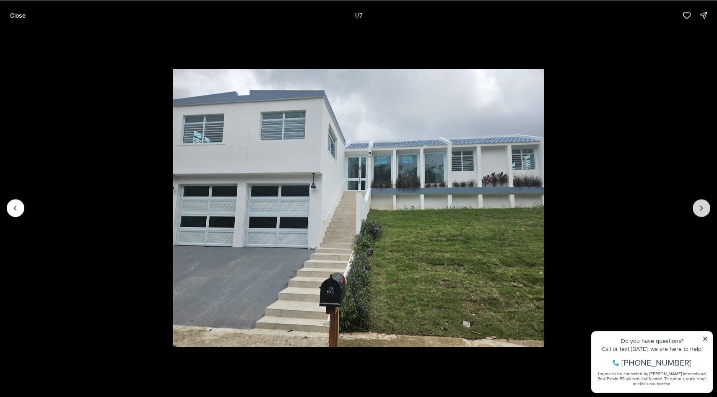
click at [707, 208] on button "Next slide" at bounding box center [702, 208] width 18 height 18
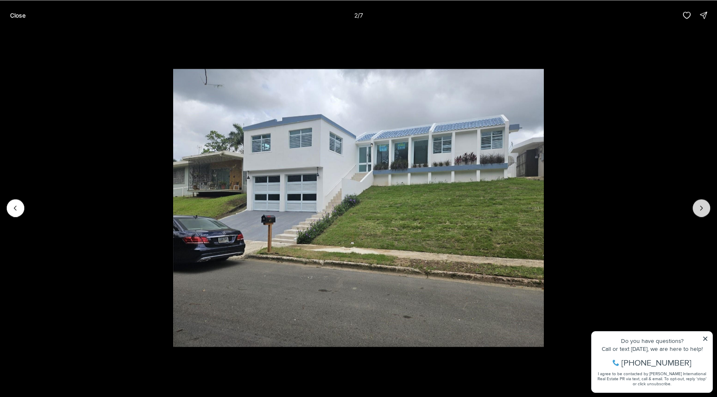
click at [707, 208] on button "Next slide" at bounding box center [702, 208] width 18 height 18
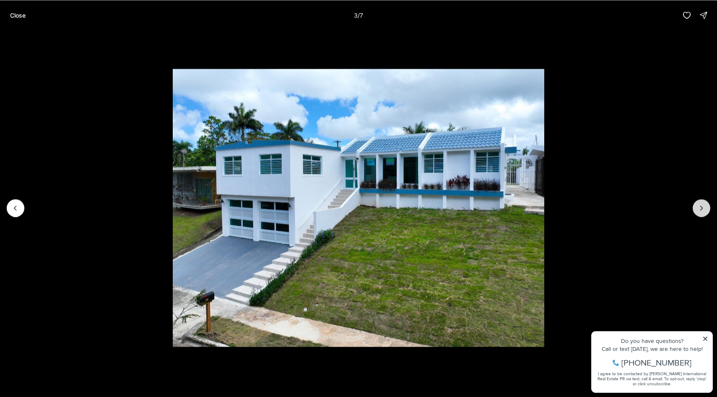
click at [707, 209] on button "Next slide" at bounding box center [702, 208] width 18 height 18
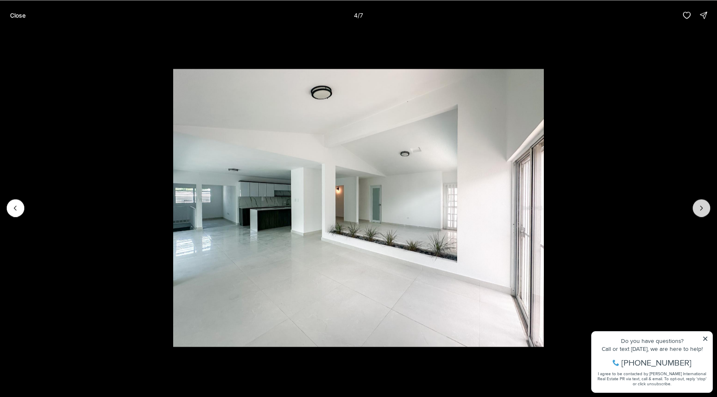
click at [707, 209] on button "Next slide" at bounding box center [702, 208] width 18 height 18
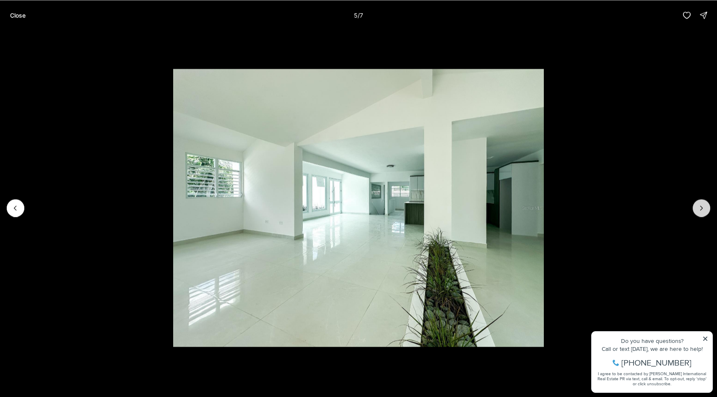
click at [707, 209] on button "Next slide" at bounding box center [702, 208] width 18 height 18
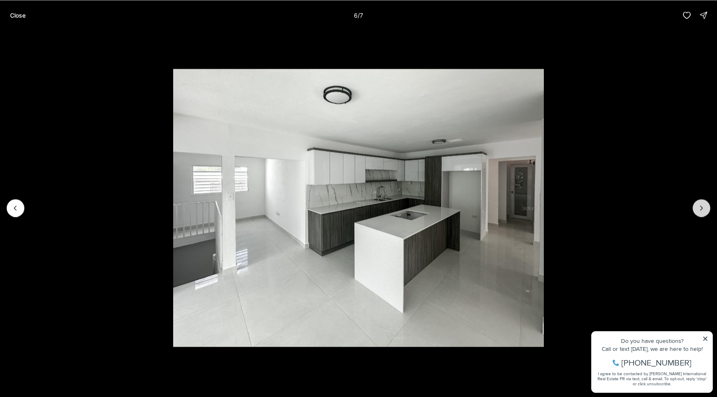
click at [707, 209] on button "Next slide" at bounding box center [702, 208] width 18 height 18
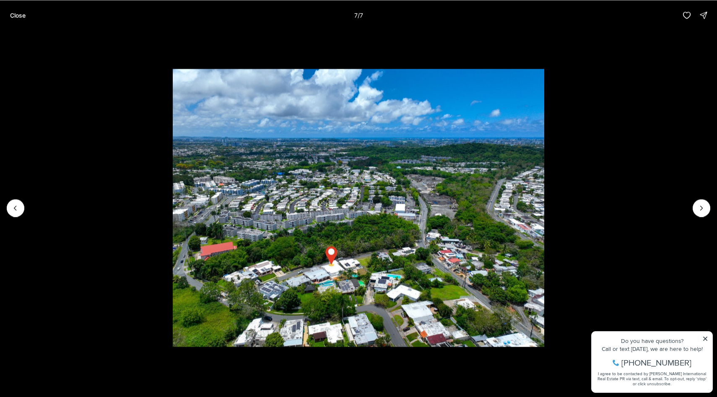
click at [706, 209] on div at bounding box center [702, 208] width 18 height 18
click at [702, 209] on div at bounding box center [702, 208] width 18 height 18
click at [10, 10] on button "Close" at bounding box center [18, 15] width 26 height 17
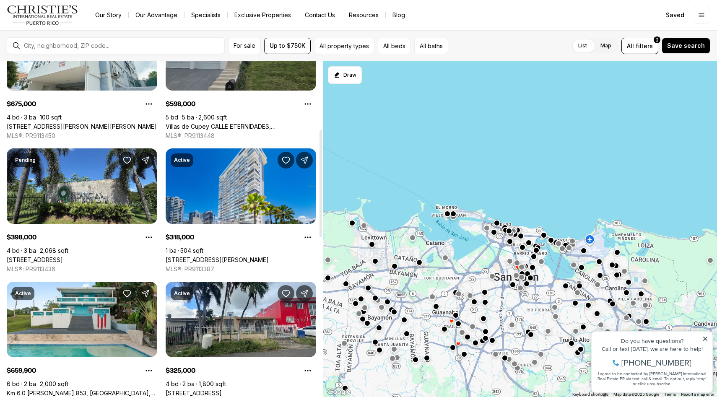
scroll to position [214, 0]
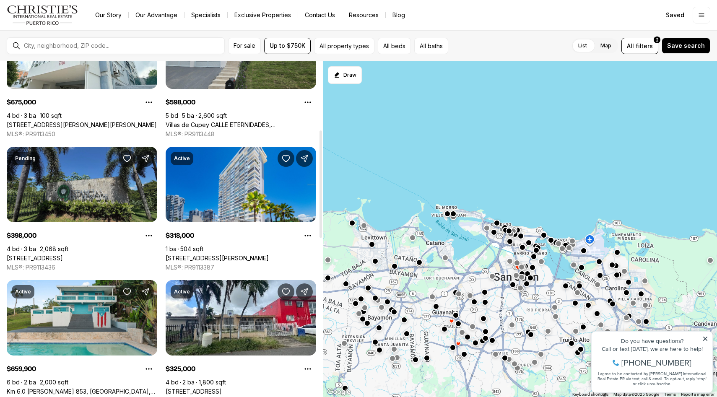
click at [63, 255] on link "51 SUSUA, BAYAMON PR, 00956" at bounding box center [35, 259] width 56 height 8
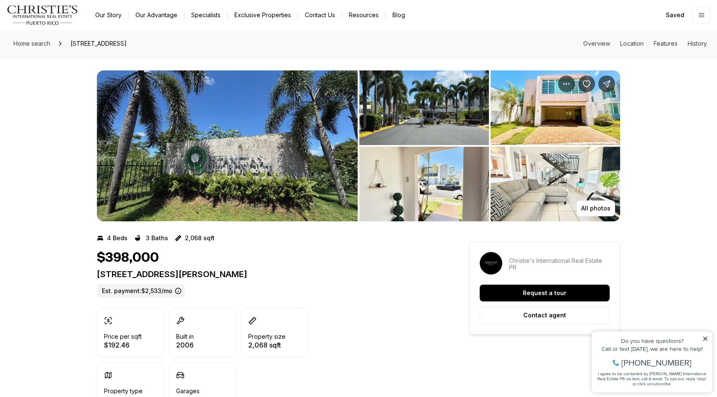
click at [202, 170] on img "View image gallery" at bounding box center [227, 145] width 261 height 151
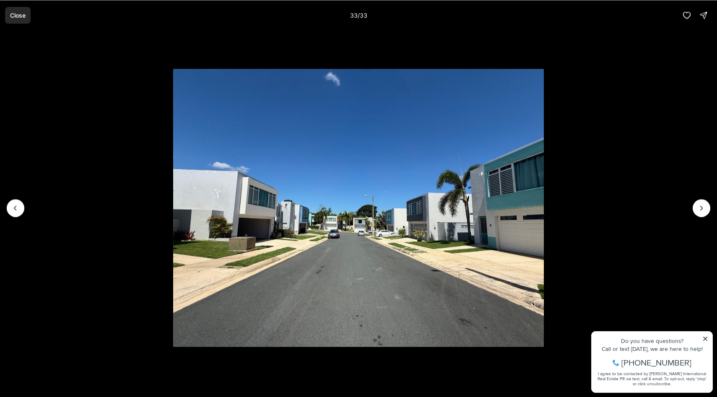
click at [21, 17] on p "Close" at bounding box center [18, 15] width 16 height 7
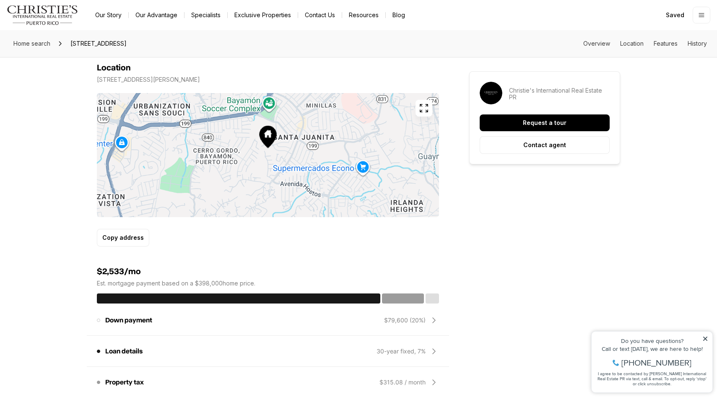
scroll to position [489, 0]
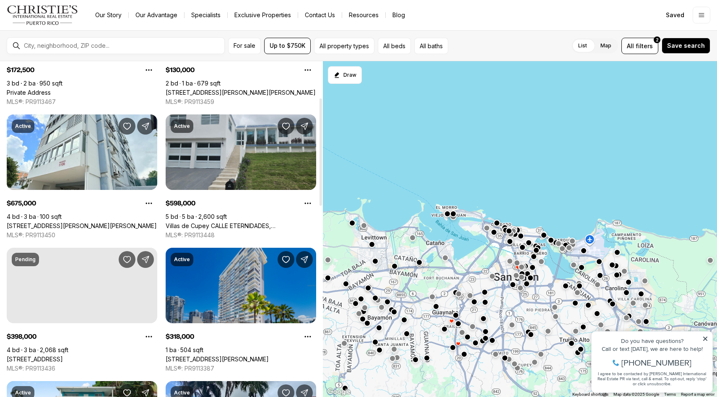
scroll to position [114, 0]
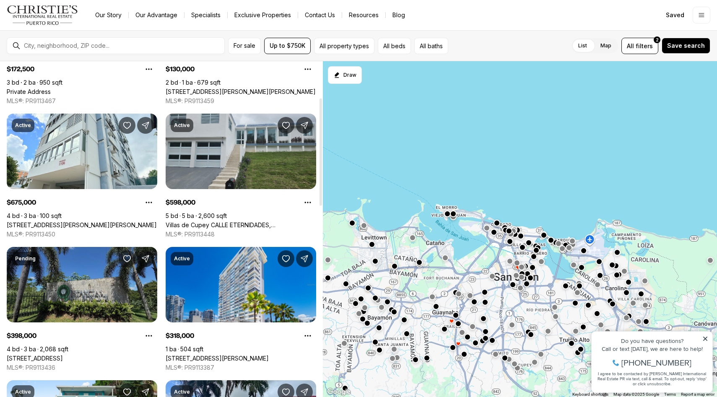
click at [125, 258] on icon "Save Property: 51 SUSUA" at bounding box center [127, 259] width 8 height 8
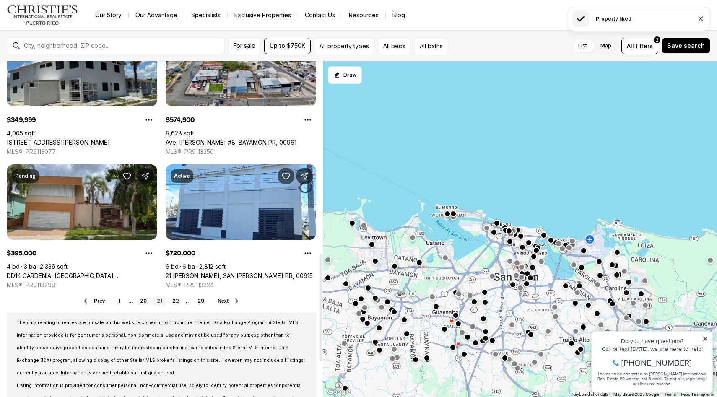
scroll to position [600, 0]
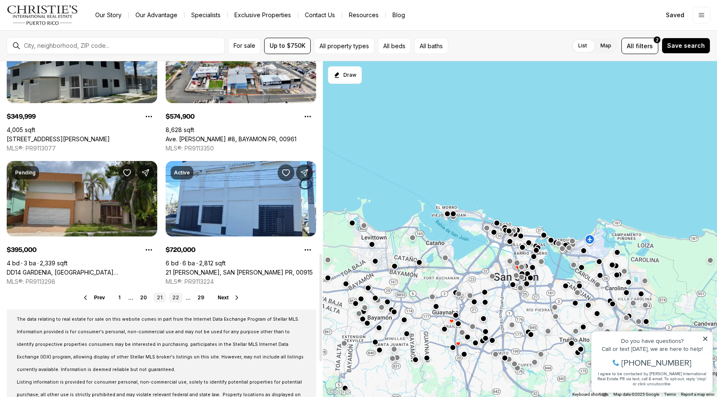
click at [177, 299] on link "22" at bounding box center [175, 298] width 13 height 10
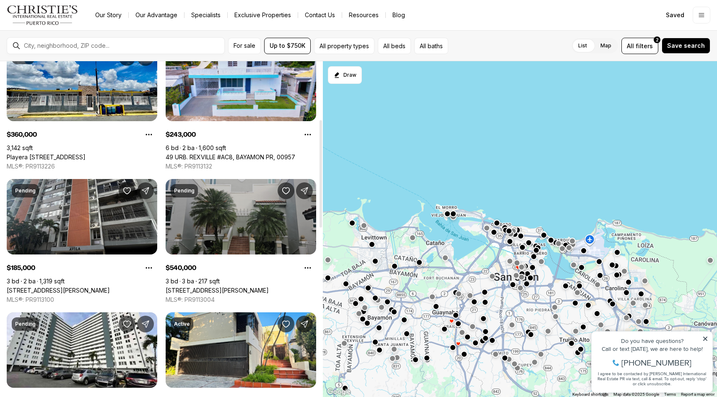
scroll to position [182, 0]
click at [225, 287] on link "Calle Tulip #225 COND.COURTYARD #Apt 13, SAN JUAN PR, 00926" at bounding box center [217, 291] width 103 height 8
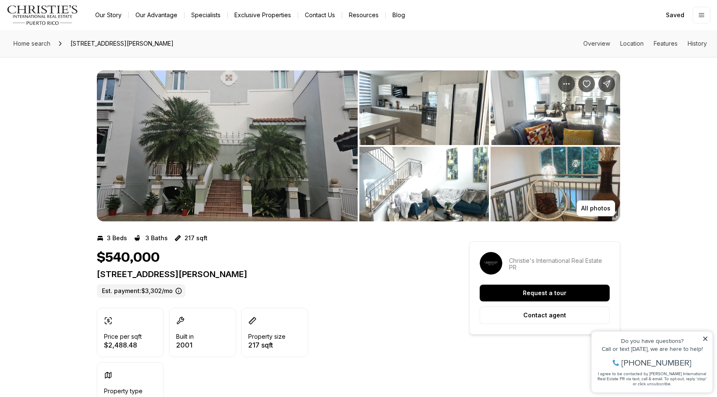
click at [263, 137] on img "View image gallery" at bounding box center [227, 145] width 261 height 151
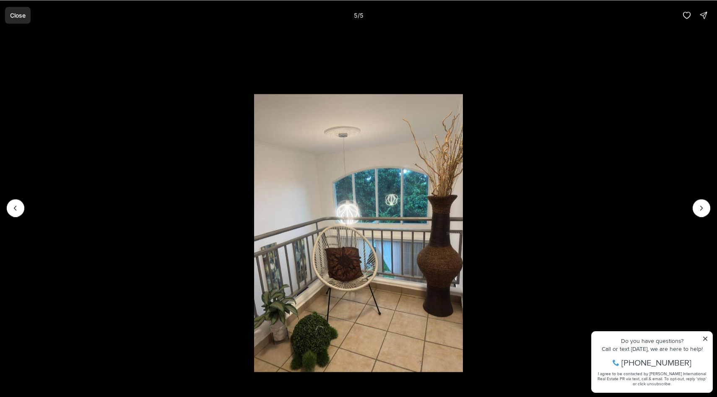
click at [18, 19] on button "Close" at bounding box center [18, 15] width 26 height 17
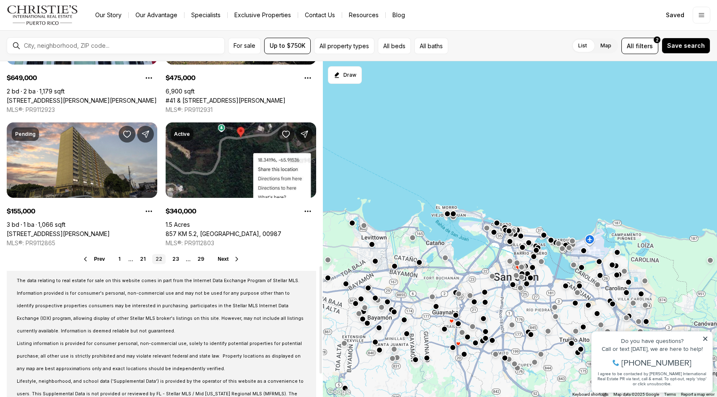
scroll to position [640, 0]
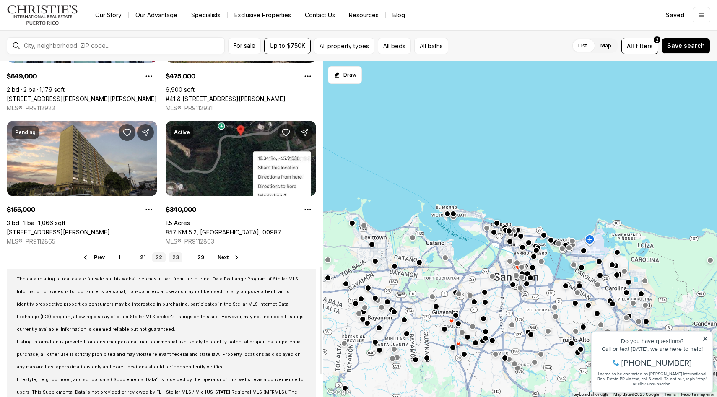
click at [178, 256] on link "23" at bounding box center [175, 258] width 13 height 10
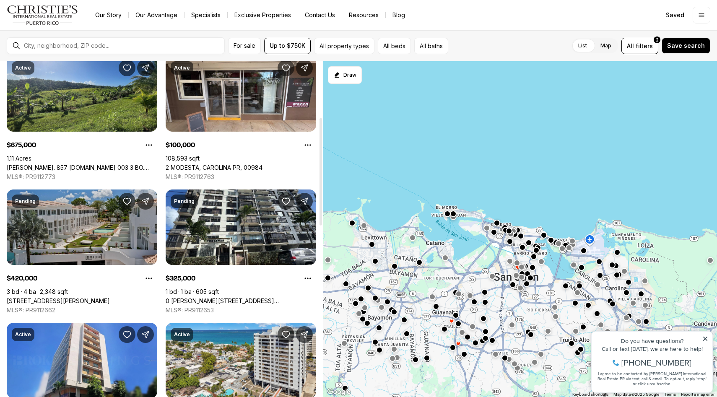
scroll to position [177, 0]
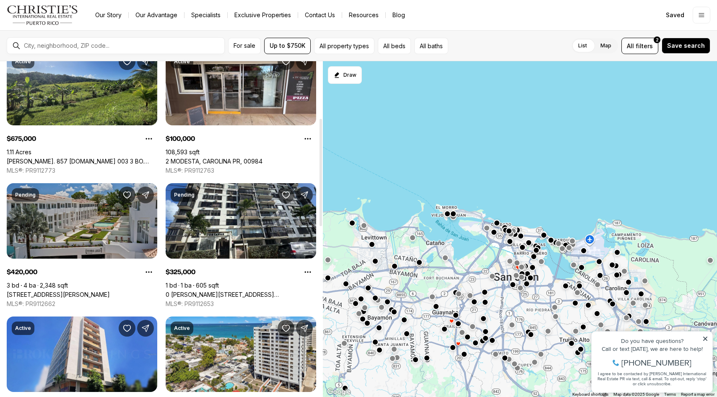
click at [94, 291] on link "[STREET_ADDRESS][PERSON_NAME]" at bounding box center [58, 295] width 103 height 8
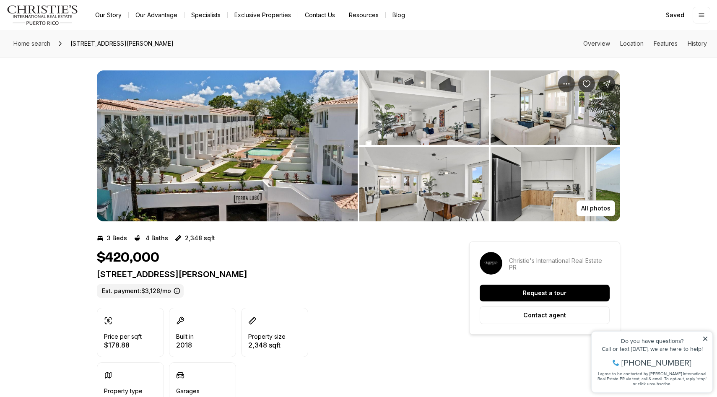
click at [112, 203] on img "View image gallery" at bounding box center [227, 145] width 261 height 151
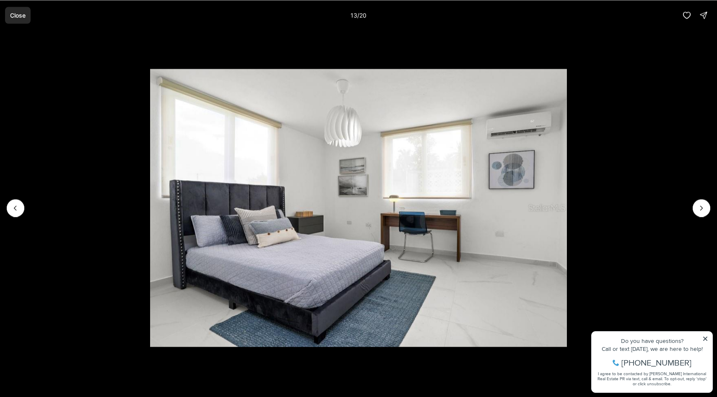
click at [26, 19] on button "Close" at bounding box center [18, 15] width 26 height 17
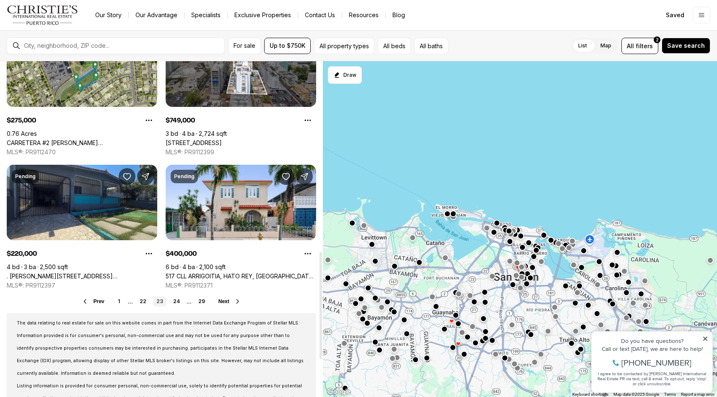
scroll to position [598, 0]
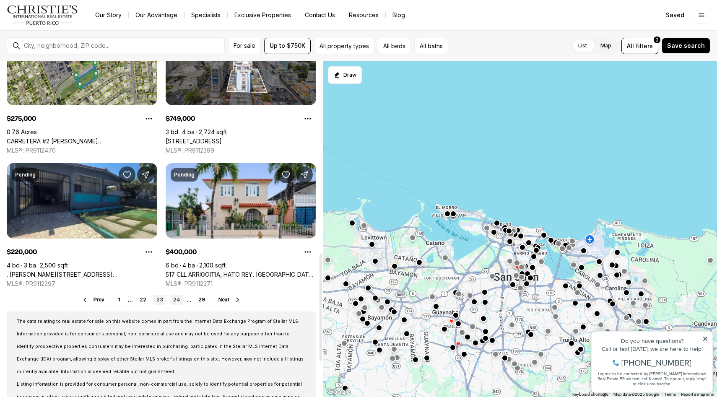
click at [179, 298] on link "24" at bounding box center [176, 300] width 13 height 10
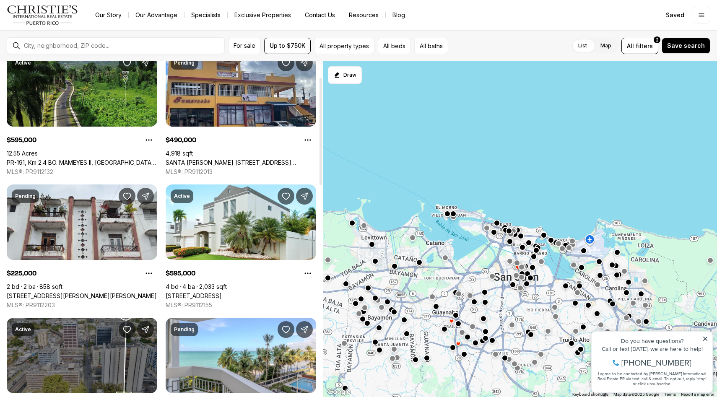
scroll to position [49, 0]
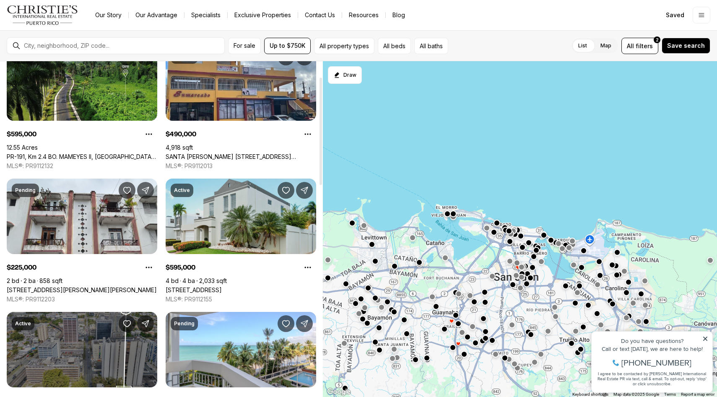
click at [222, 287] on link "6006 VIA DEL PALMAR, TOA BAJA PR, 00951" at bounding box center [194, 291] width 56 height 8
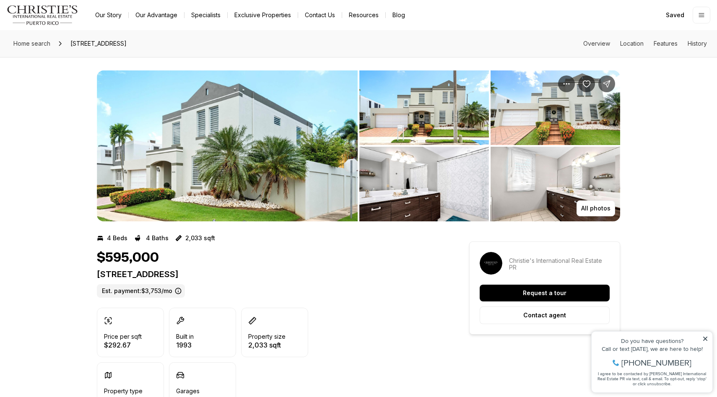
click at [225, 163] on img "View image gallery" at bounding box center [227, 145] width 261 height 151
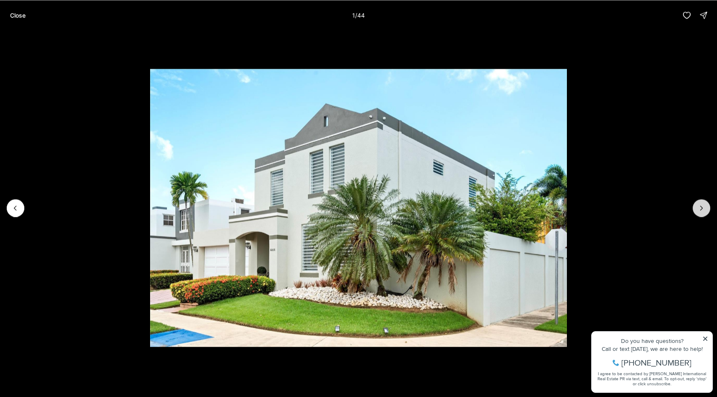
click at [700, 211] on icon "Next slide" at bounding box center [702, 208] width 8 height 8
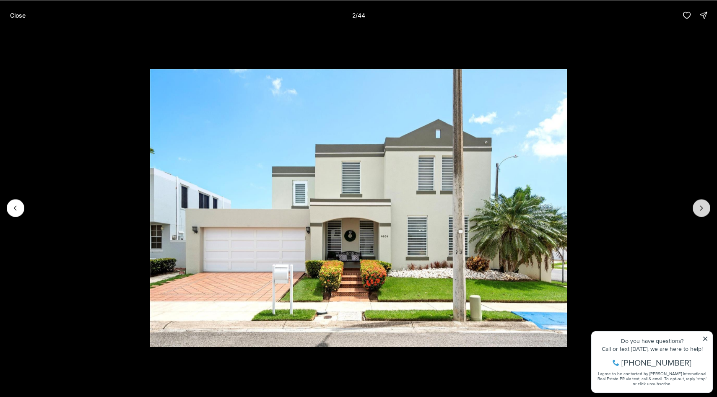
click at [700, 209] on icon "Next slide" at bounding box center [702, 208] width 8 height 8
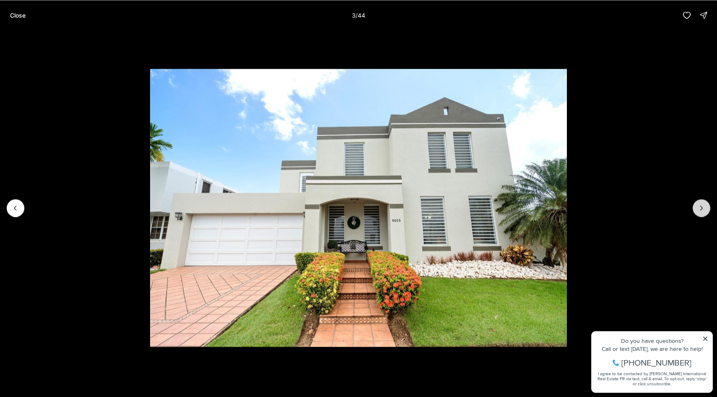
click at [700, 209] on icon "Next slide" at bounding box center [702, 208] width 8 height 8
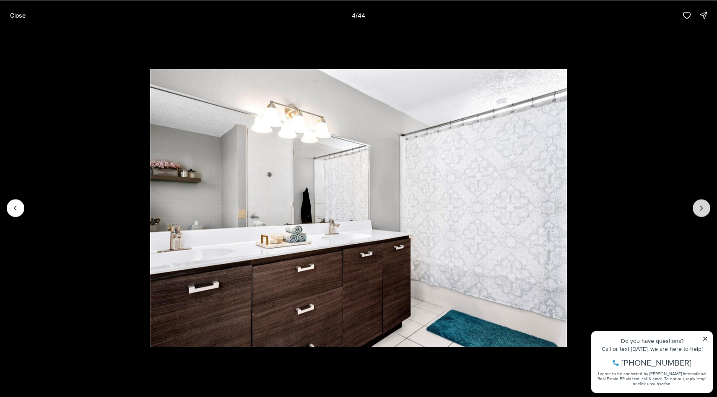
click at [700, 209] on icon "Next slide" at bounding box center [702, 208] width 8 height 8
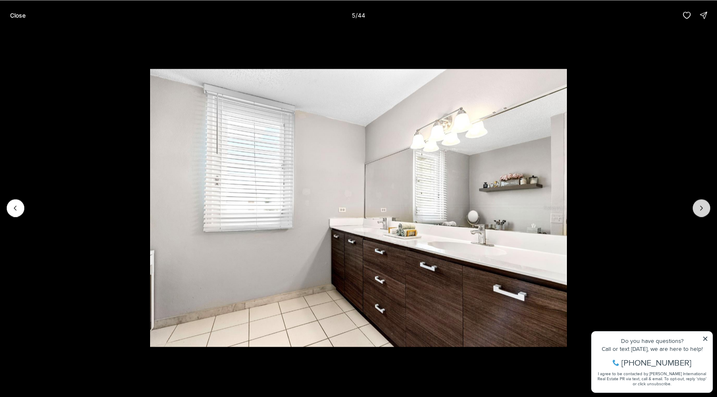
click at [700, 209] on icon "Next slide" at bounding box center [702, 208] width 8 height 8
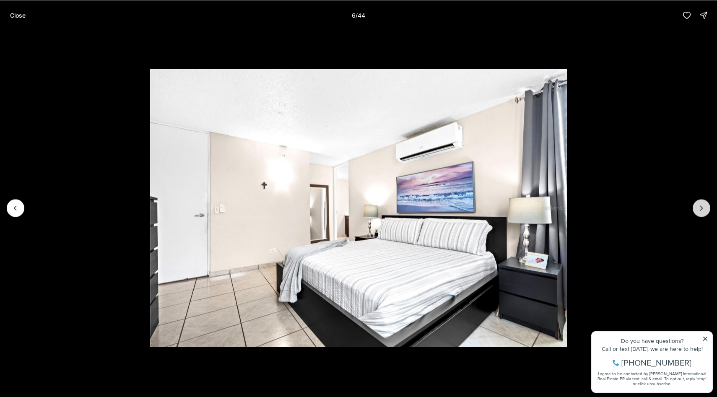
click at [700, 209] on icon "Next slide" at bounding box center [702, 208] width 8 height 8
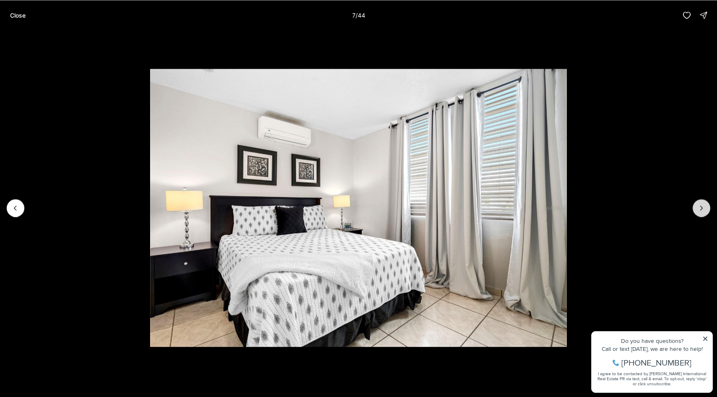
click at [700, 209] on icon "Next slide" at bounding box center [702, 208] width 8 height 8
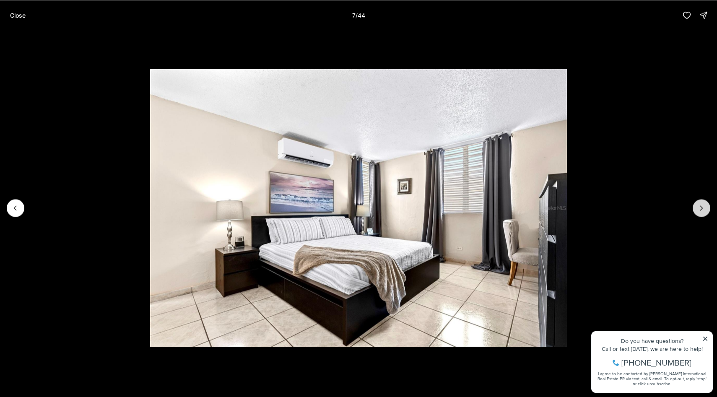
click at [700, 209] on icon "Next slide" at bounding box center [702, 208] width 8 height 8
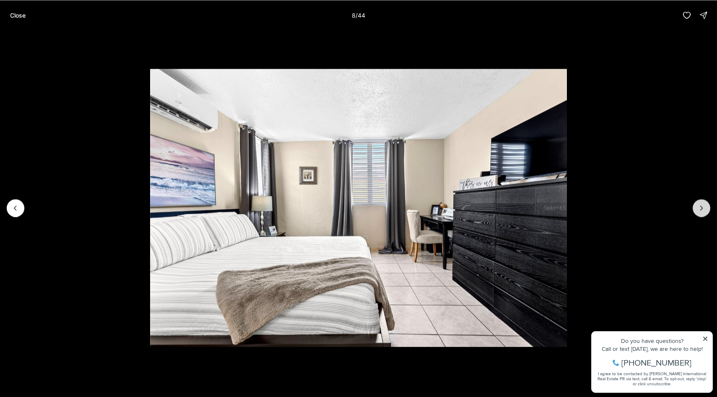
click at [700, 209] on icon "Next slide" at bounding box center [702, 208] width 8 height 8
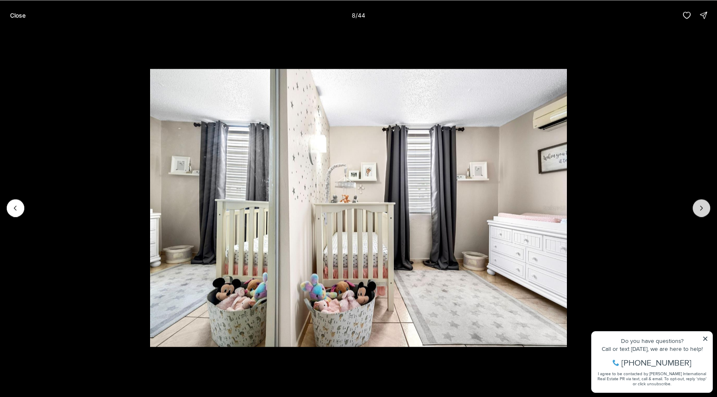
click at [700, 209] on icon "Next slide" at bounding box center [702, 208] width 8 height 8
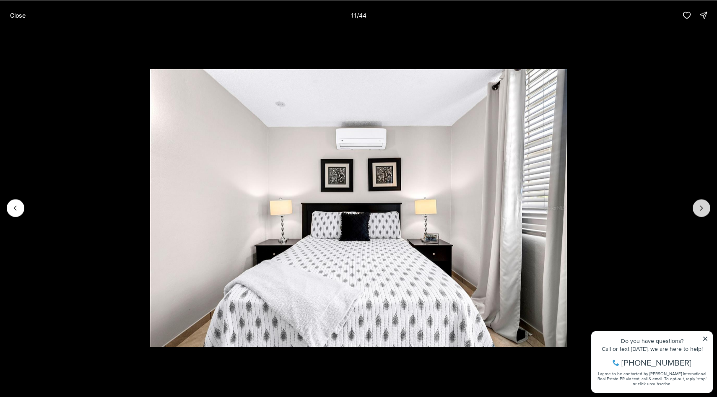
click at [700, 209] on icon "Next slide" at bounding box center [702, 208] width 8 height 8
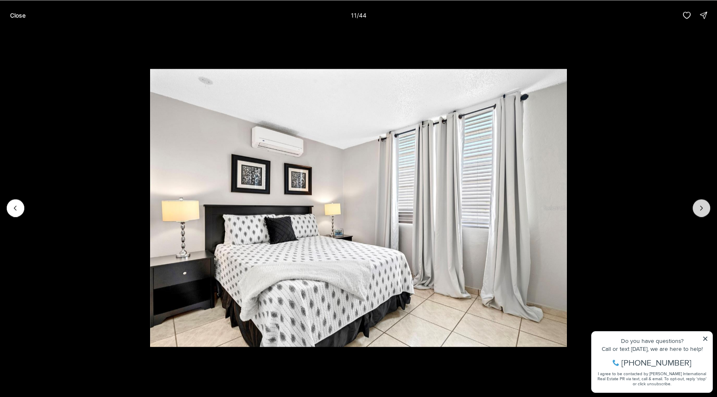
click at [700, 209] on icon "Next slide" at bounding box center [702, 208] width 8 height 8
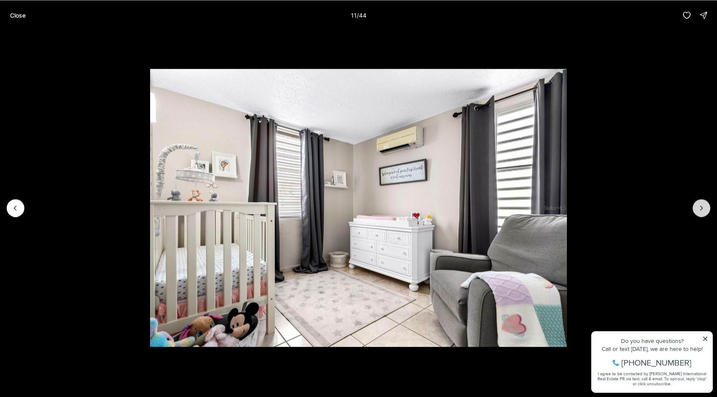
click at [700, 209] on icon "Next slide" at bounding box center [702, 208] width 8 height 8
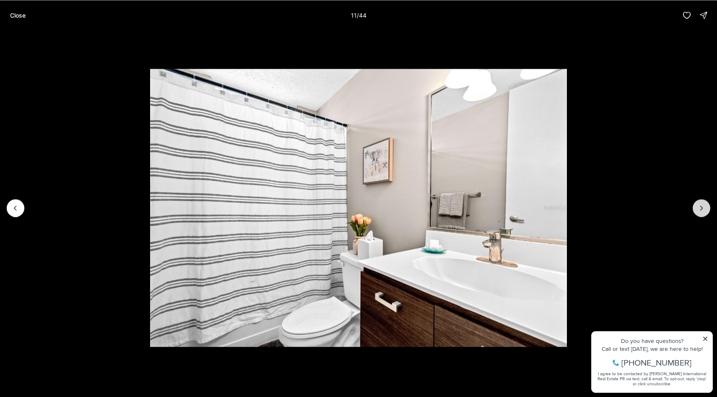
click at [700, 209] on icon "Next slide" at bounding box center [702, 208] width 8 height 8
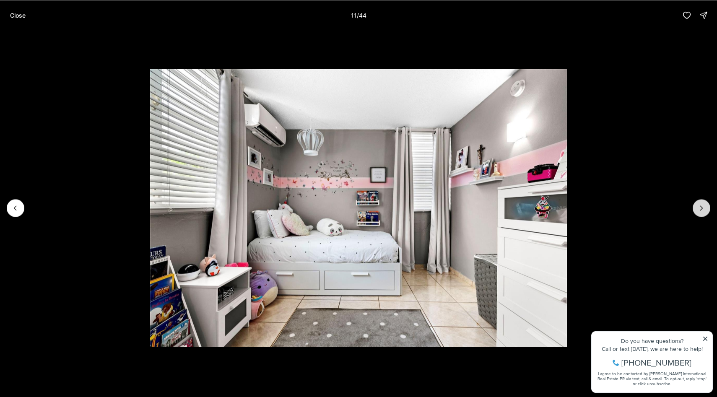
click at [700, 209] on icon "Next slide" at bounding box center [702, 208] width 8 height 8
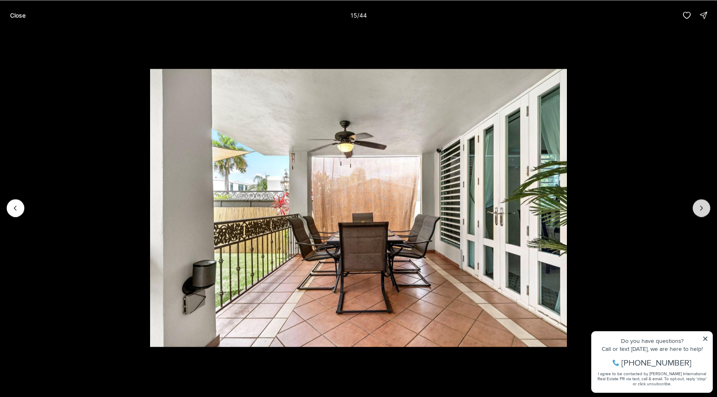
click at [700, 209] on icon "Next slide" at bounding box center [702, 208] width 8 height 8
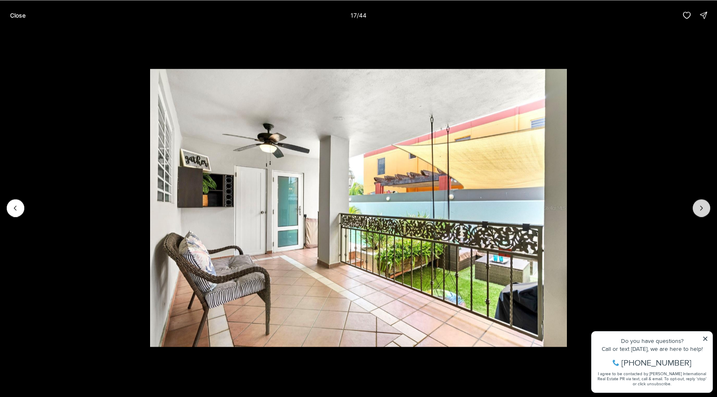
click at [694, 206] on button "Next slide" at bounding box center [702, 208] width 18 height 18
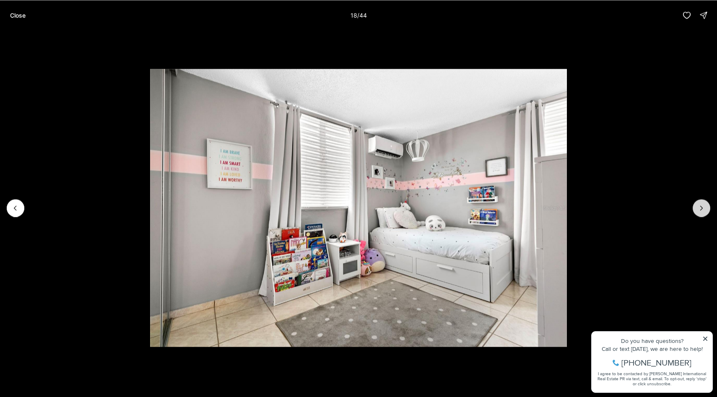
click at [694, 206] on button "Next slide" at bounding box center [702, 208] width 18 height 18
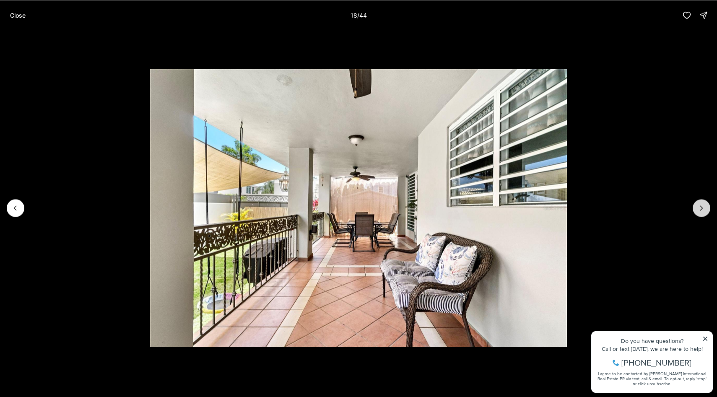
click at [694, 206] on button "Next slide" at bounding box center [702, 208] width 18 height 18
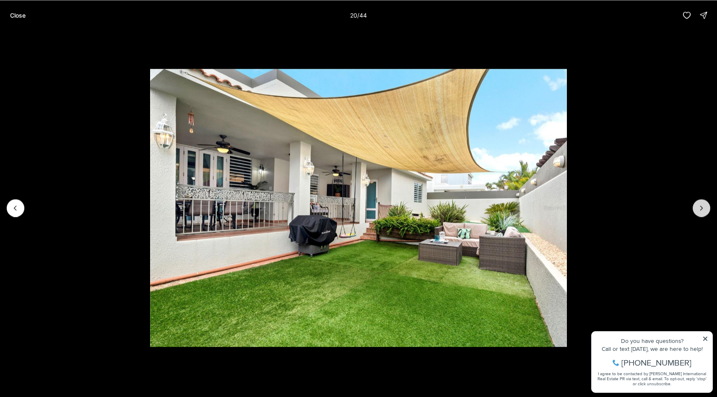
click at [694, 206] on button "Next slide" at bounding box center [702, 208] width 18 height 18
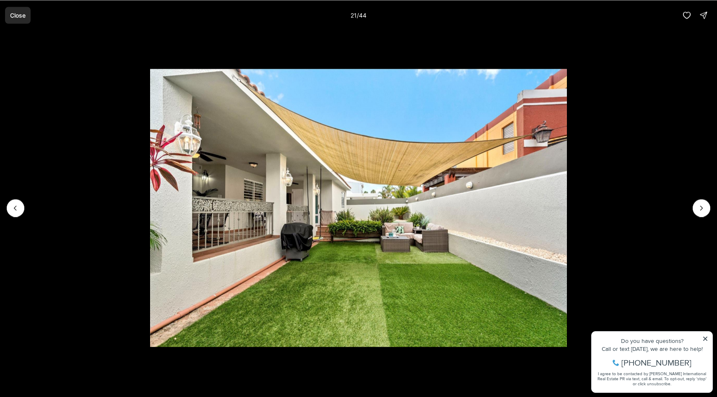
click at [28, 10] on button "Close" at bounding box center [18, 15] width 26 height 17
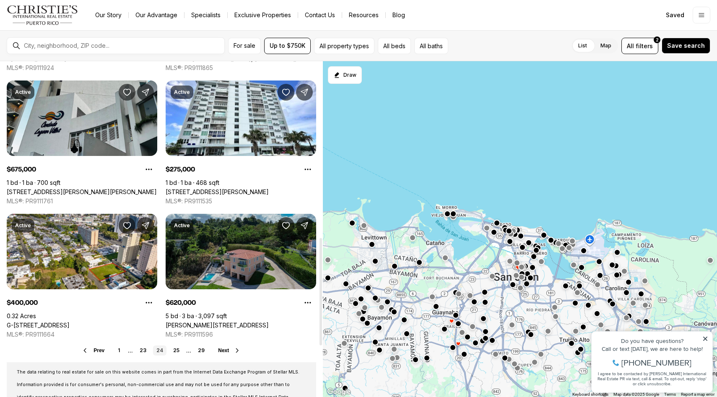
scroll to position [551, 0]
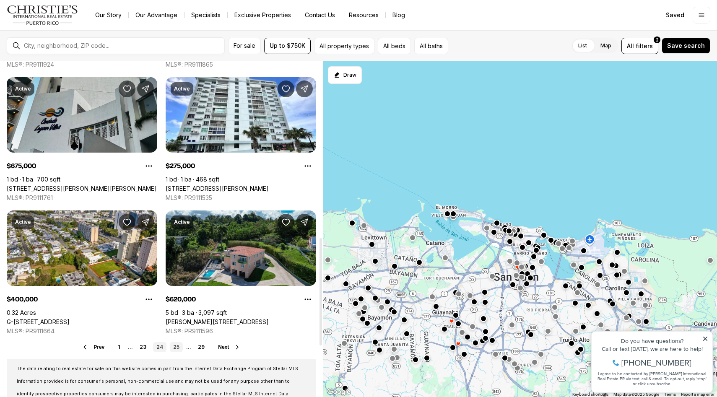
click at [175, 350] on link "25" at bounding box center [176, 347] width 13 height 10
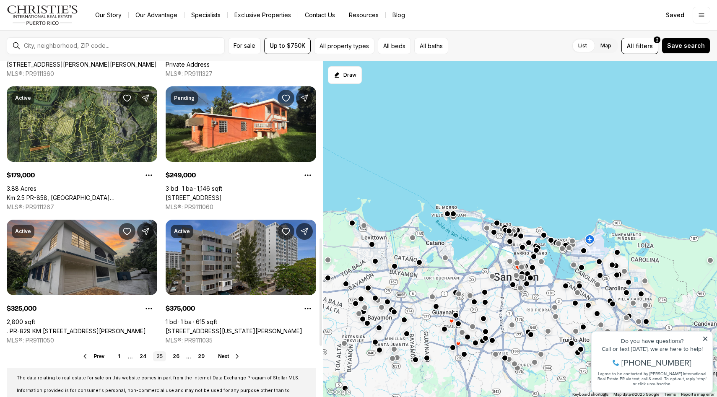
scroll to position [551, 0]
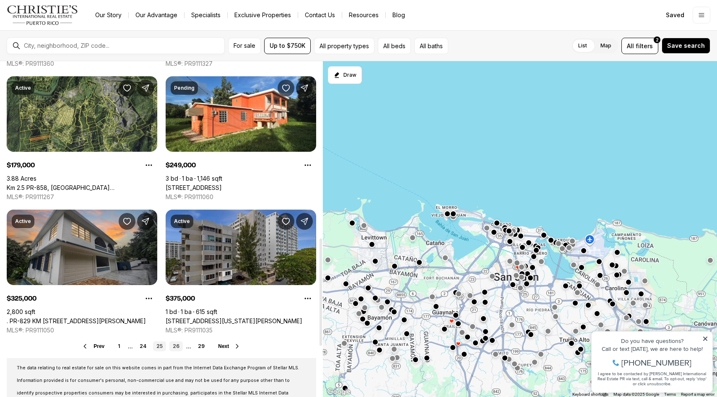
click at [178, 348] on link "26" at bounding box center [176, 347] width 13 height 10
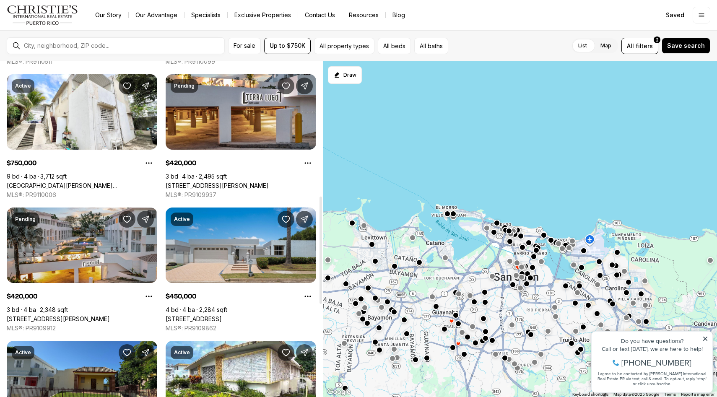
scroll to position [421, 0]
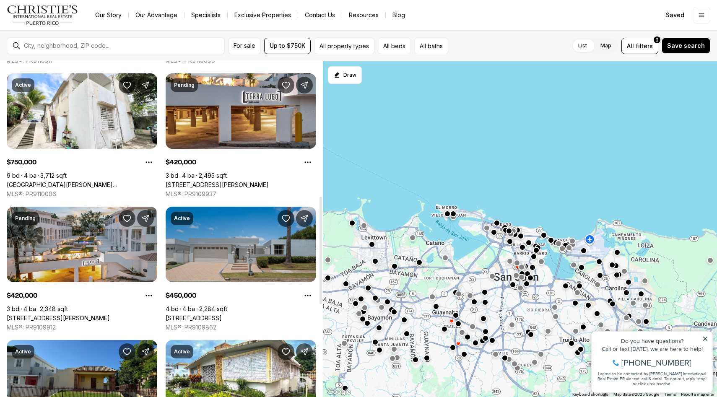
click at [222, 315] on link "253 CALLE BAUHINIA, TOA ALTA PR, 00953" at bounding box center [194, 319] width 56 height 8
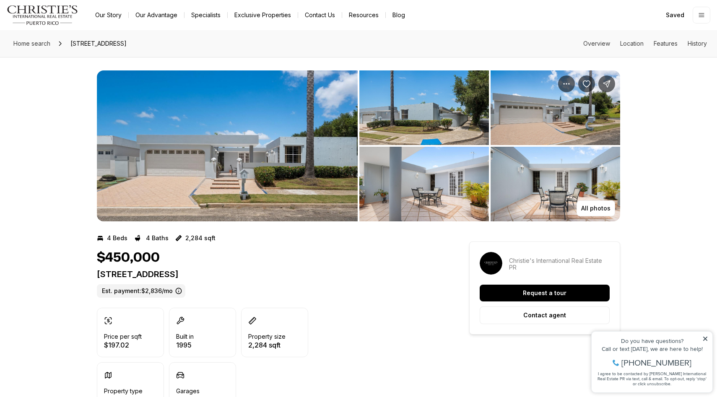
click at [251, 215] on img "View image gallery" at bounding box center [227, 145] width 261 height 151
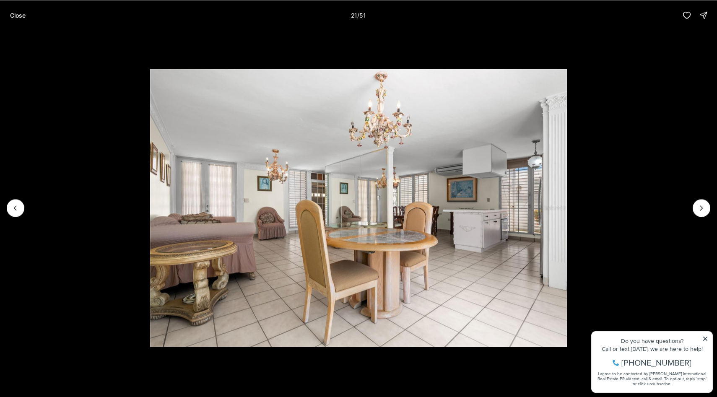
click at [19, 25] on div "Close 21 / 51" at bounding box center [358, 15] width 717 height 30
click at [19, 21] on button "Close" at bounding box center [18, 15] width 26 height 17
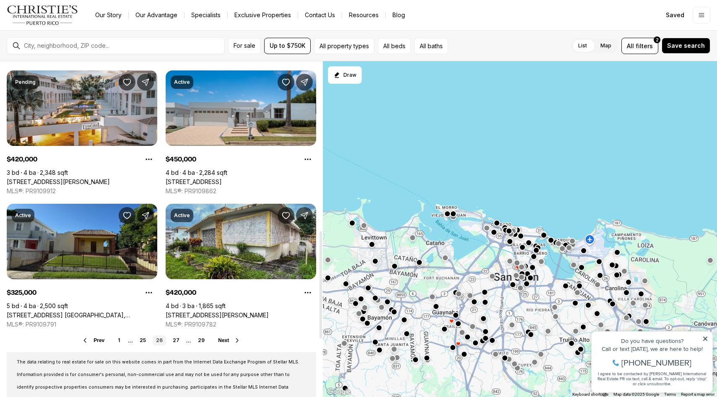
scroll to position [559, 0]
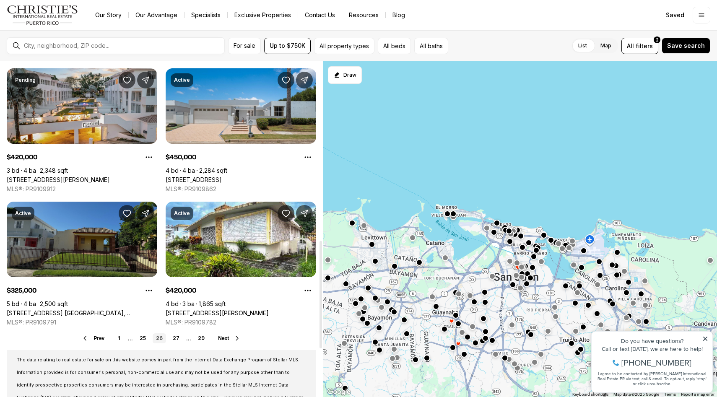
click at [61, 310] on link "[STREET_ADDRESS] [GEOGRAPHIC_DATA], [GEOGRAPHIC_DATA][PERSON_NAME], 00918" at bounding box center [82, 314] width 151 height 8
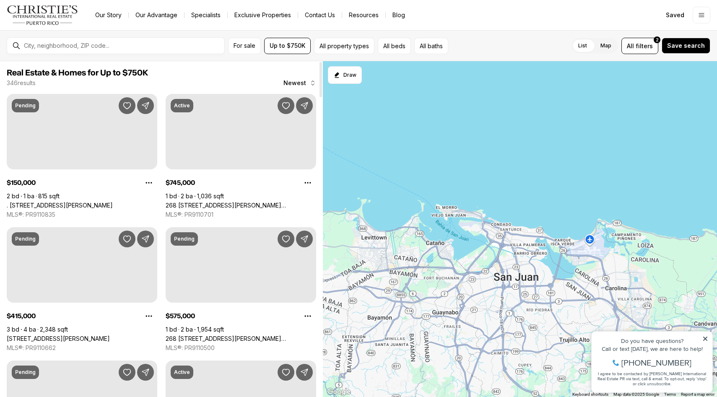
scroll to position [559, 0]
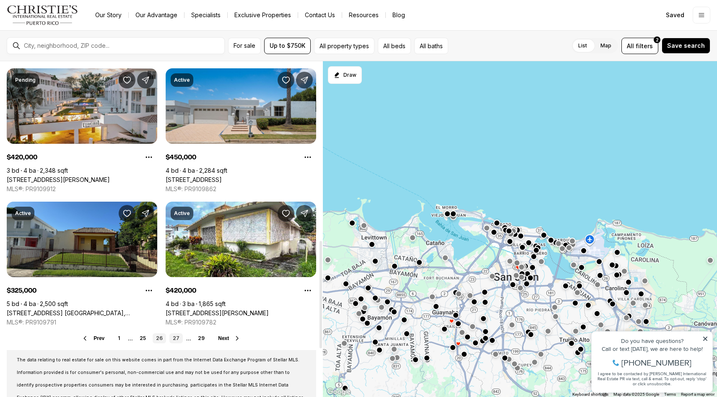
click at [175, 341] on link "27" at bounding box center [176, 339] width 13 height 10
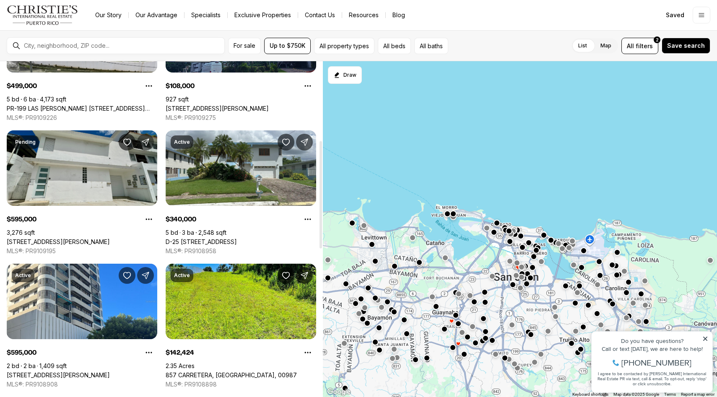
scroll to position [247, 0]
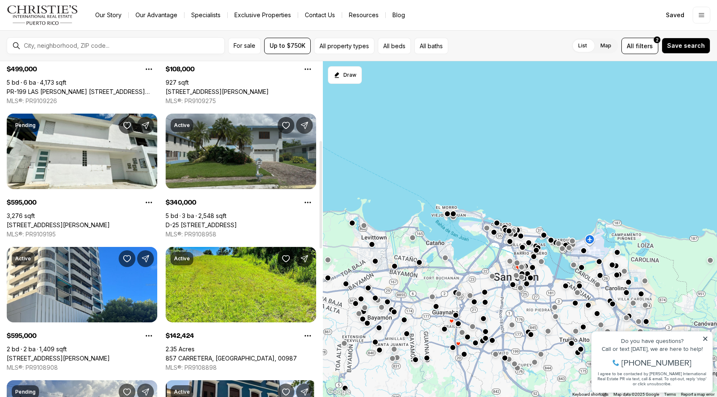
click at [237, 222] on link "D-25 [STREET_ADDRESS]" at bounding box center [201, 226] width 71 height 8
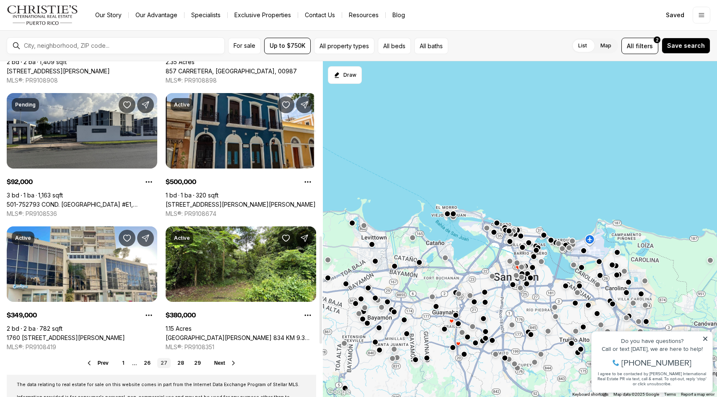
scroll to position [553, 0]
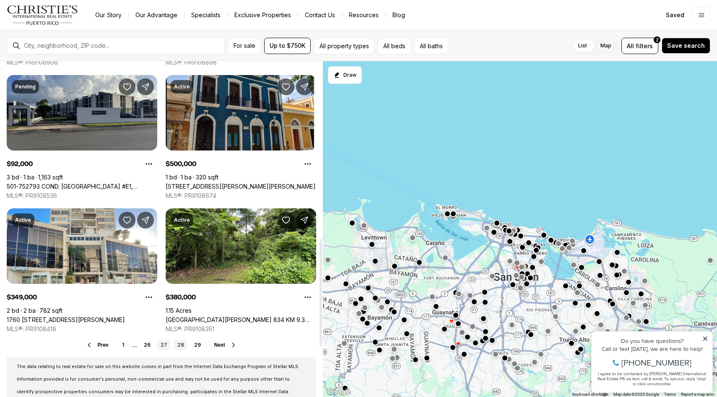
click at [185, 346] on link "28" at bounding box center [180, 345] width 13 height 10
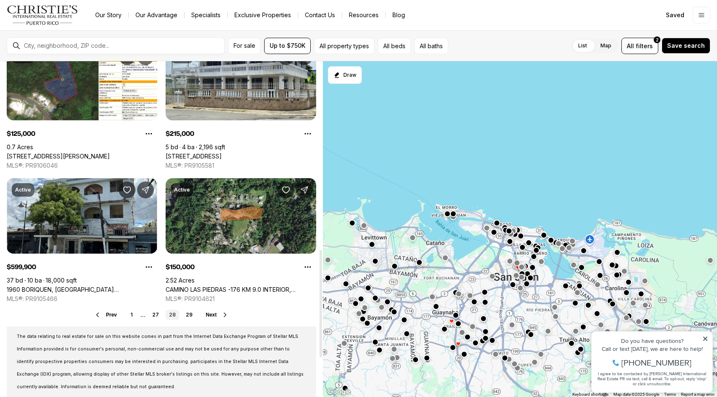
scroll to position [590, 0]
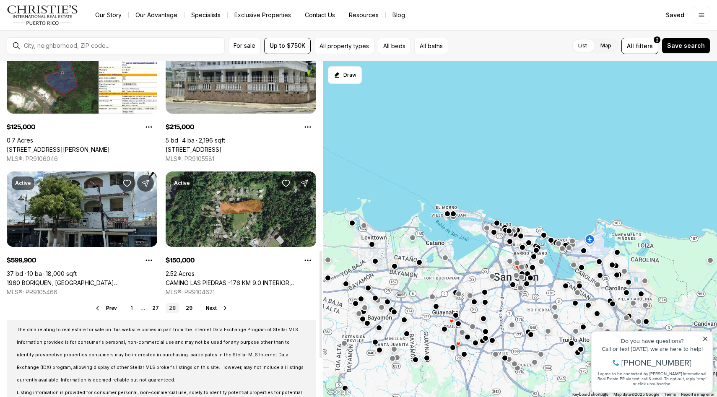
click at [189, 312] on link "29" at bounding box center [189, 308] width 13 height 10
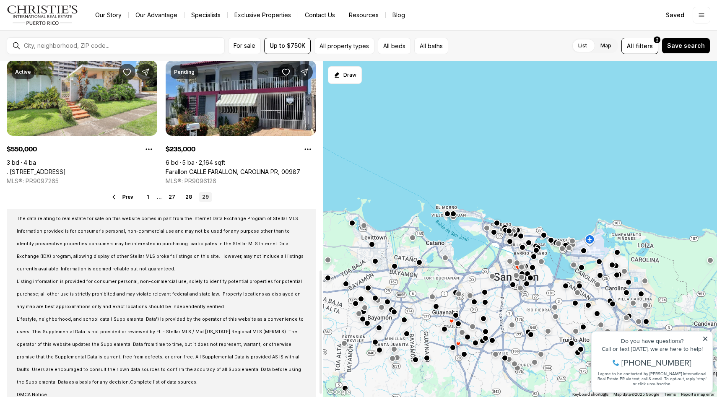
scroll to position [566, 0]
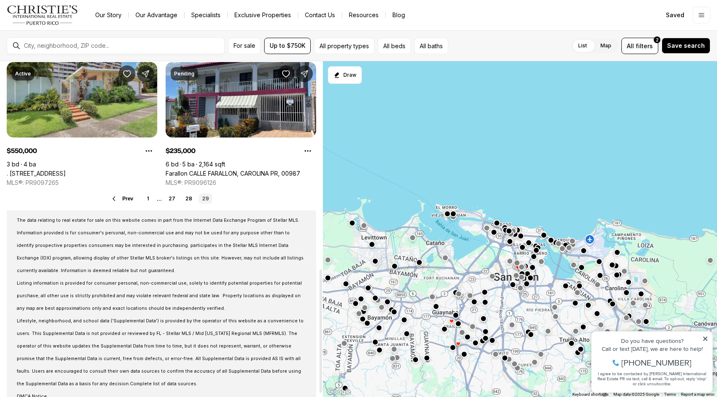
click at [66, 170] on link ". [STREET_ADDRESS]" at bounding box center [36, 174] width 59 height 8
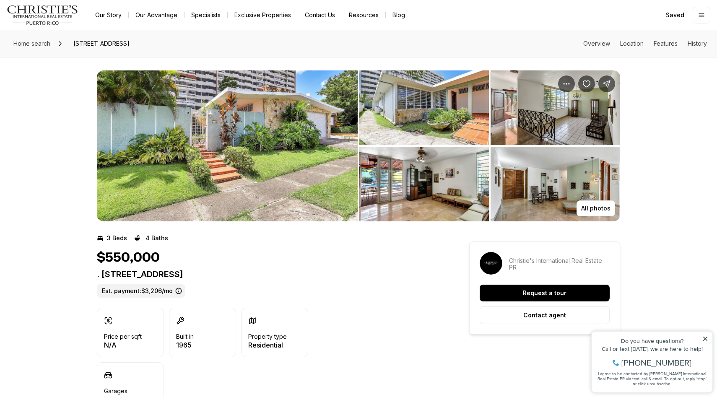
click at [259, 89] on img "View image gallery" at bounding box center [227, 145] width 261 height 151
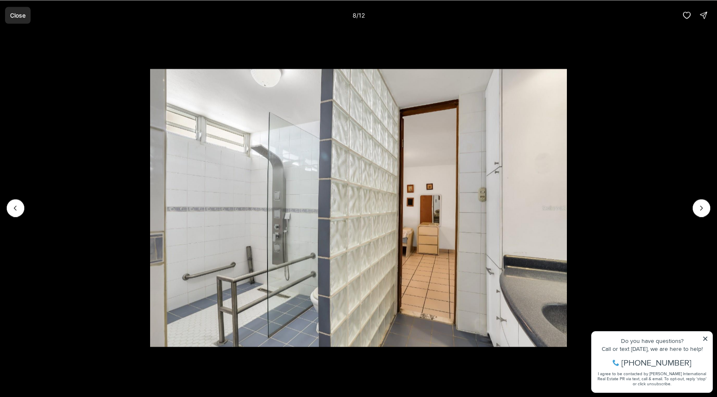
click at [22, 10] on button "Close" at bounding box center [18, 15] width 26 height 17
